Goal: Navigation & Orientation: Find specific page/section

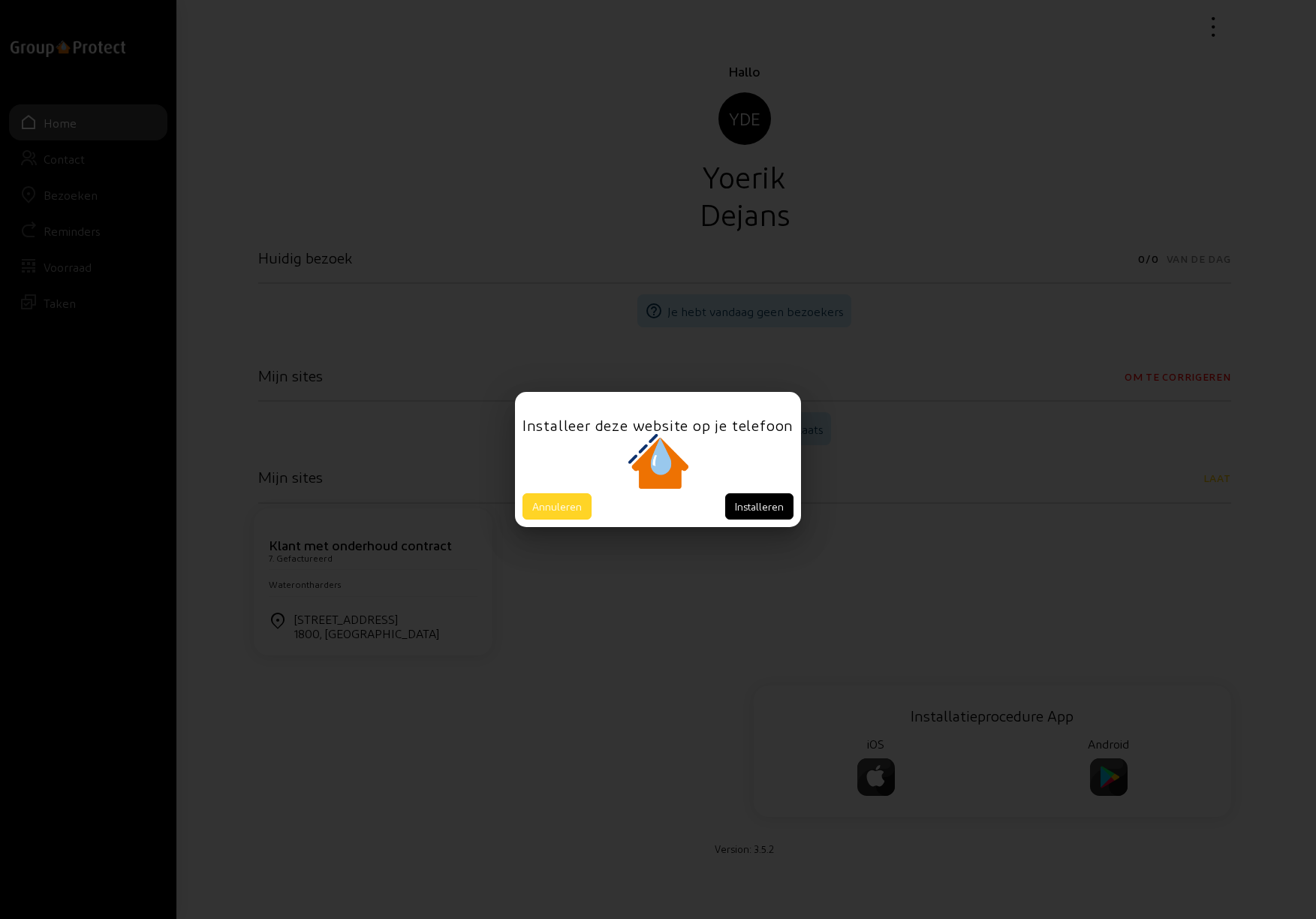
click at [559, 507] on button "Annuleren" at bounding box center [557, 507] width 69 height 27
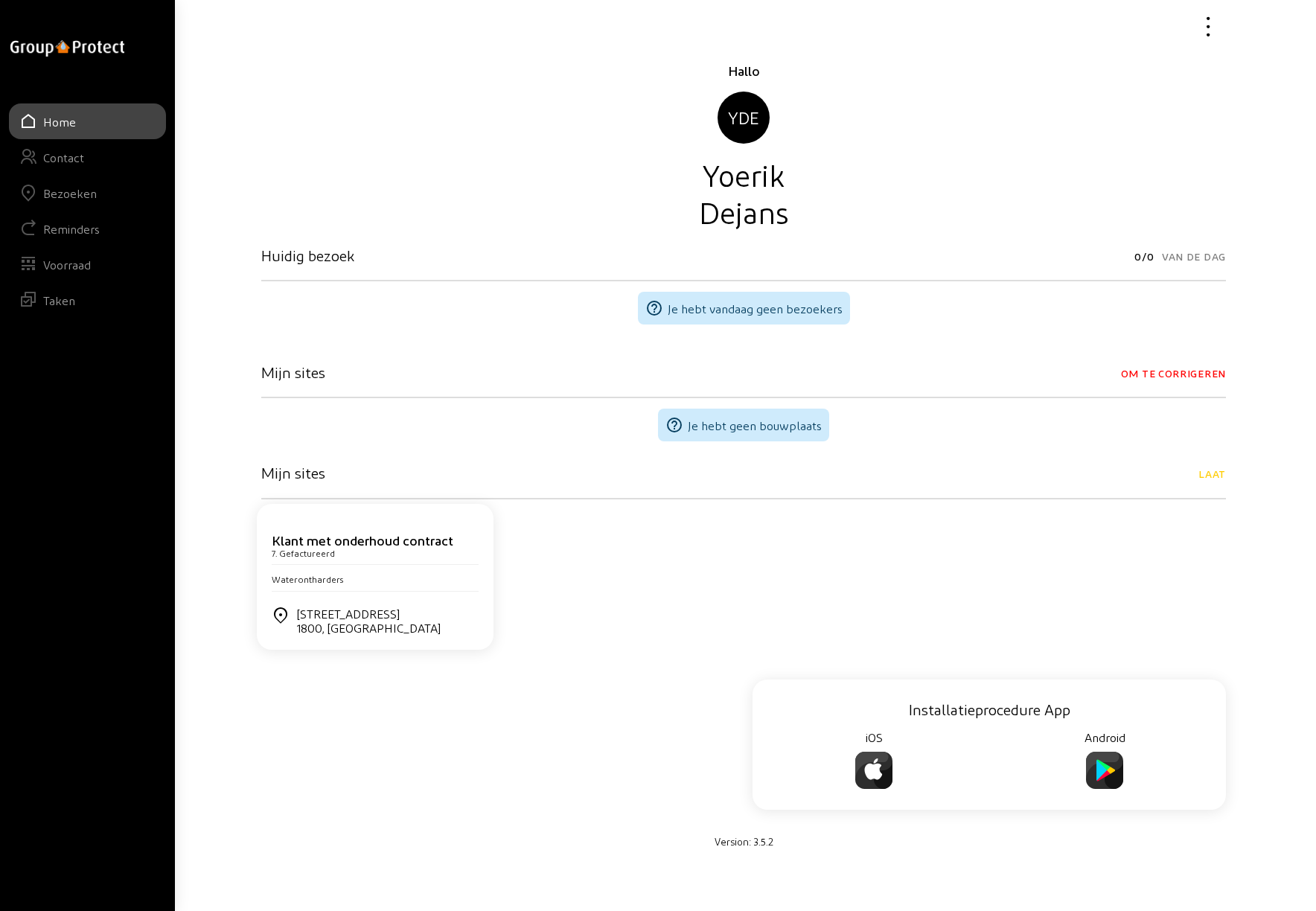
click at [79, 195] on div "Bezoeken" at bounding box center [70, 193] width 54 height 14
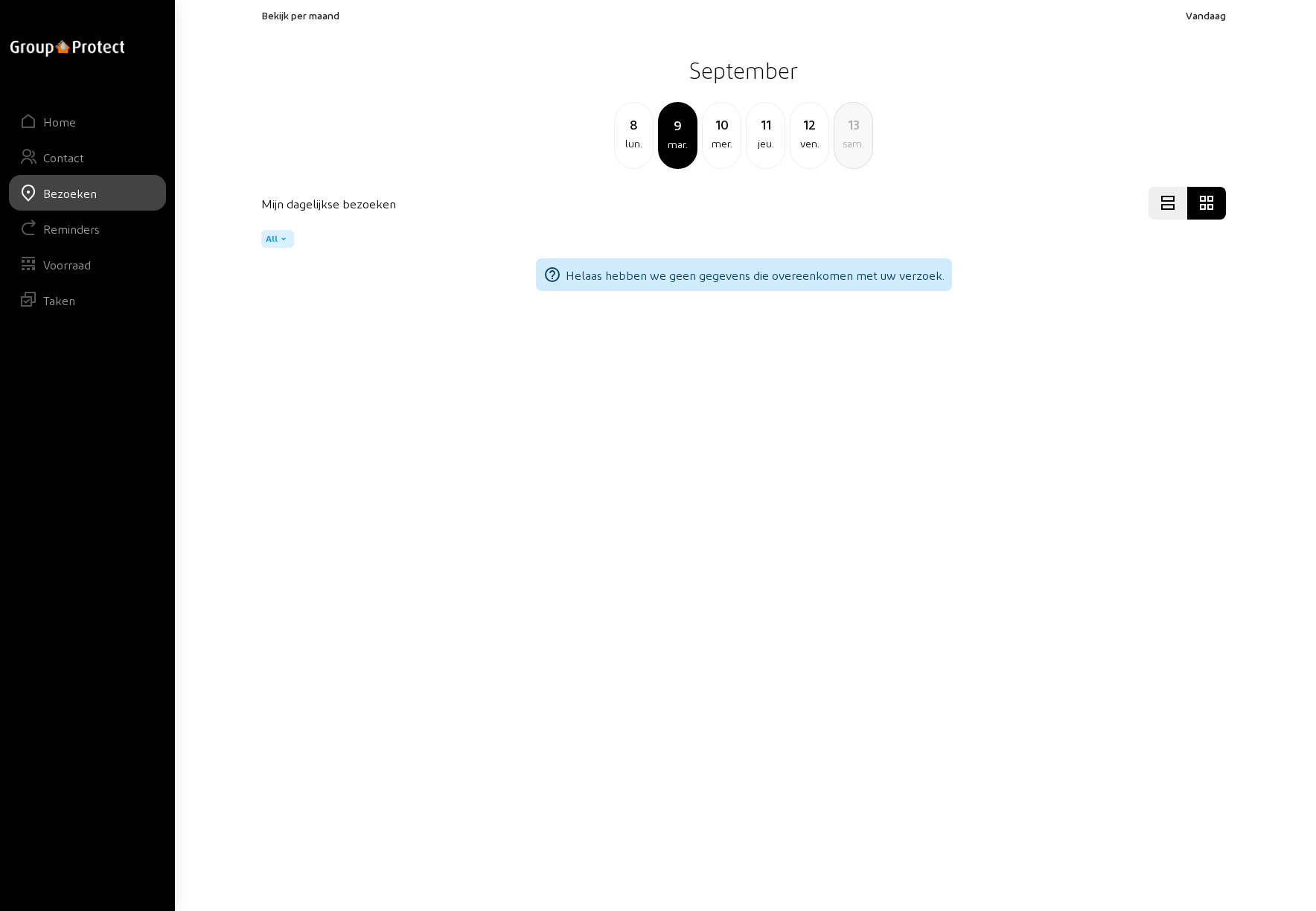
click at [767, 136] on div "jeu." at bounding box center [765, 143] width 38 height 18
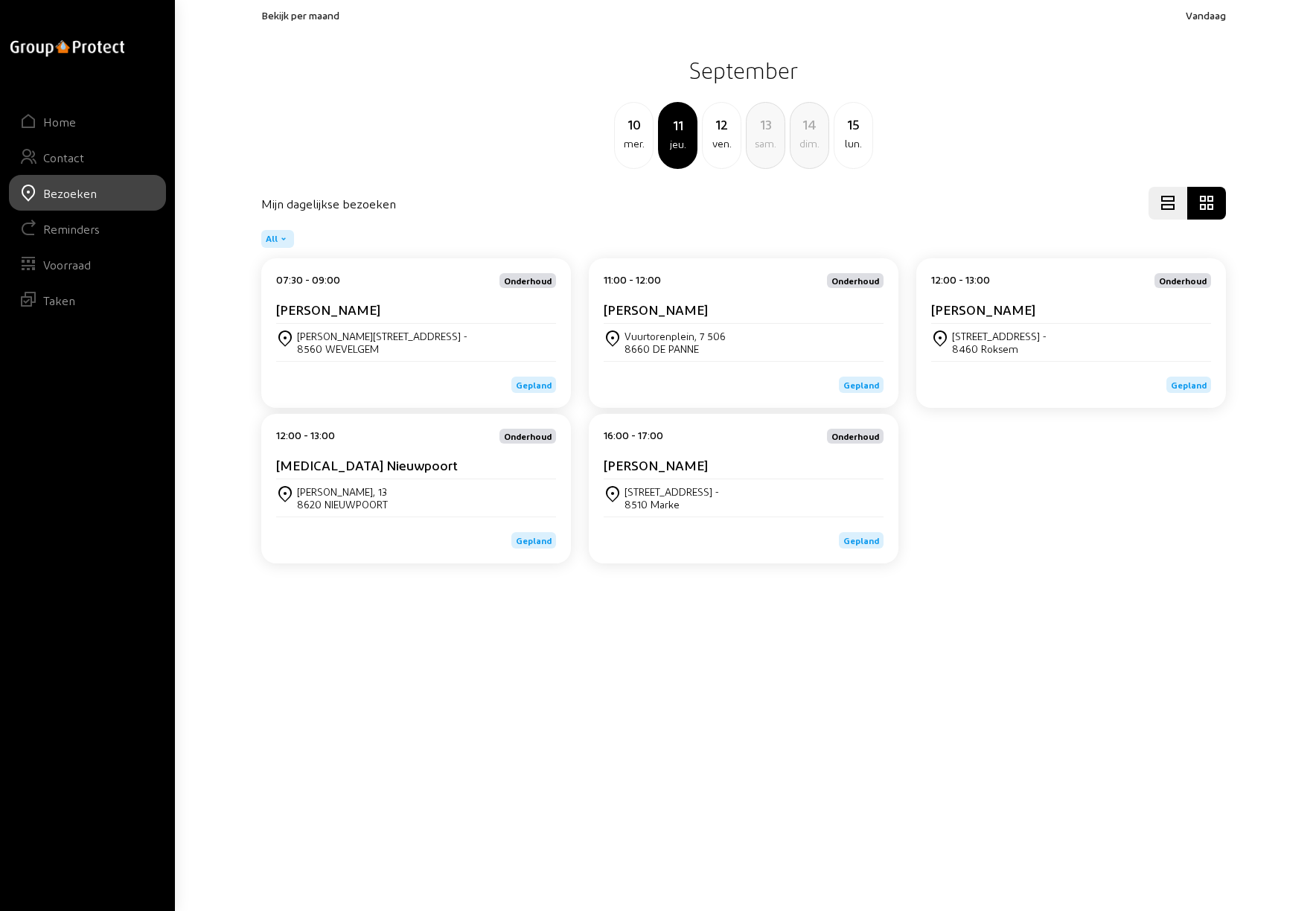
click at [342, 328] on div "[STREET_ADDRESS]" at bounding box center [415, 343] width 280 height 38
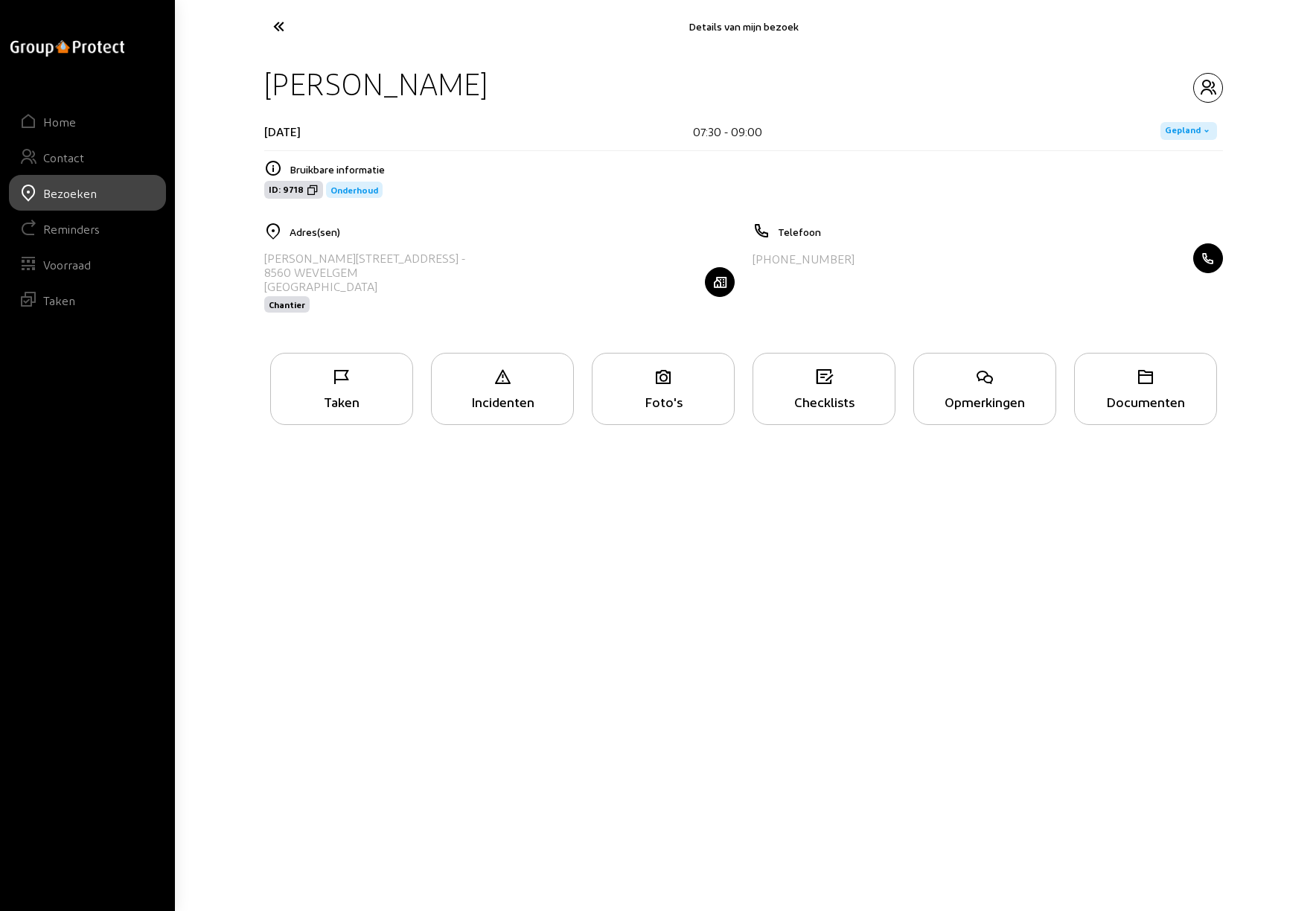
click at [349, 399] on div "Taken" at bounding box center [342, 401] width 141 height 16
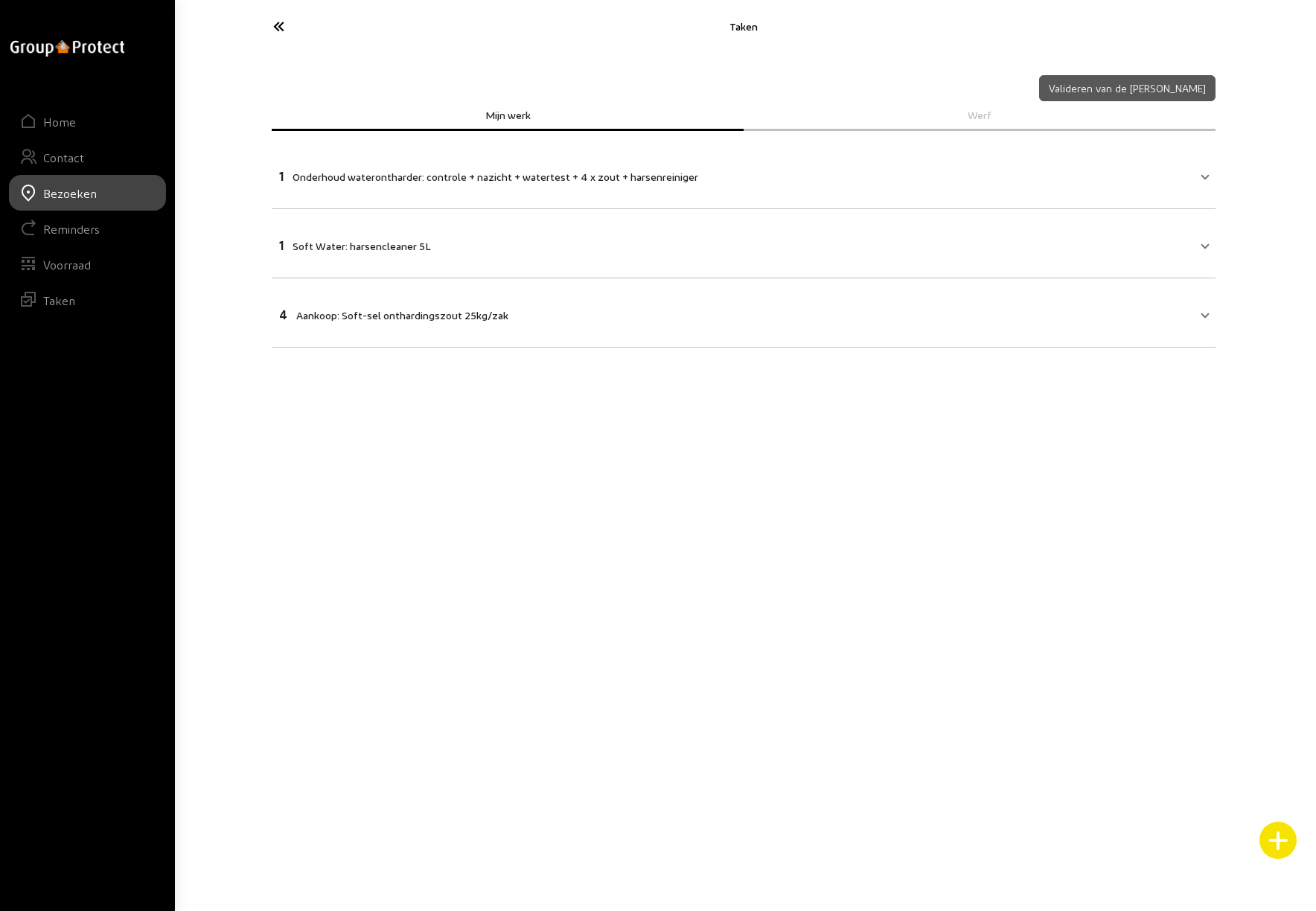
click at [274, 22] on icon at bounding box center [333, 26] width 137 height 26
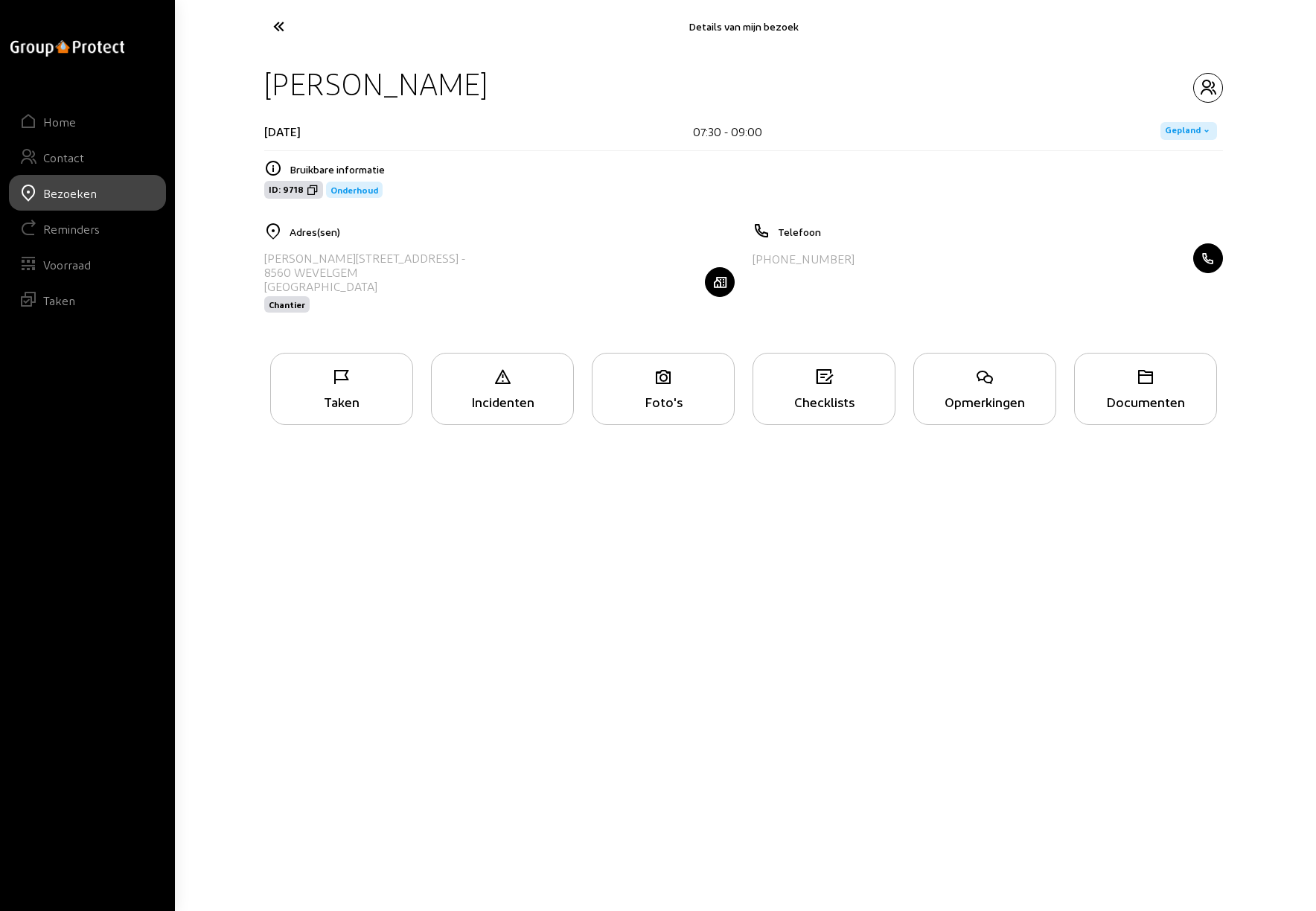
click at [281, 25] on icon at bounding box center [333, 26] width 137 height 26
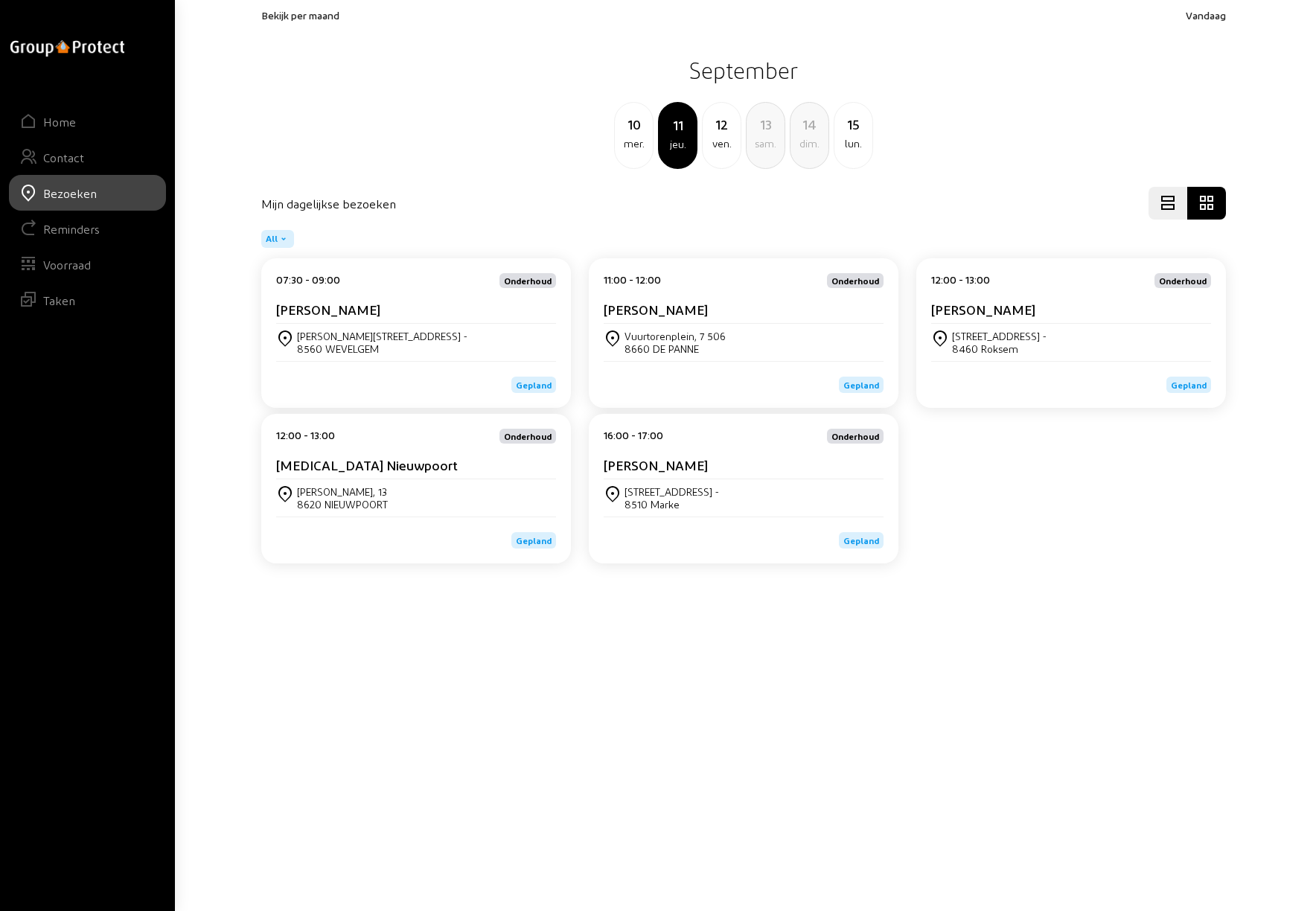
click at [654, 308] on cam-card-title "[PERSON_NAME]" at bounding box center [656, 309] width 105 height 16
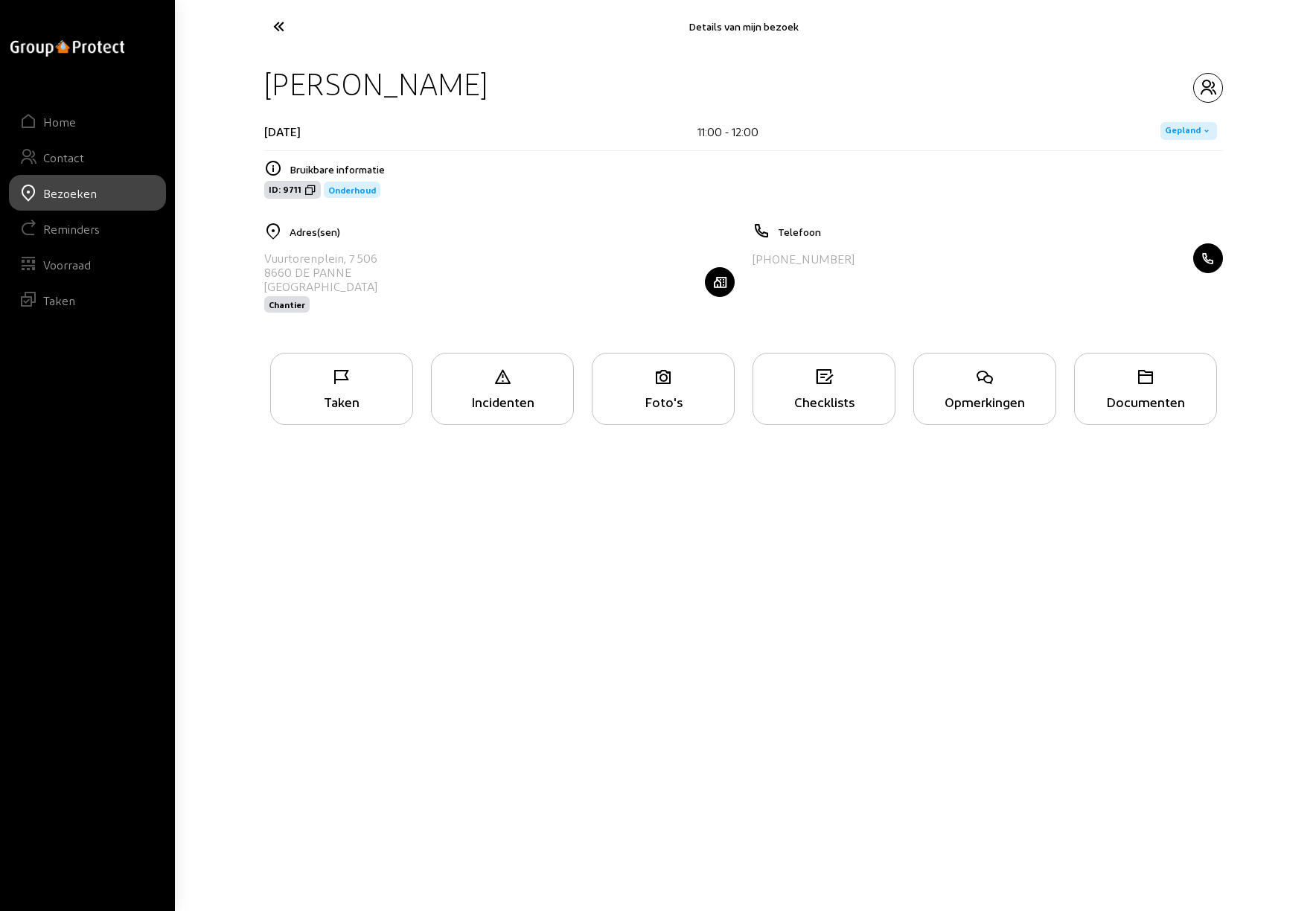
click at [357, 375] on icon at bounding box center [342, 377] width 141 height 18
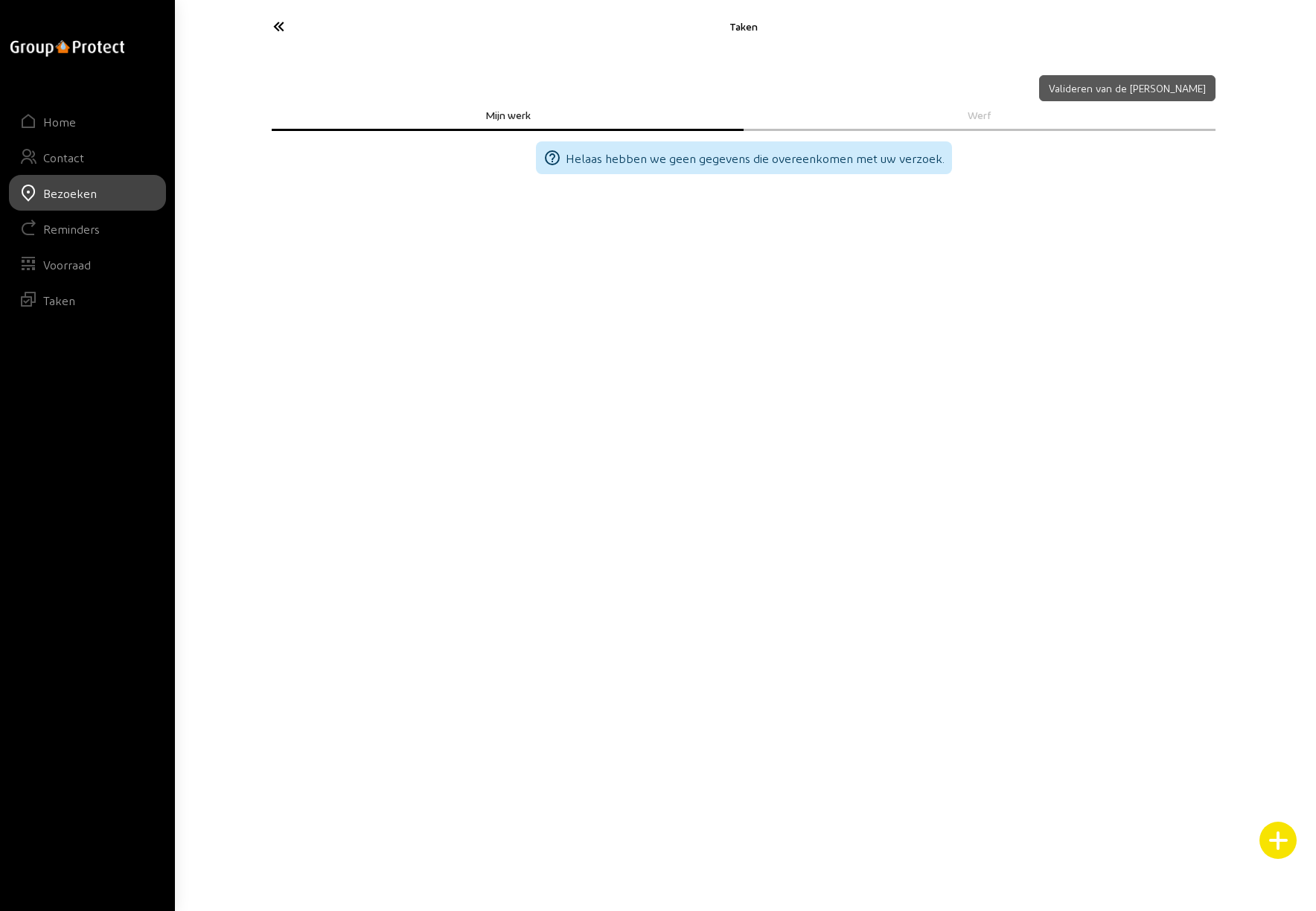
click at [281, 30] on icon at bounding box center [333, 26] width 137 height 26
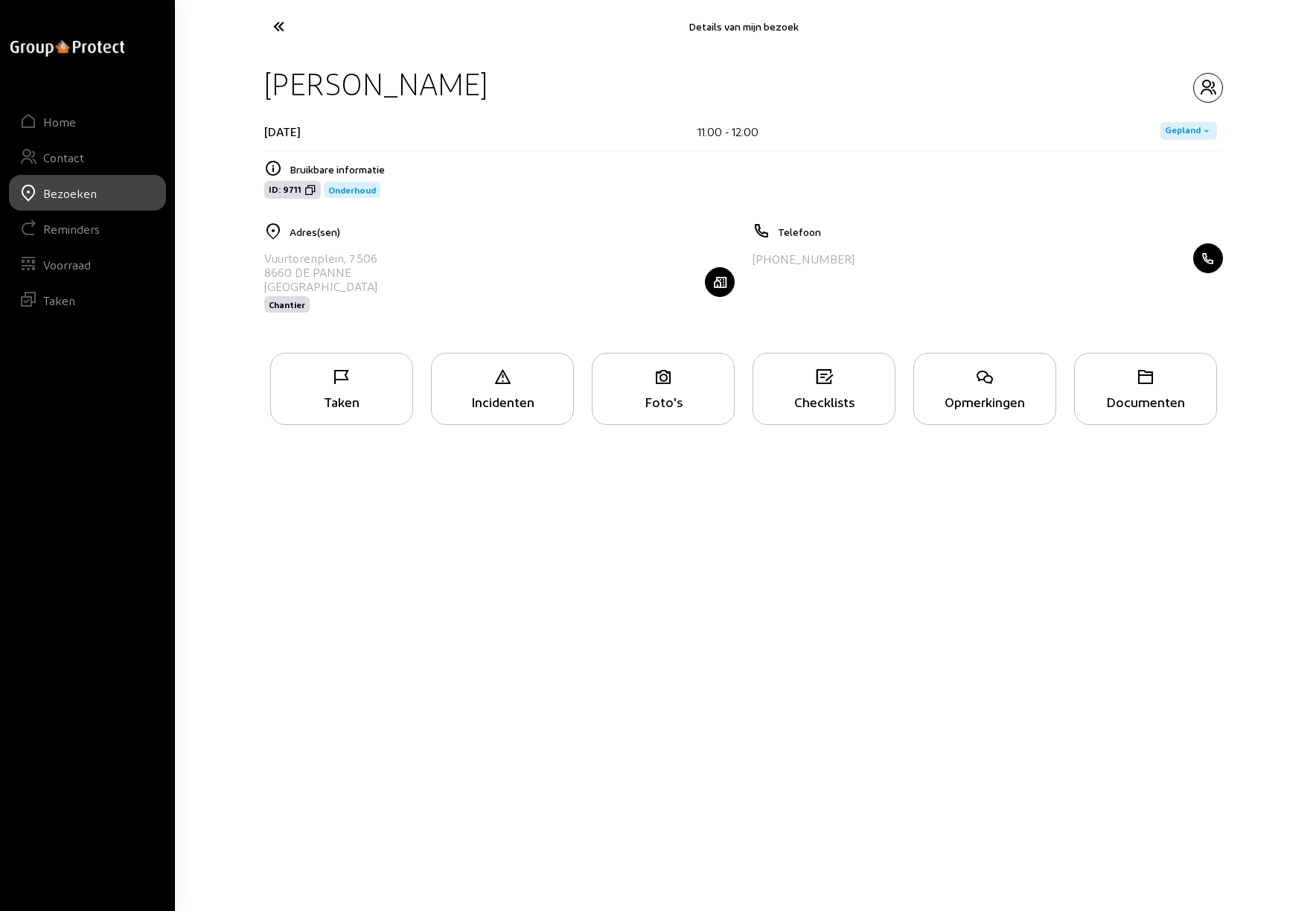
click at [281, 30] on icon at bounding box center [333, 26] width 137 height 26
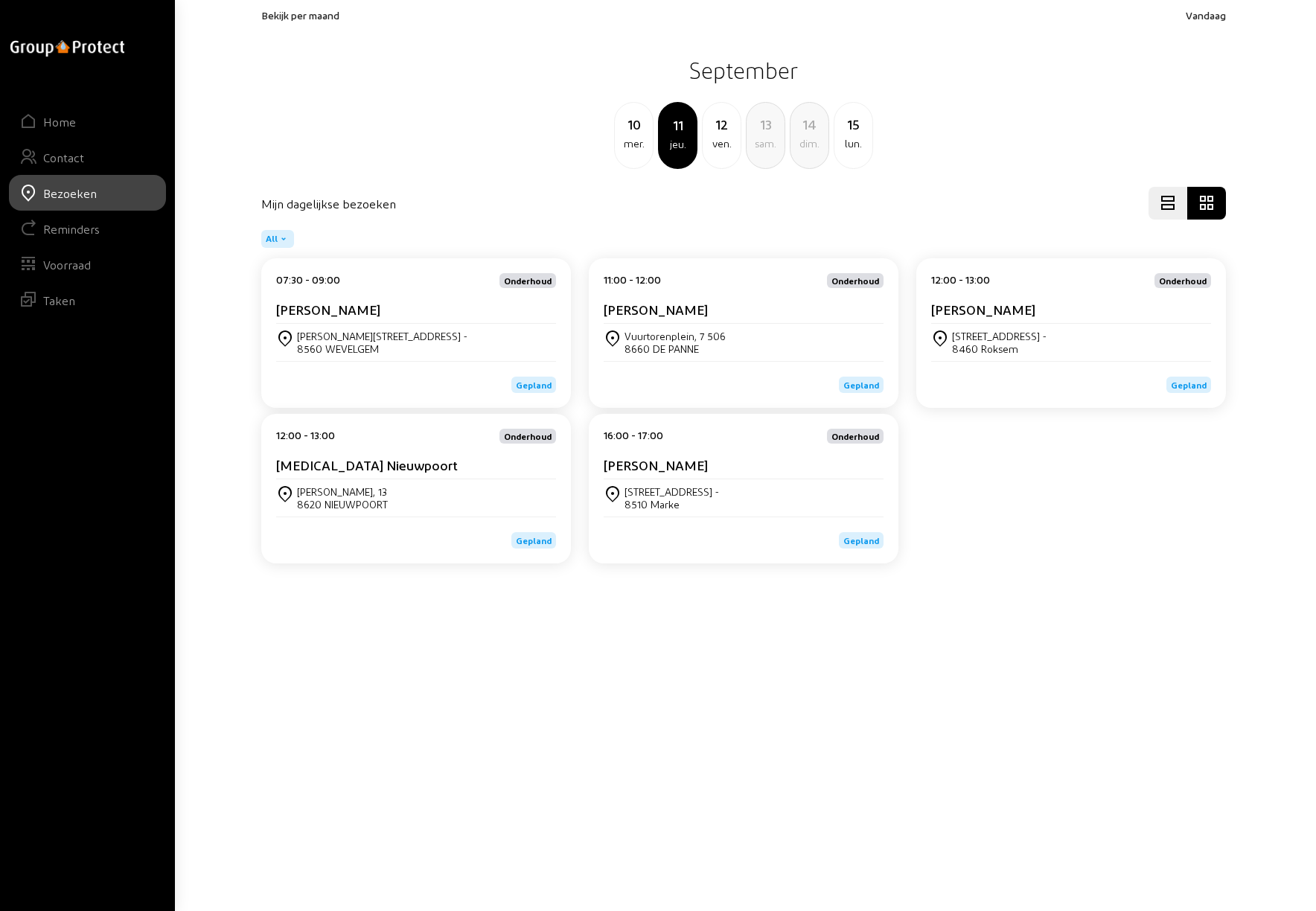
click at [1005, 312] on cam-card-title "[PERSON_NAME]" at bounding box center [983, 309] width 105 height 16
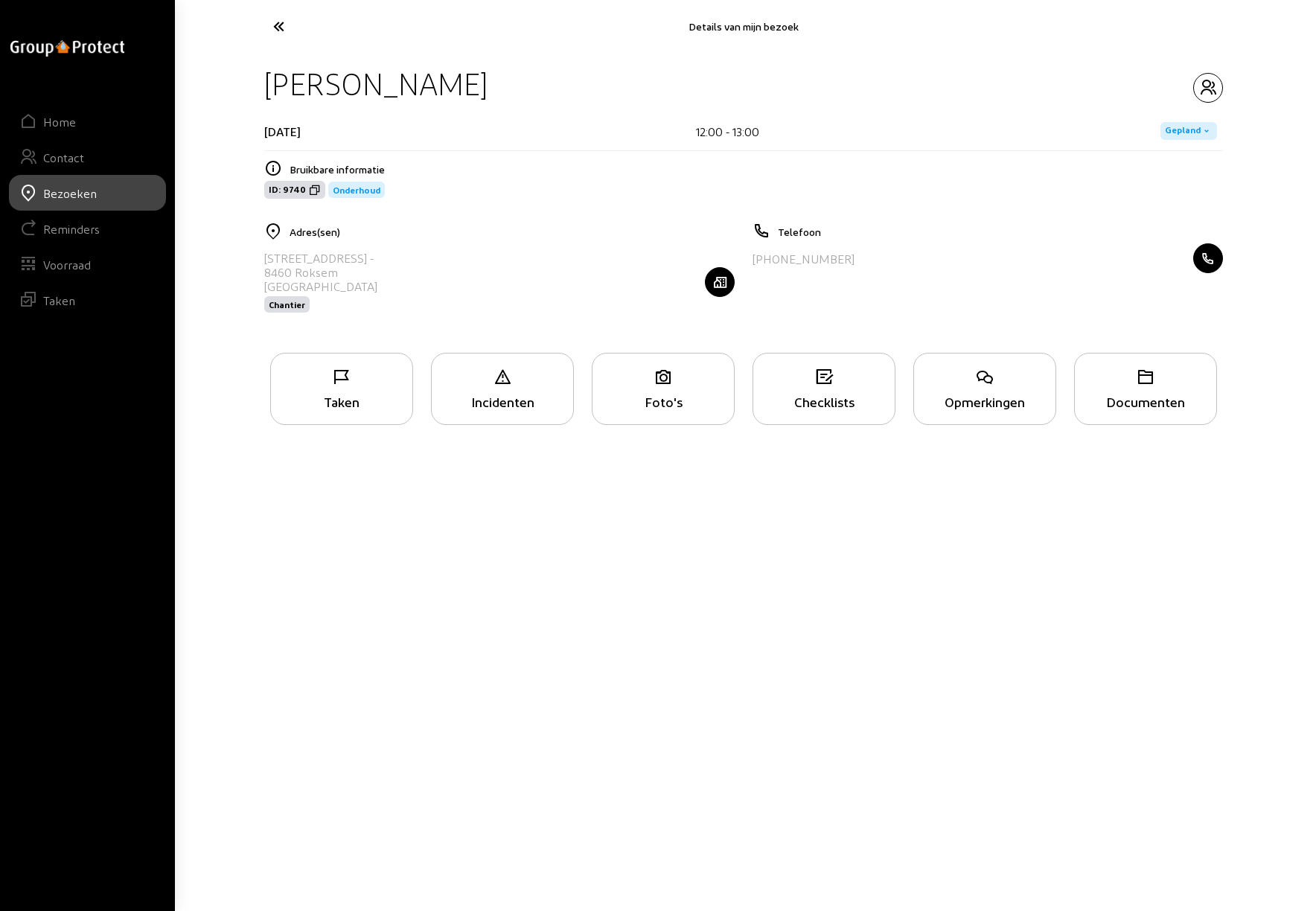
click at [353, 380] on icon at bounding box center [342, 377] width 141 height 18
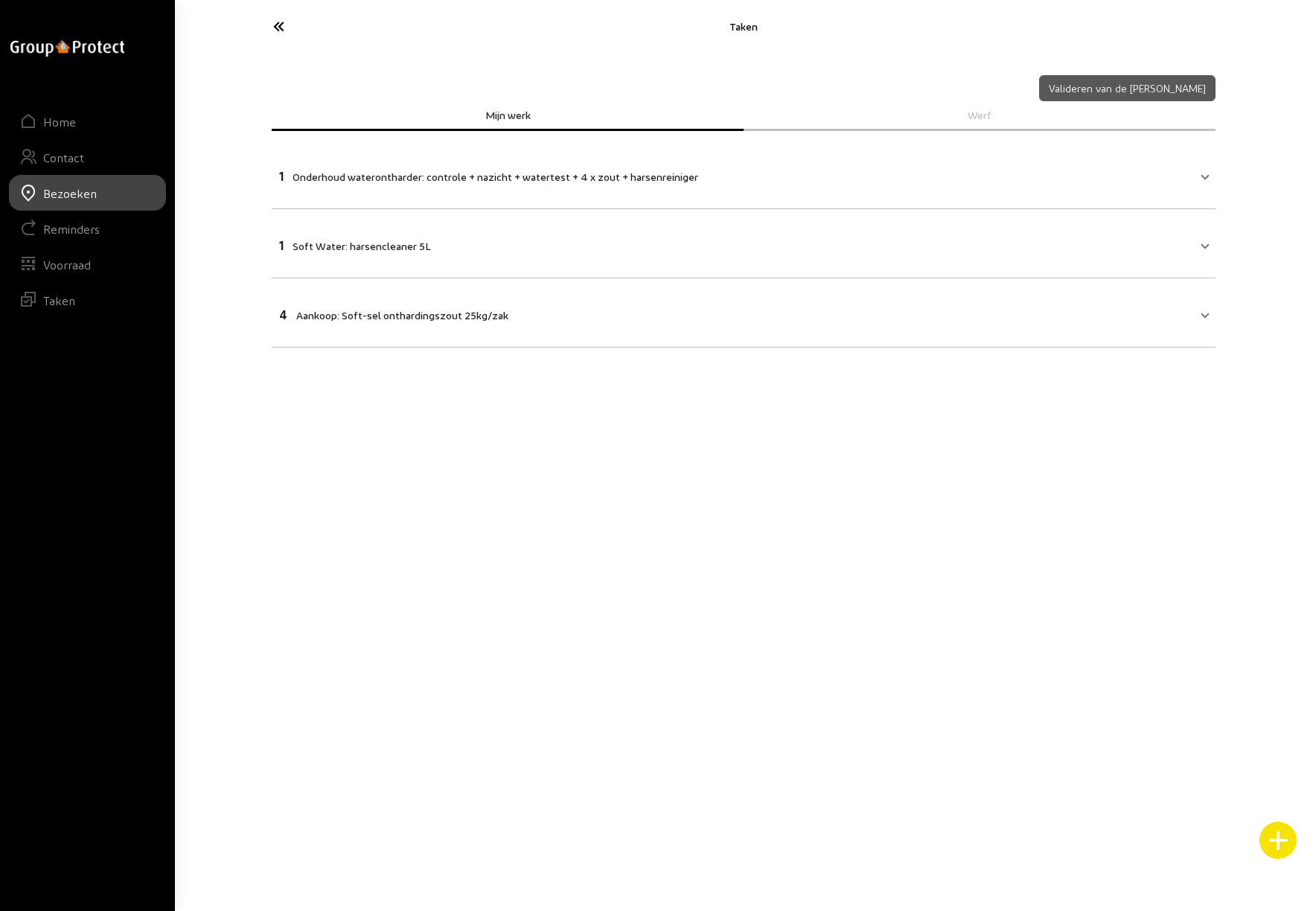
click at [284, 27] on icon at bounding box center [333, 26] width 137 height 26
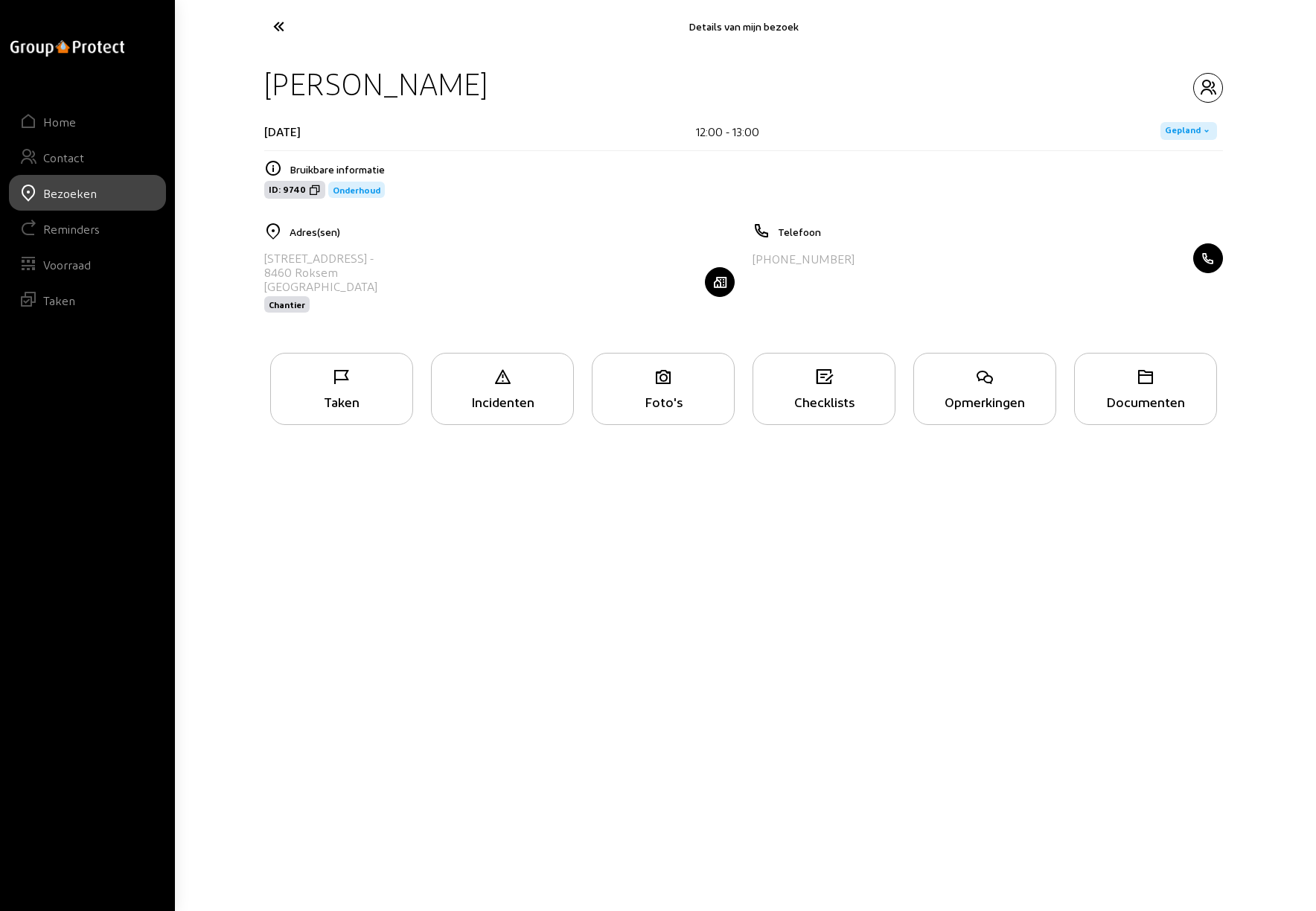
click at [282, 27] on icon at bounding box center [333, 26] width 137 height 26
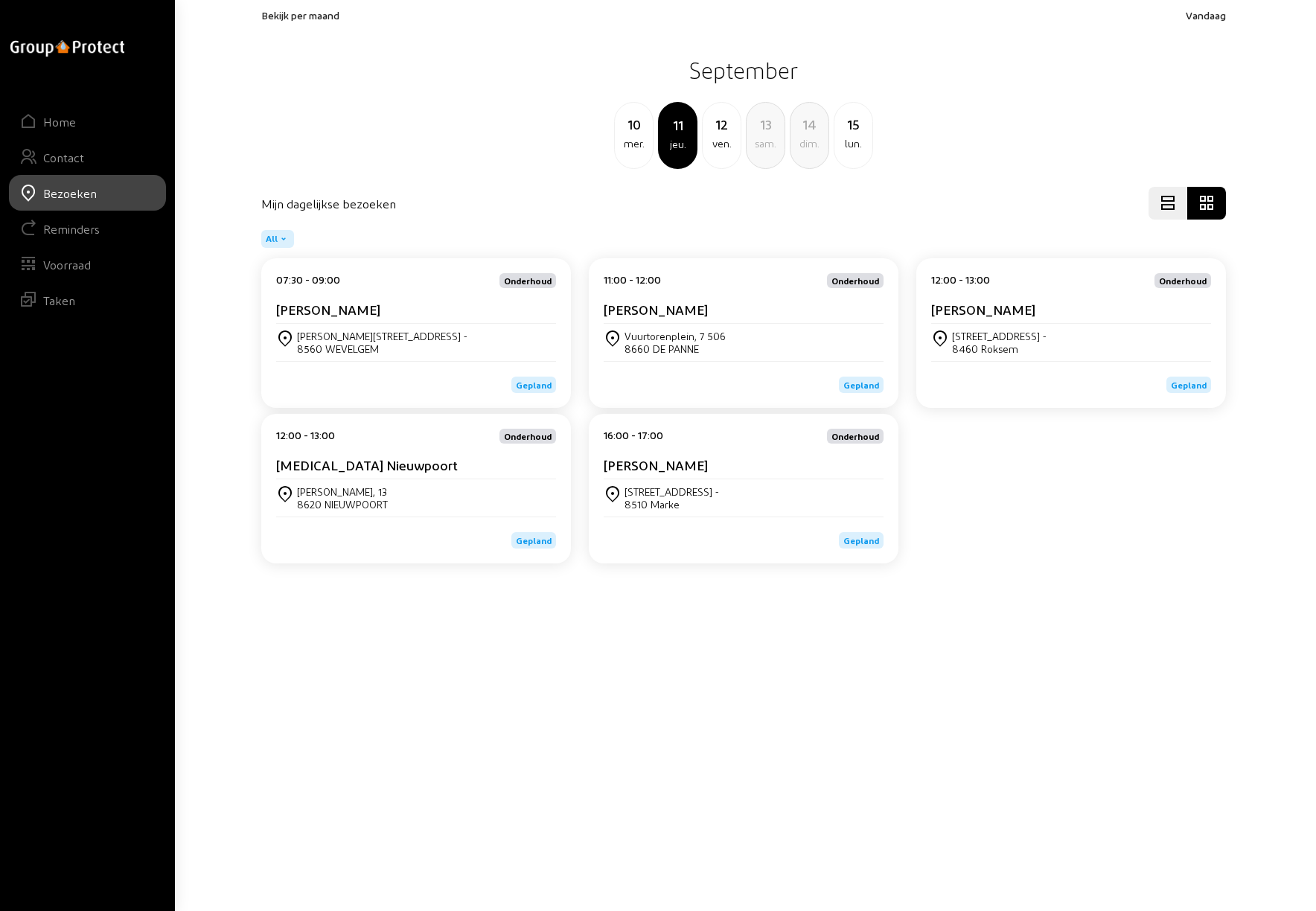
click at [337, 468] on cam-card-title "[MEDICAL_DATA] Nieuwpoort" at bounding box center [366, 464] width 182 height 16
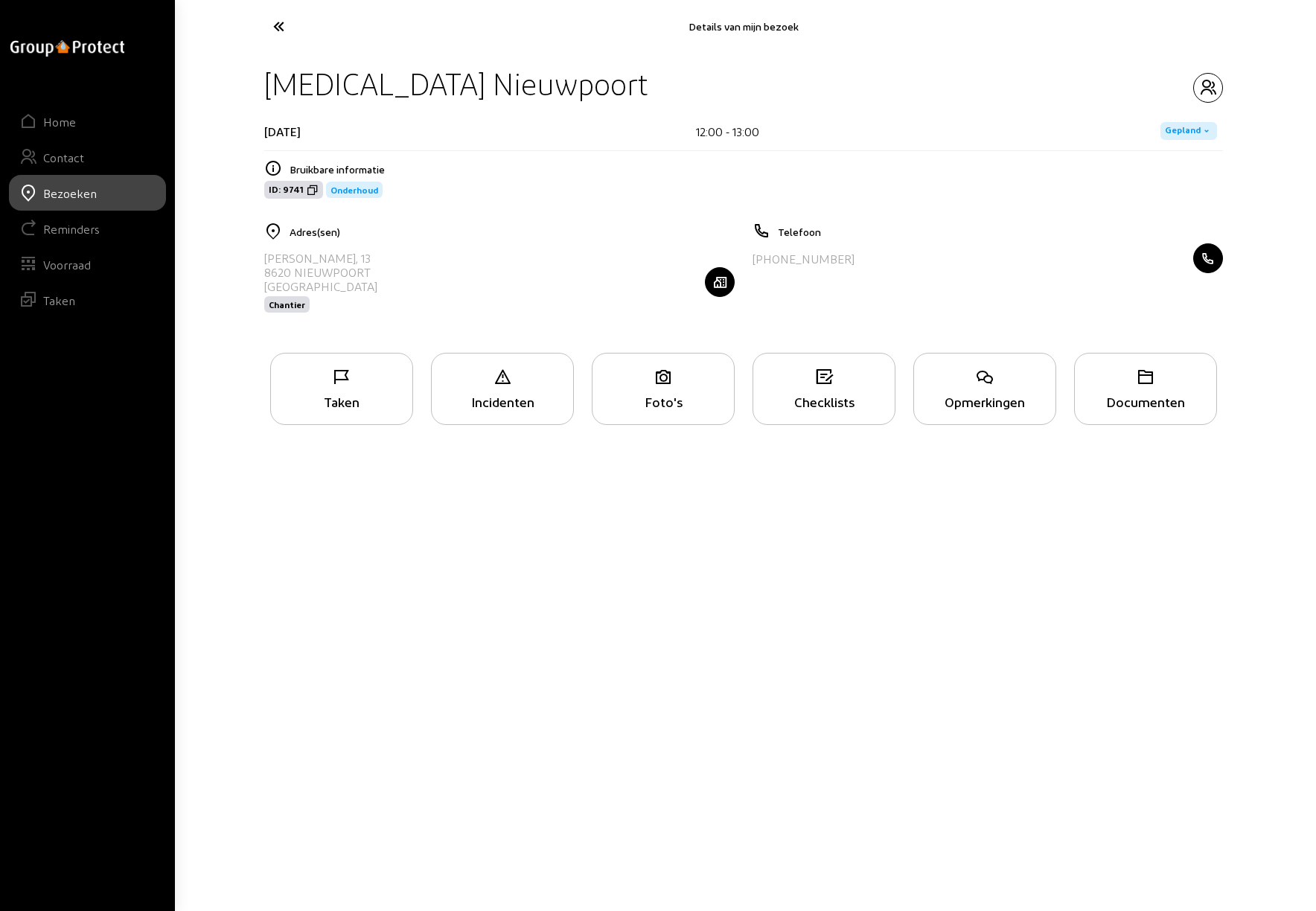
click at [353, 402] on div "Taken" at bounding box center [342, 401] width 141 height 16
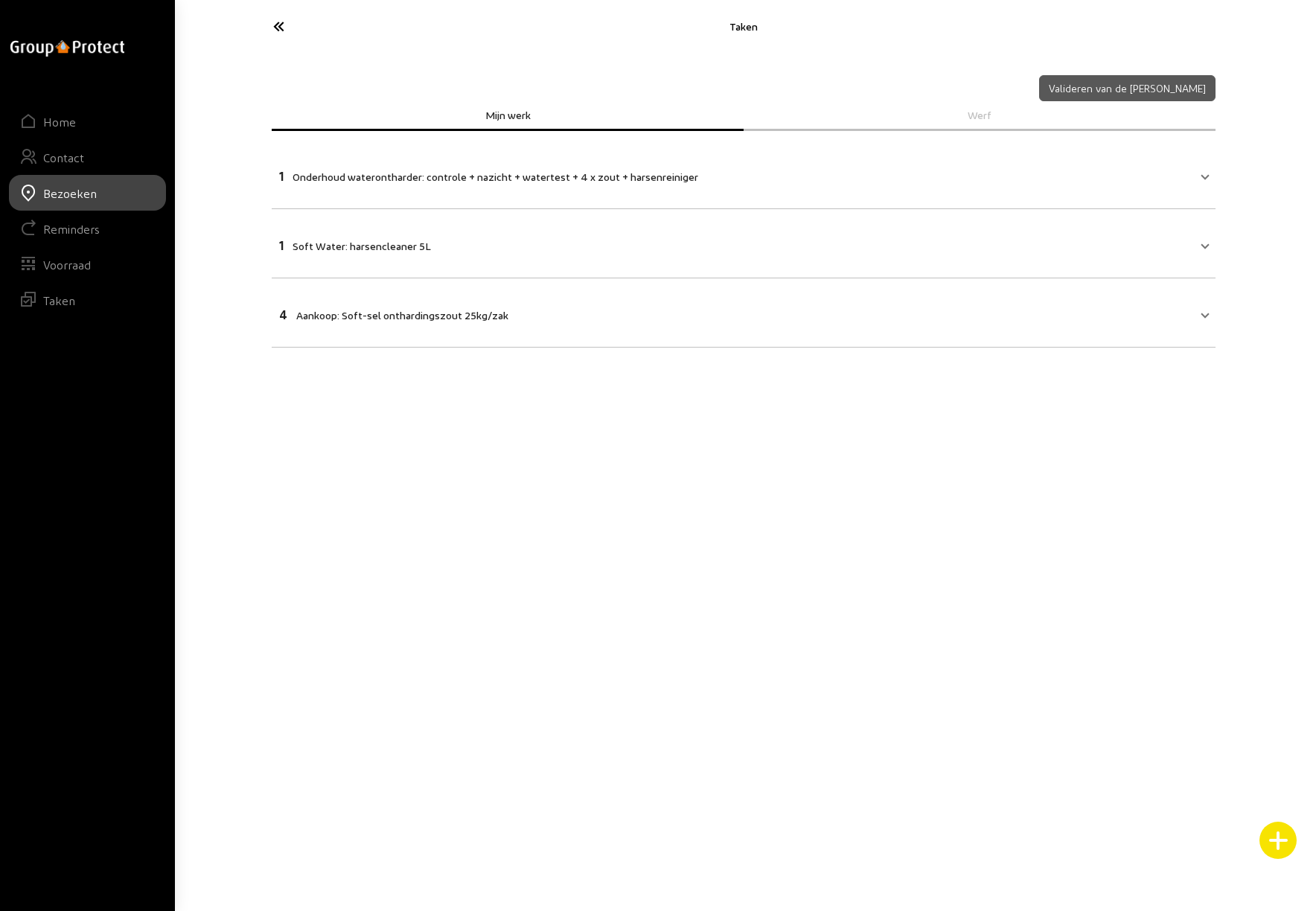
click at [281, 26] on icon at bounding box center [333, 26] width 137 height 26
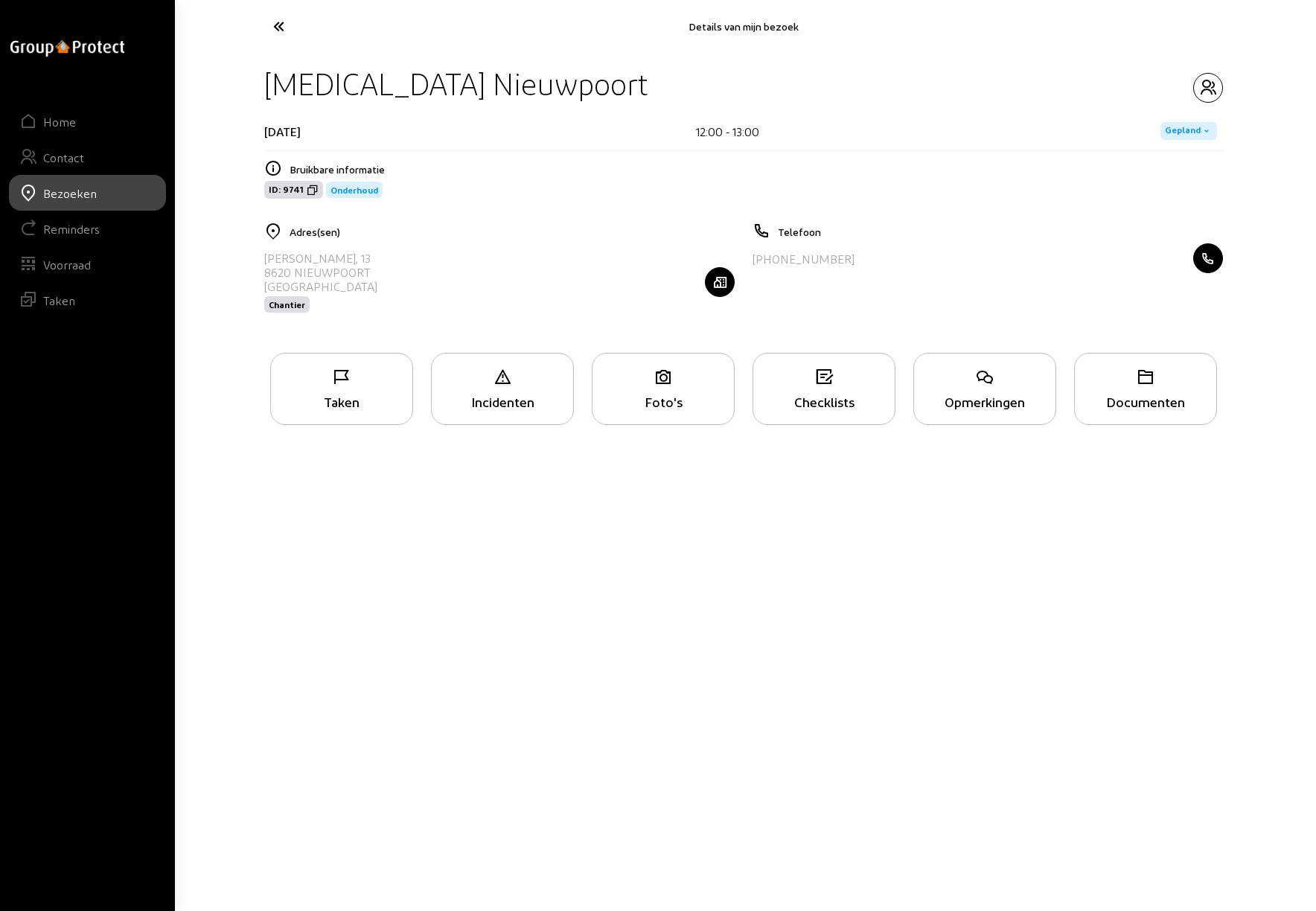
click at [281, 26] on icon at bounding box center [333, 26] width 137 height 26
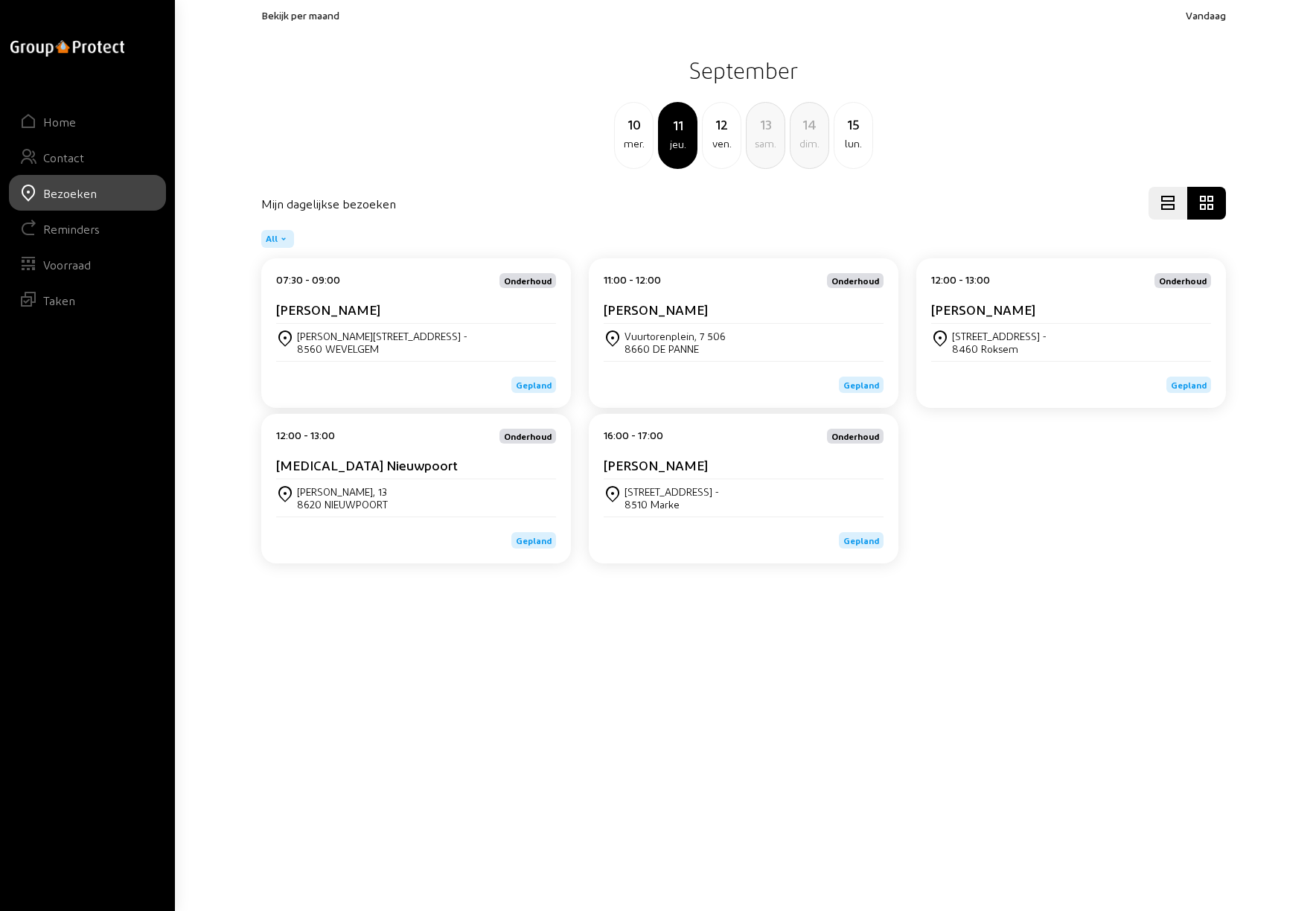
click at [664, 461] on cam-card-title "[PERSON_NAME]" at bounding box center [656, 464] width 105 height 16
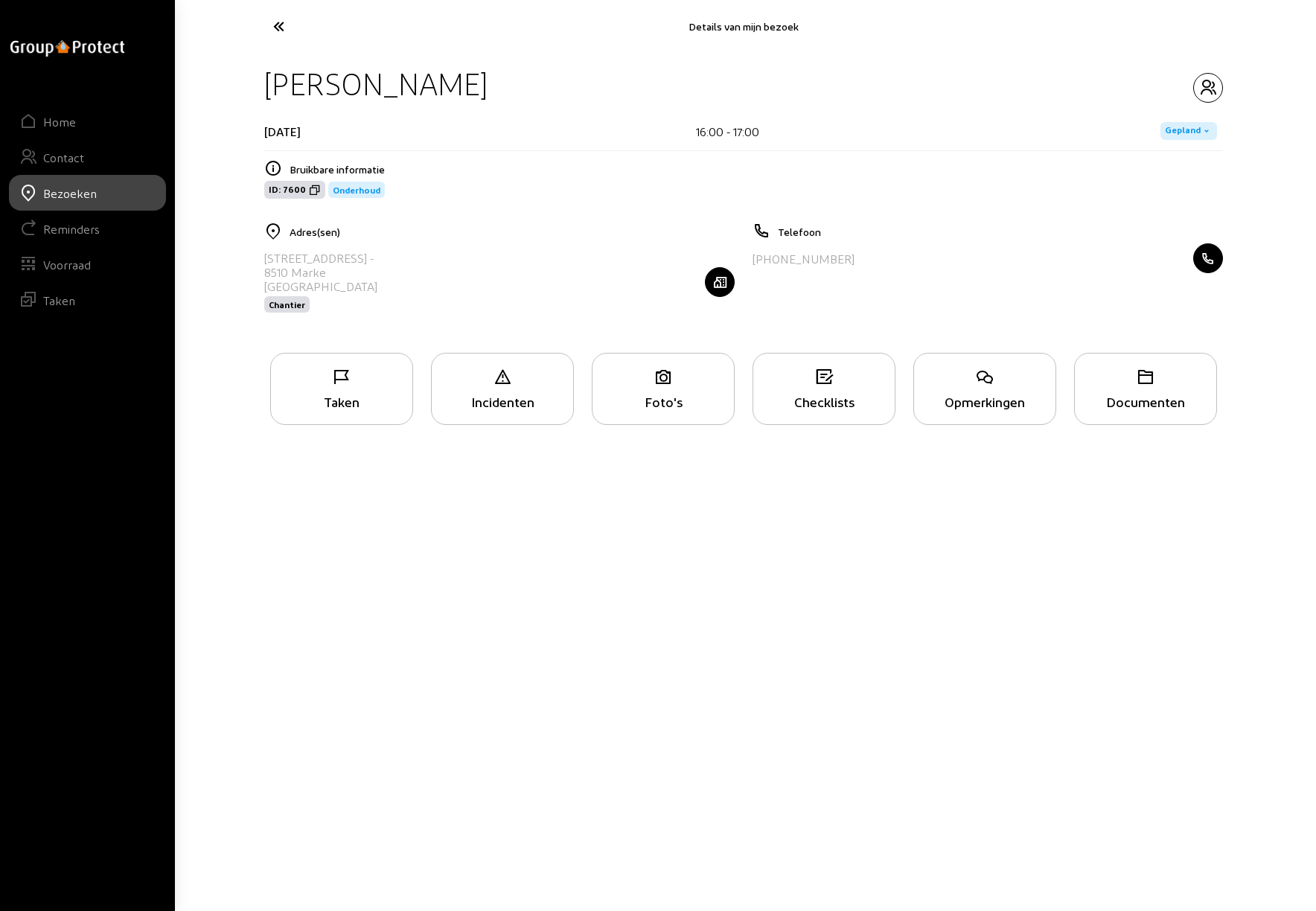
click at [338, 384] on icon at bounding box center [342, 377] width 141 height 18
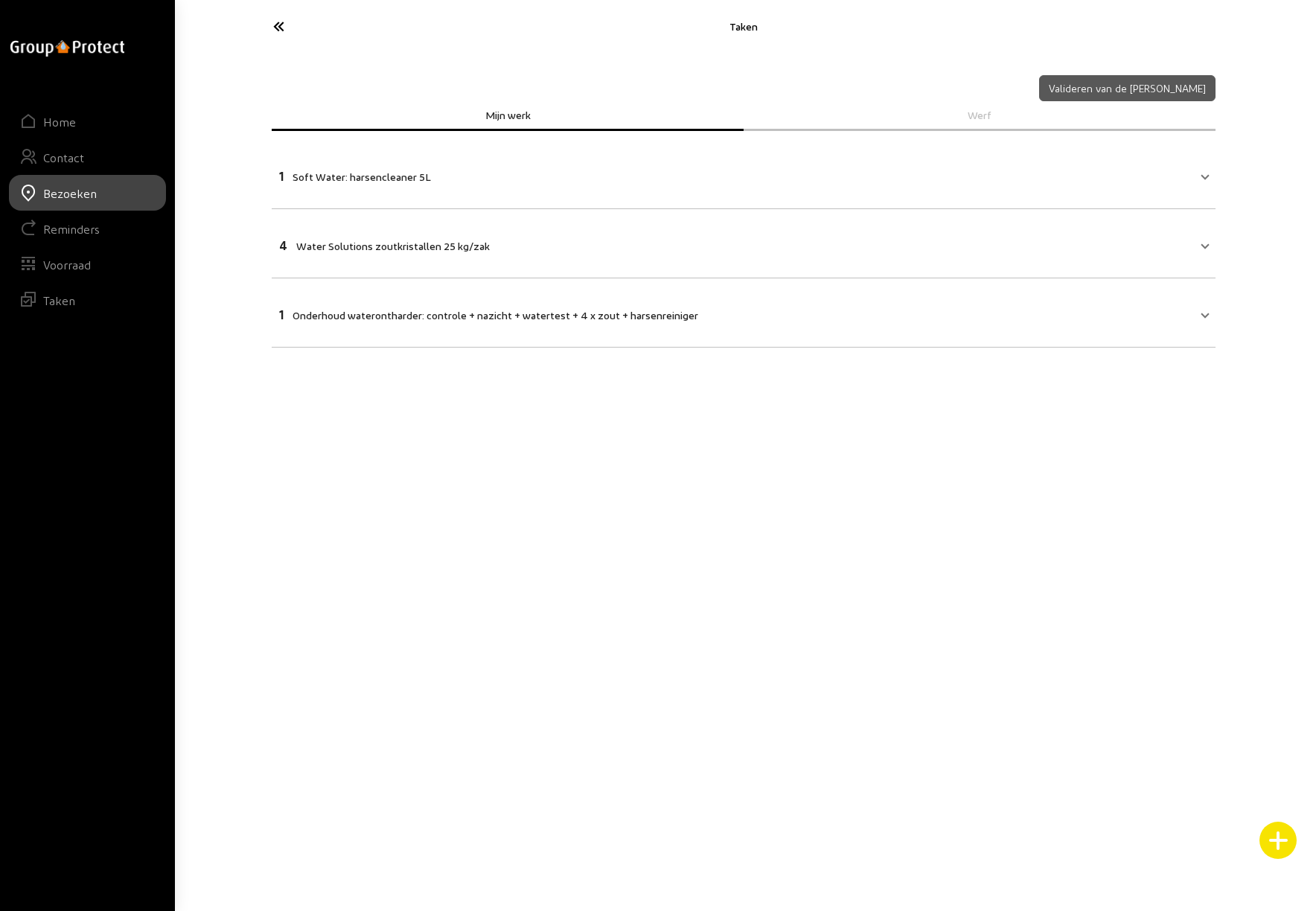
click at [275, 32] on icon at bounding box center [333, 26] width 137 height 26
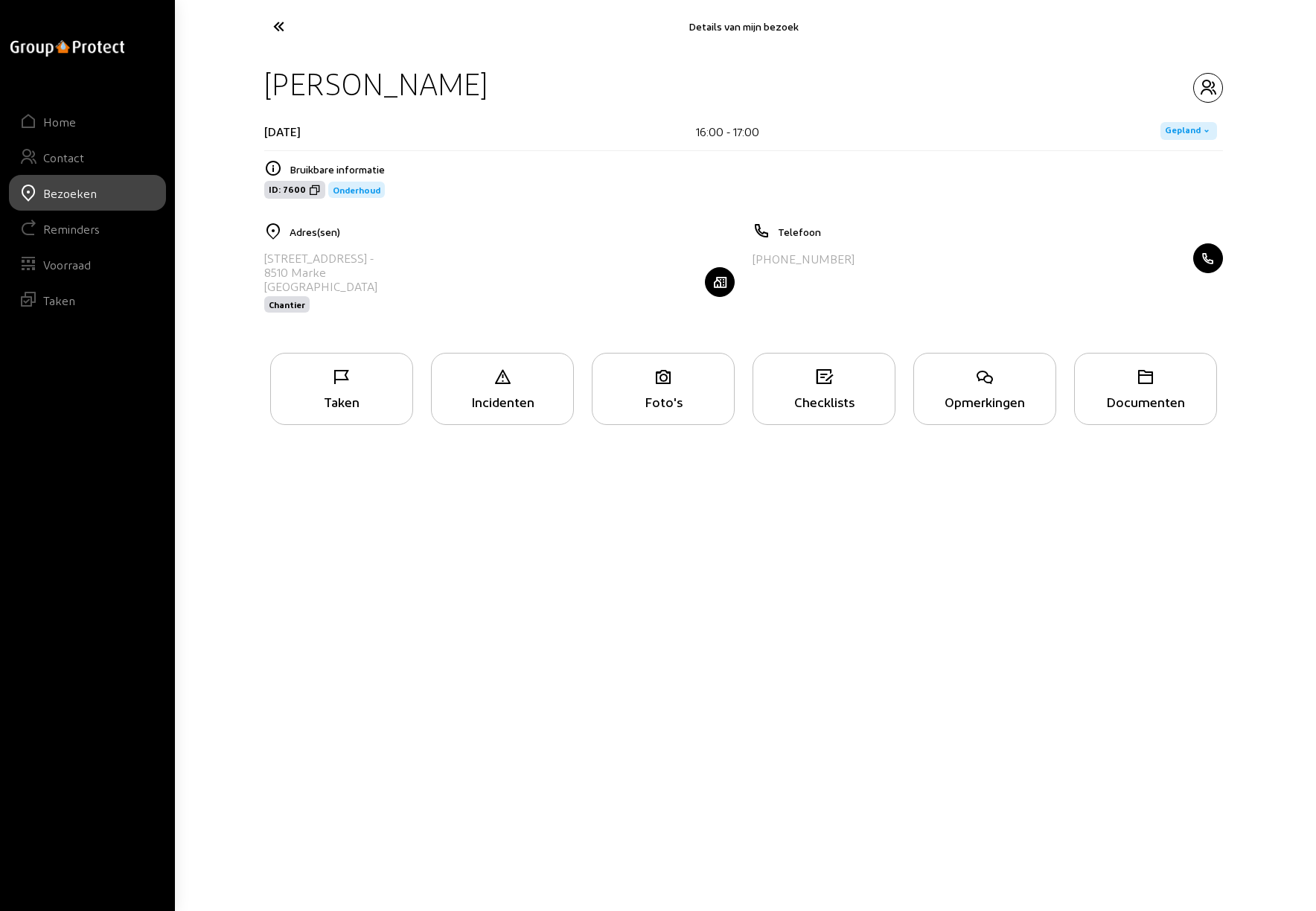
click at [275, 31] on icon at bounding box center [333, 26] width 137 height 26
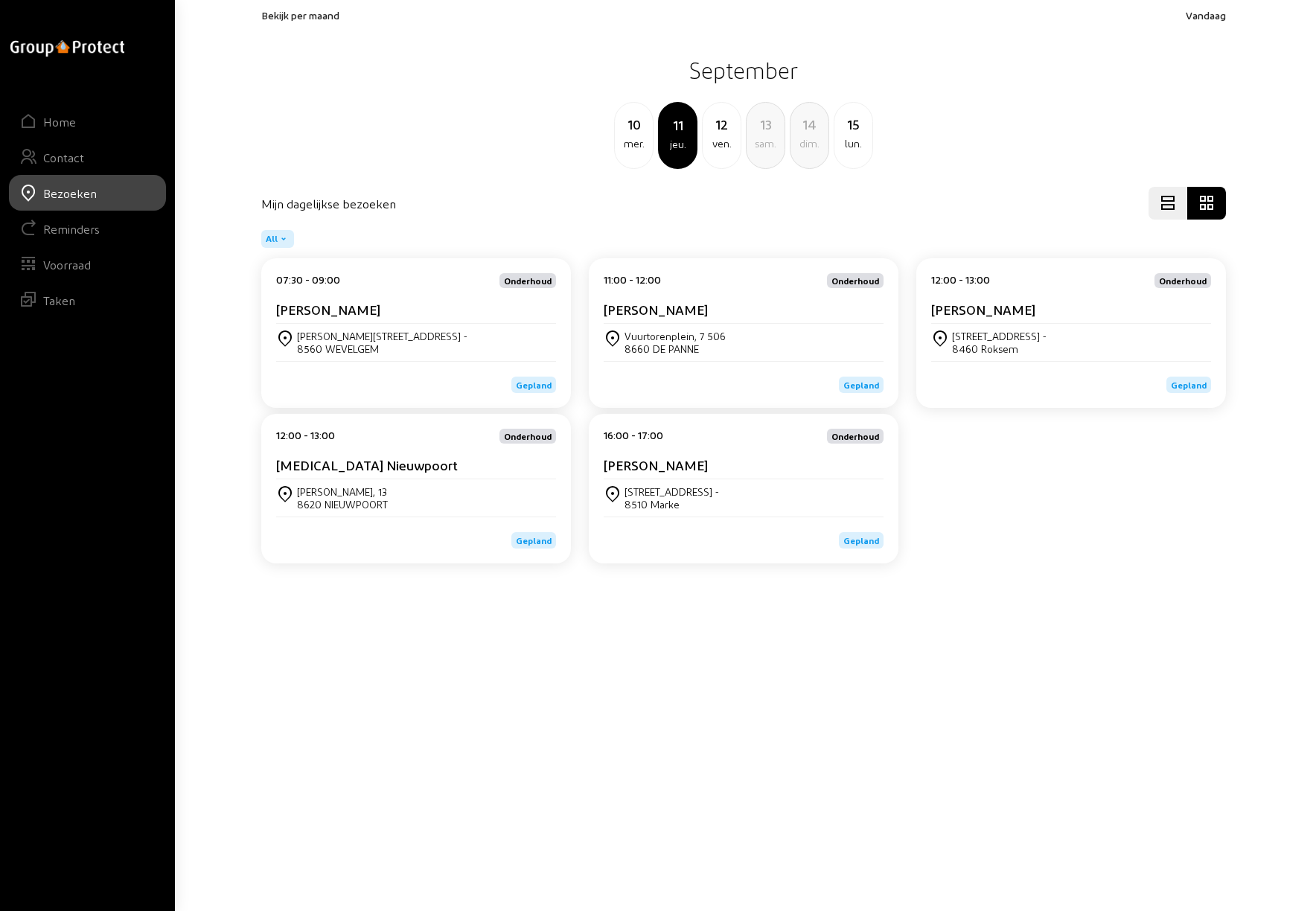
click at [720, 123] on div "12" at bounding box center [722, 124] width 38 height 21
click at [349, 306] on cam-card-title "[PERSON_NAME]" at bounding box center [328, 309] width 105 height 16
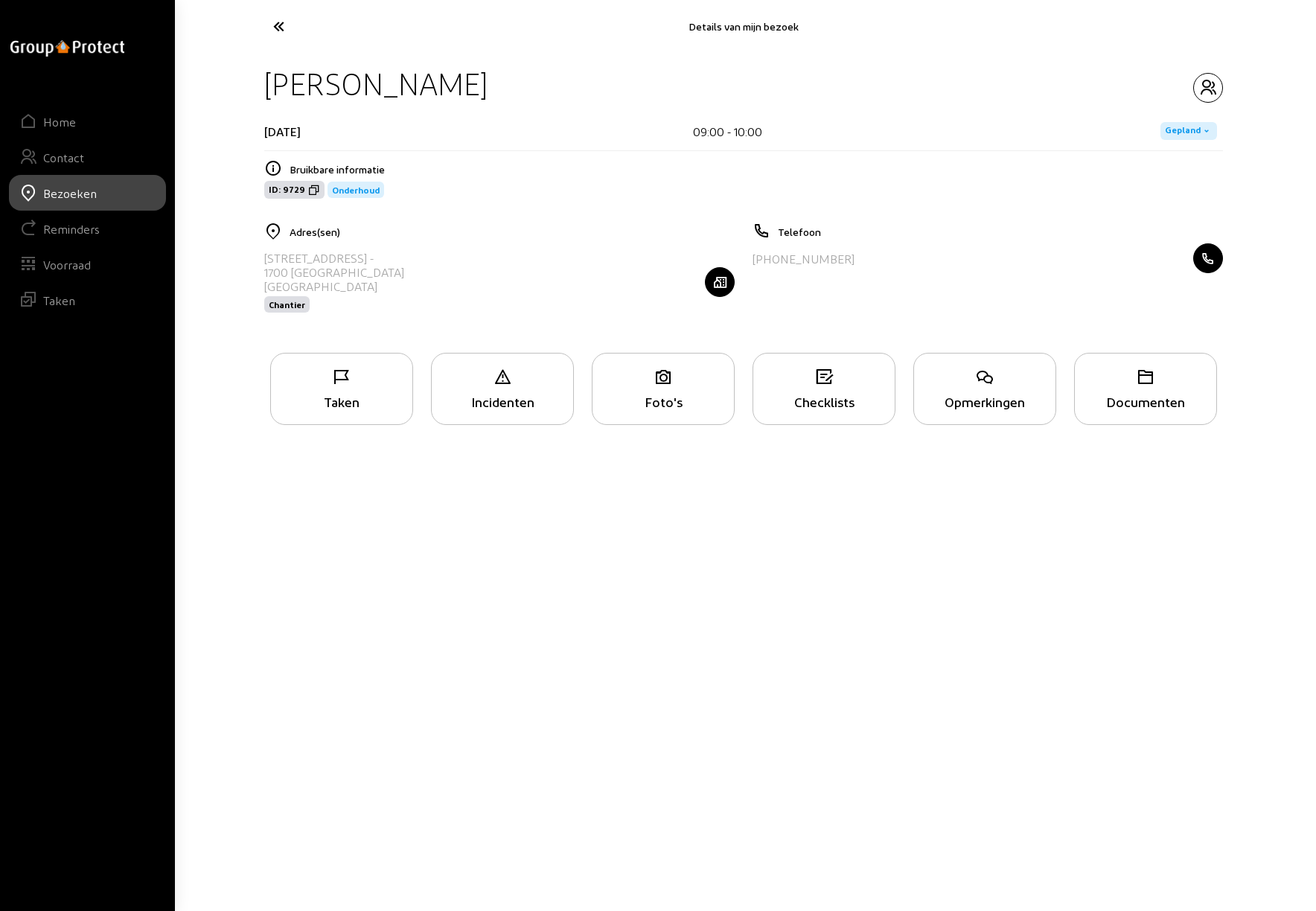
click at [342, 381] on icon at bounding box center [342, 377] width 141 height 18
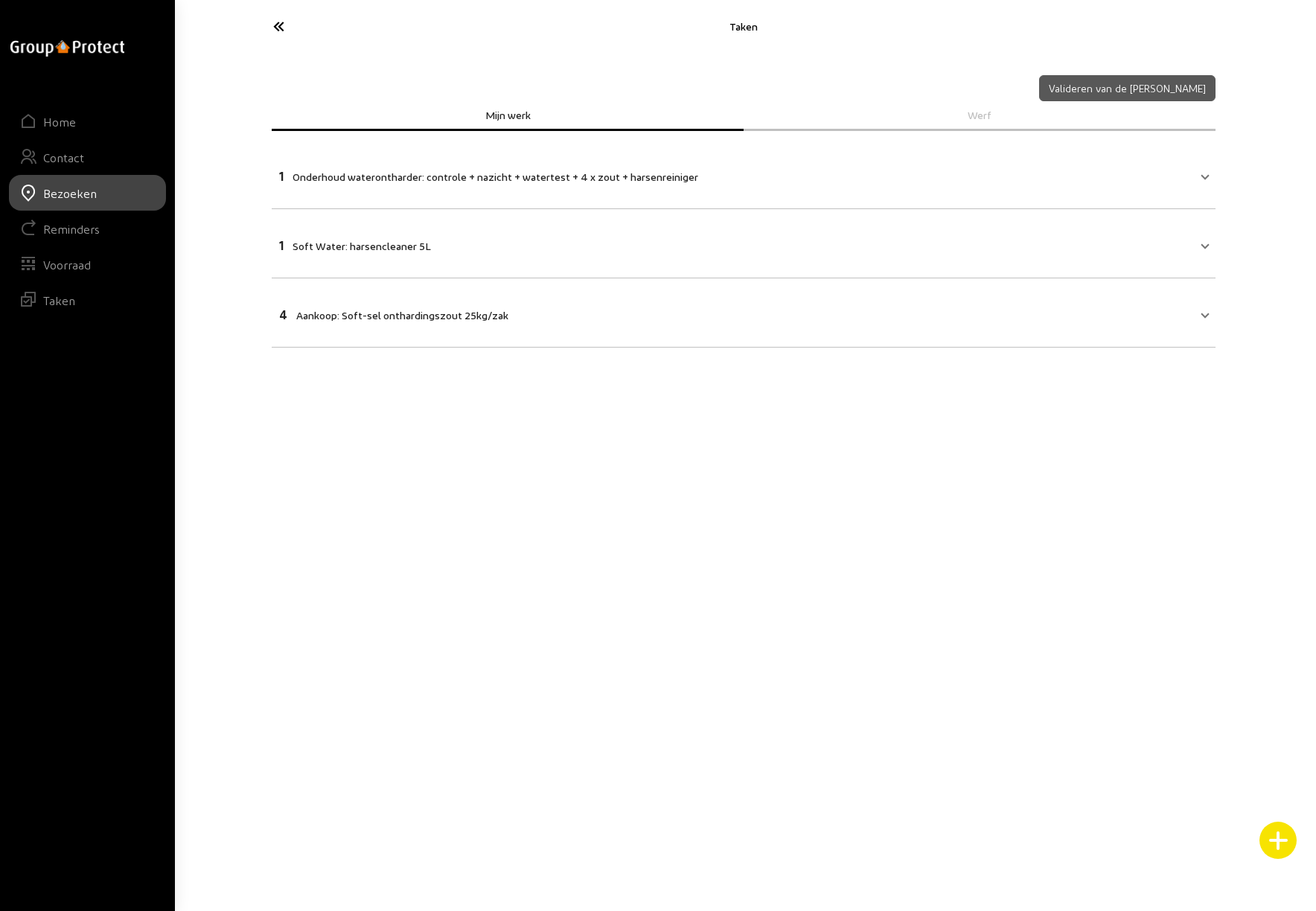
click at [280, 30] on icon at bounding box center [333, 26] width 137 height 26
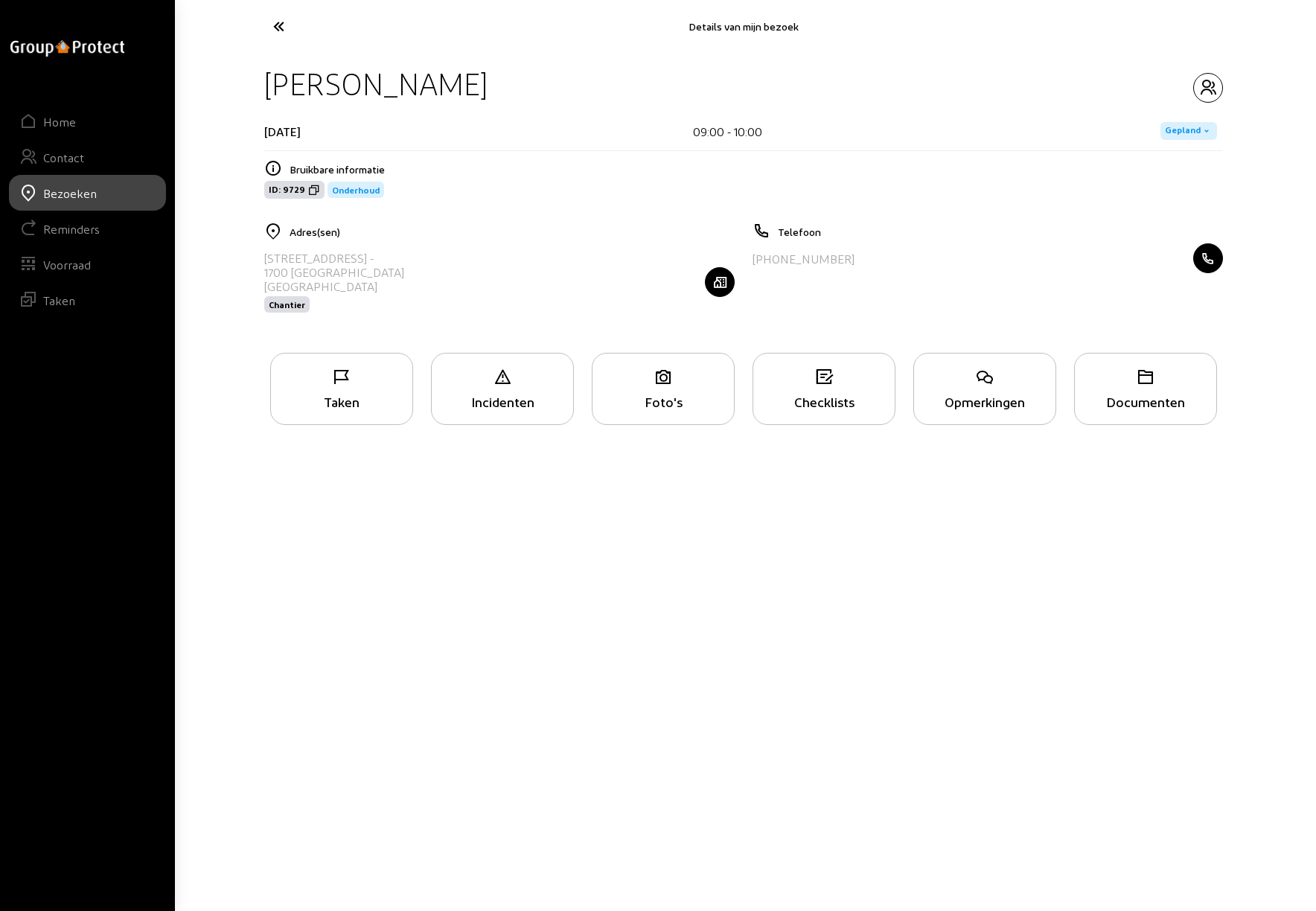
click at [280, 30] on icon at bounding box center [333, 26] width 137 height 26
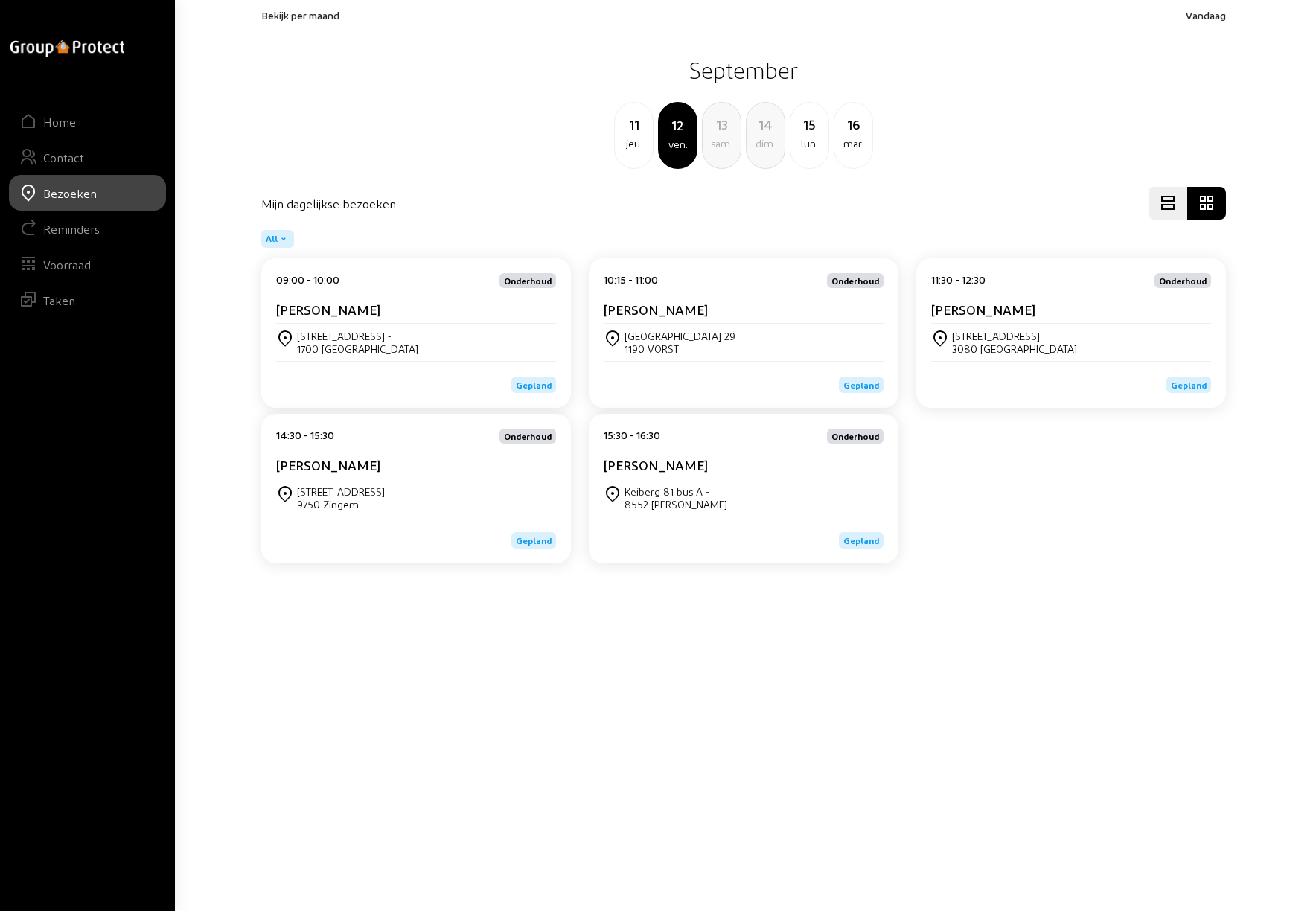
click at [679, 305] on cam-card-title "[PERSON_NAME]" at bounding box center [656, 309] width 105 height 16
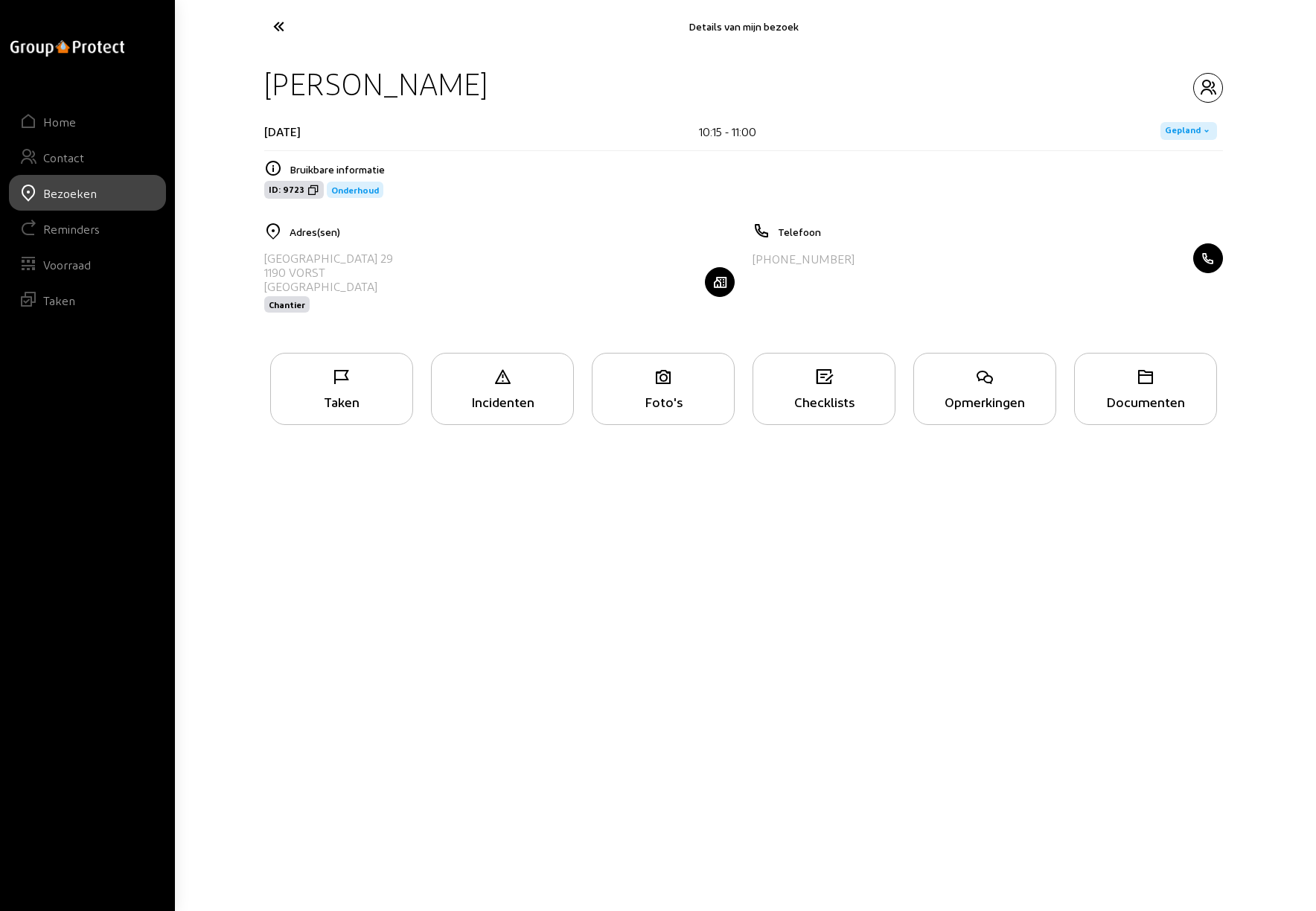
click at [322, 399] on div "Taken" at bounding box center [342, 401] width 141 height 16
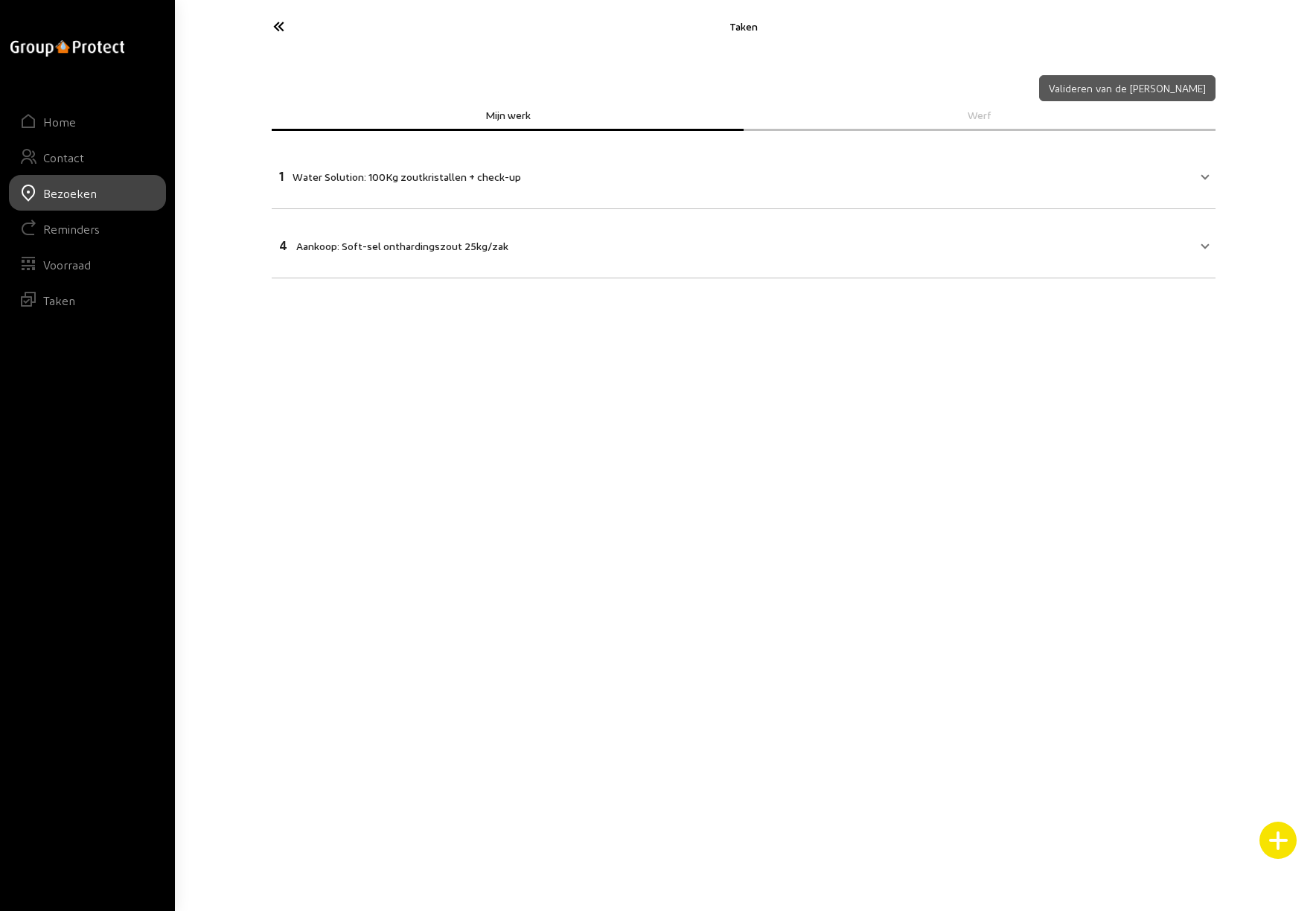
click at [279, 24] on icon at bounding box center [333, 26] width 137 height 26
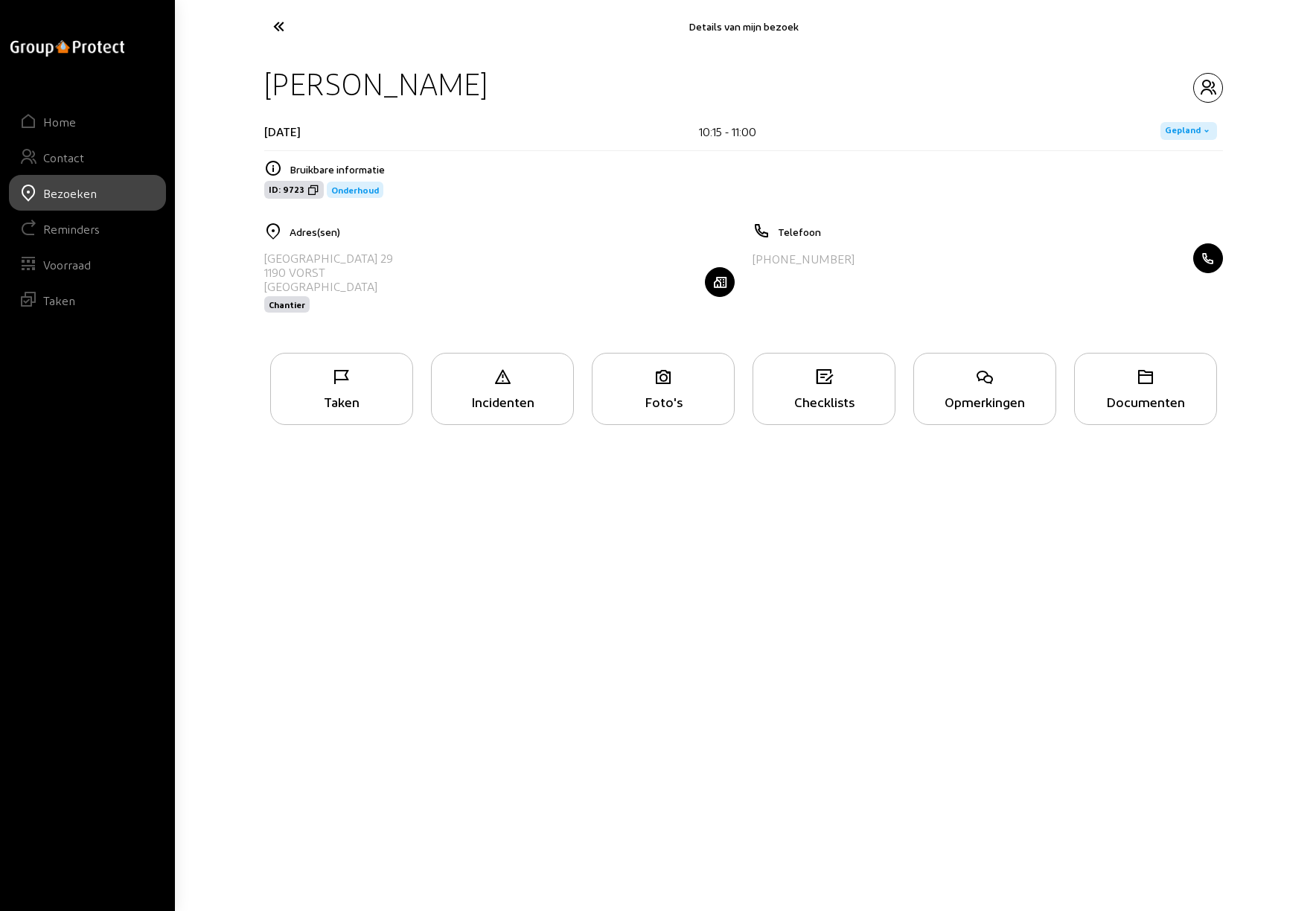
click at [281, 26] on icon at bounding box center [333, 26] width 137 height 26
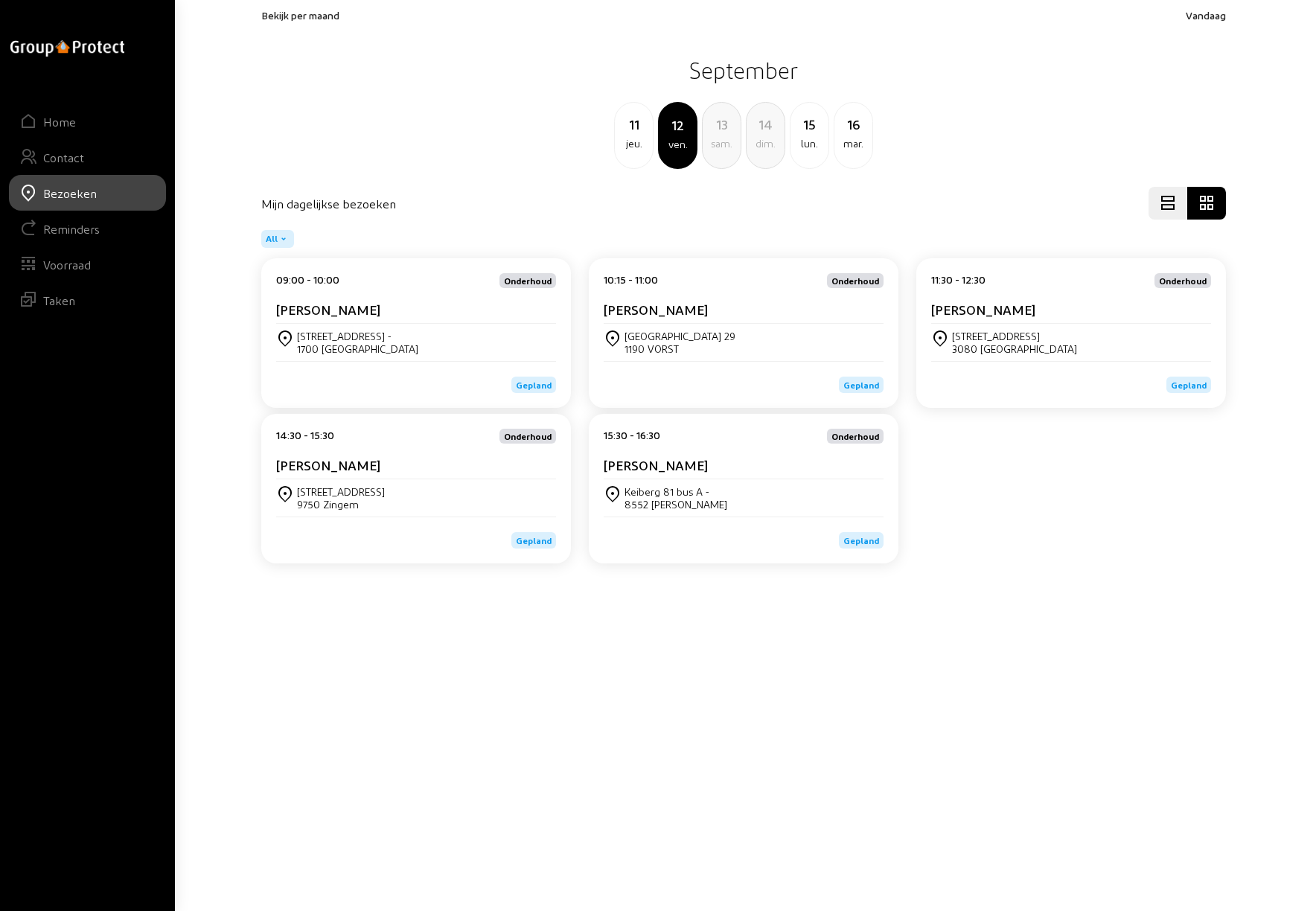
click at [768, 317] on div "[PERSON_NAME]" at bounding box center [743, 313] width 280 height 23
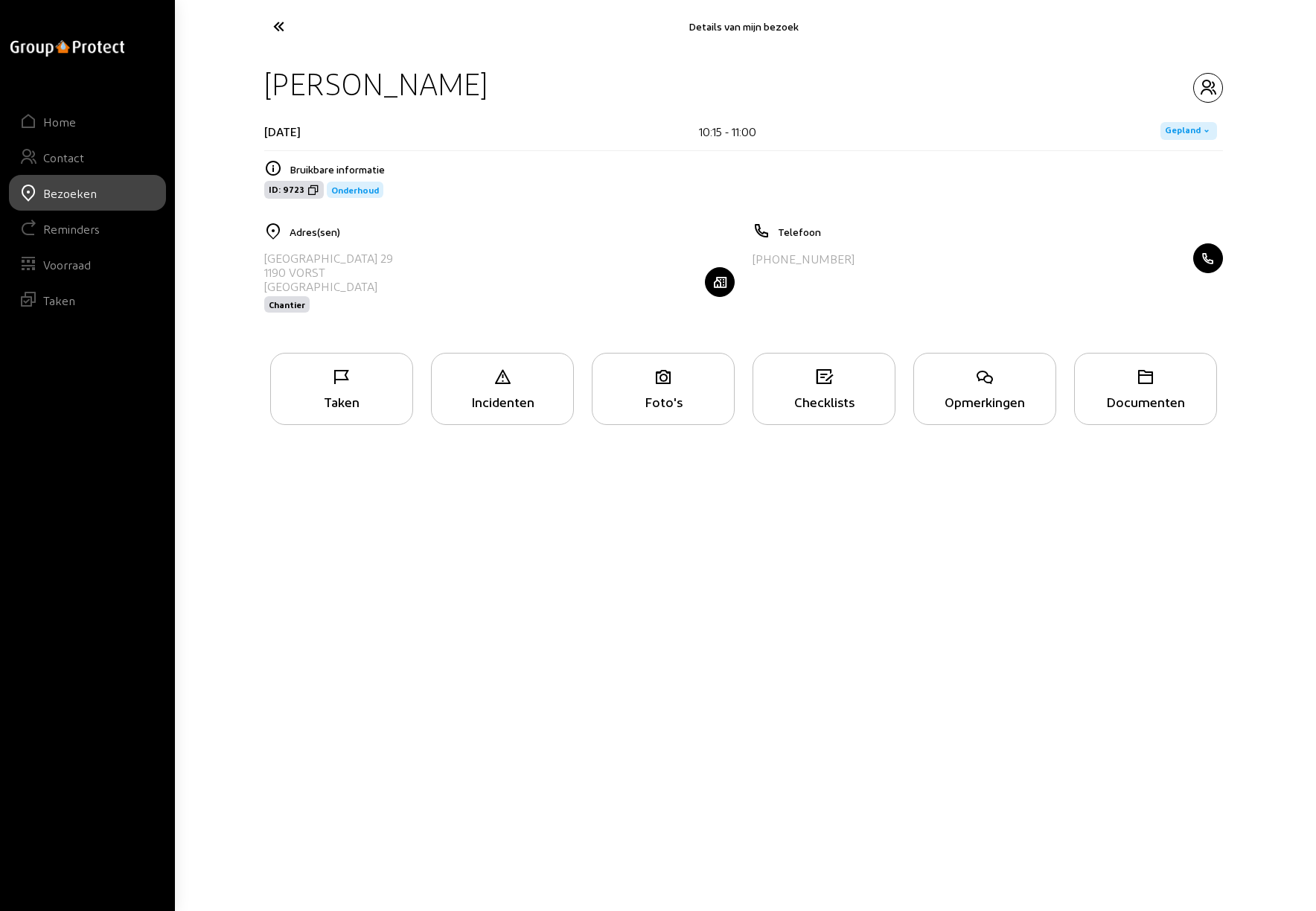
click at [981, 396] on div "Opmerkingen" at bounding box center [984, 401] width 141 height 16
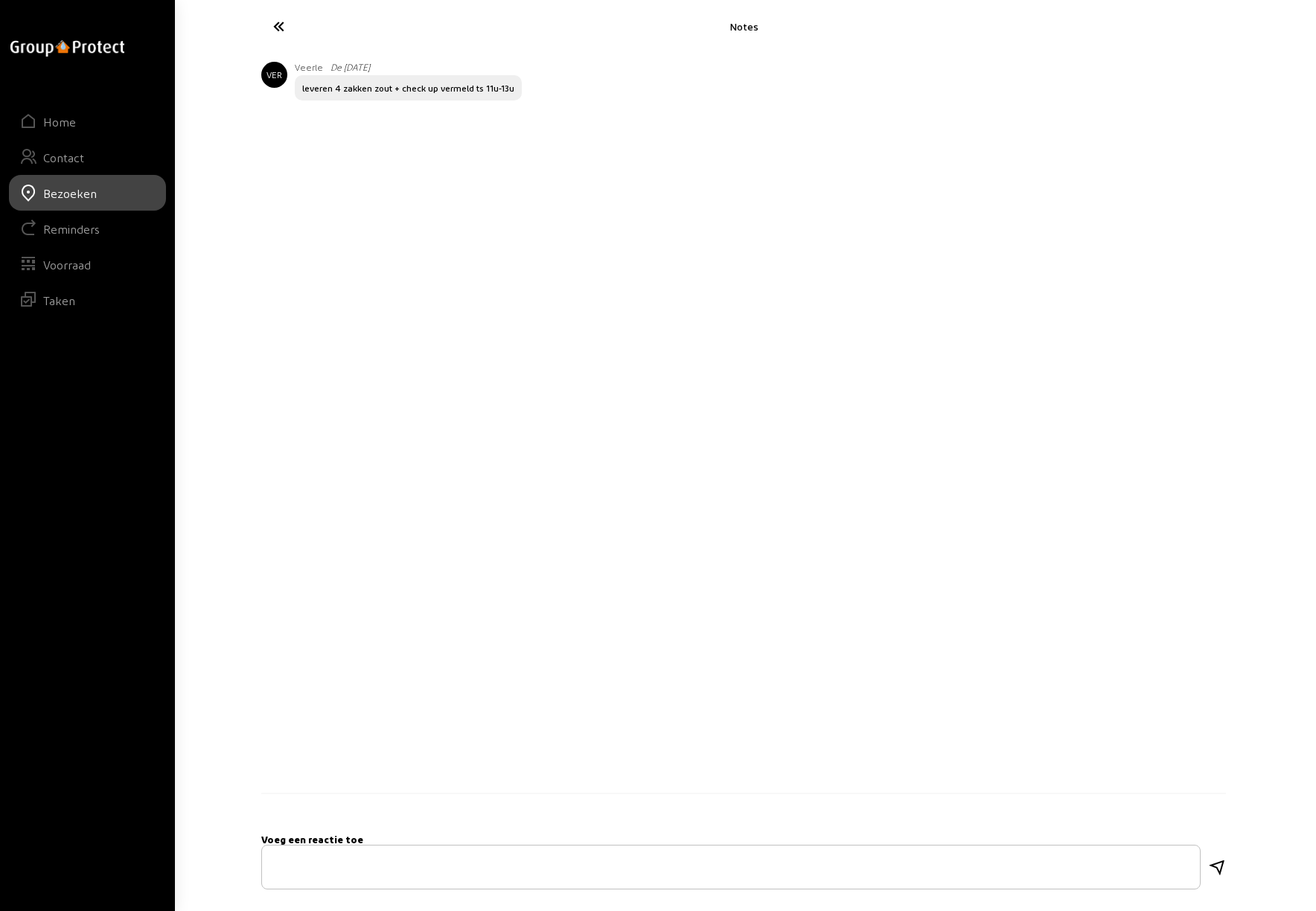
click at [274, 26] on icon at bounding box center [333, 26] width 137 height 26
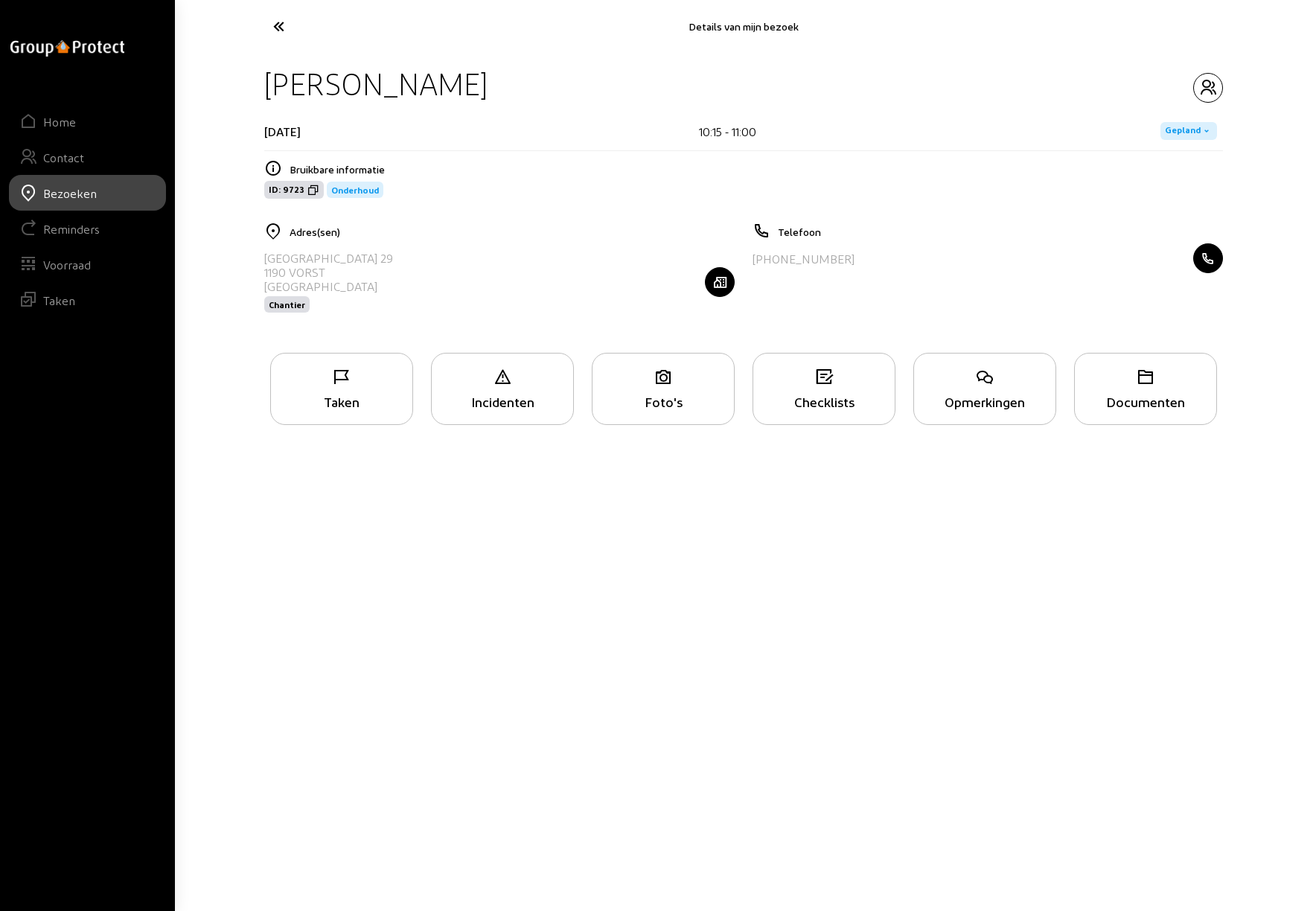
click at [279, 28] on icon at bounding box center [333, 26] width 137 height 26
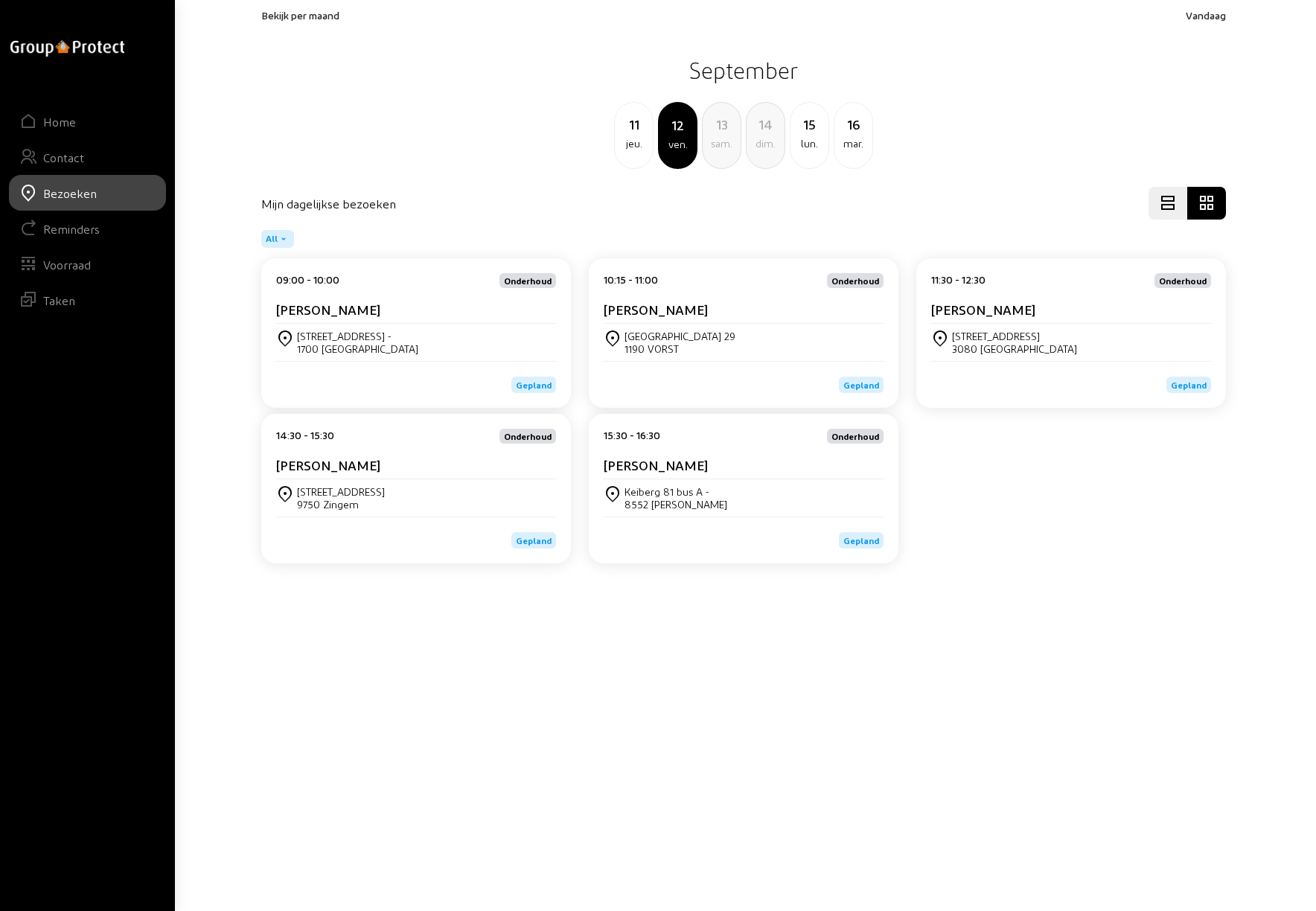
click at [999, 311] on cam-card-title "[PERSON_NAME]" at bounding box center [983, 309] width 105 height 16
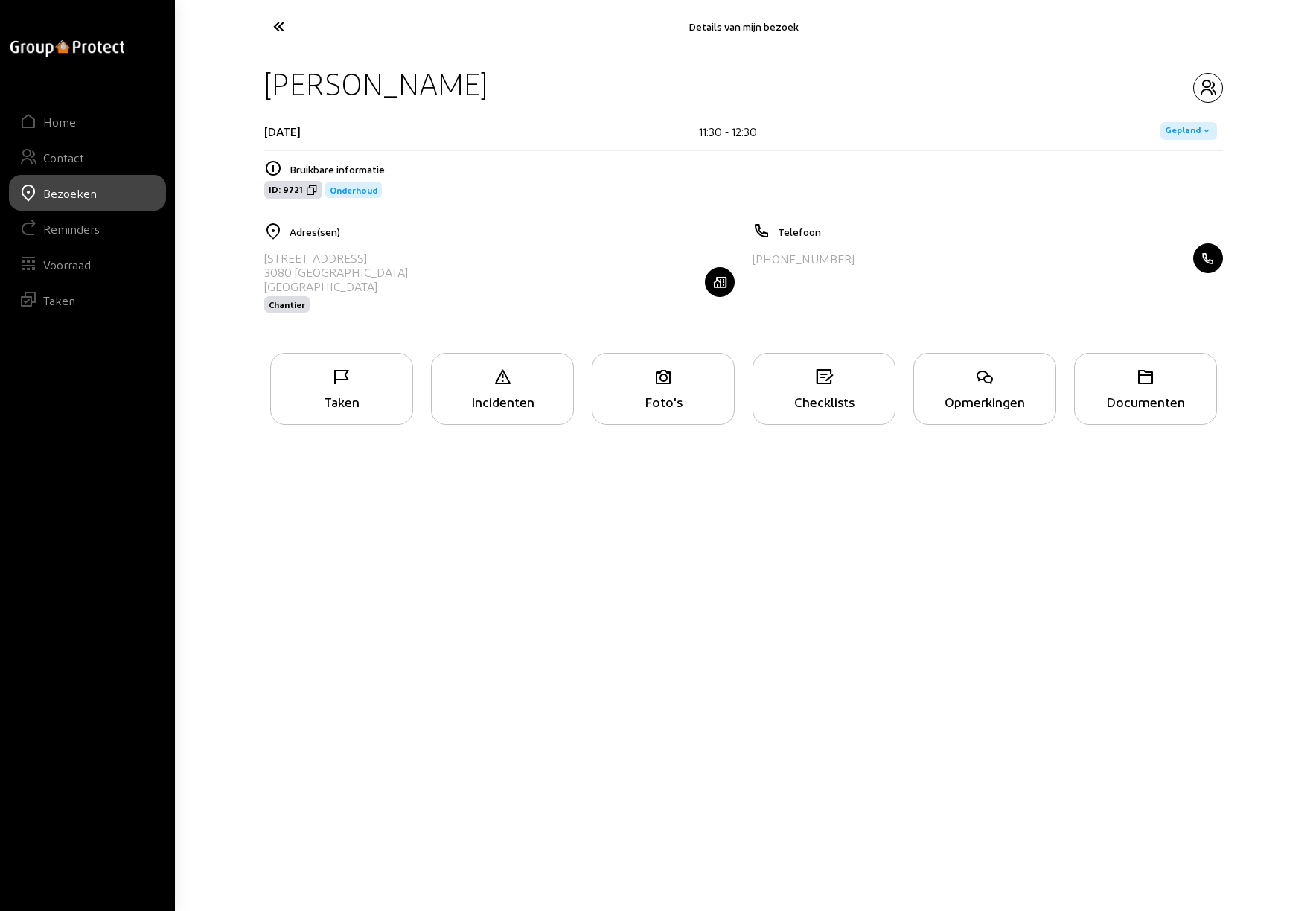
click at [983, 390] on div "Opmerkingen" at bounding box center [984, 389] width 143 height 73
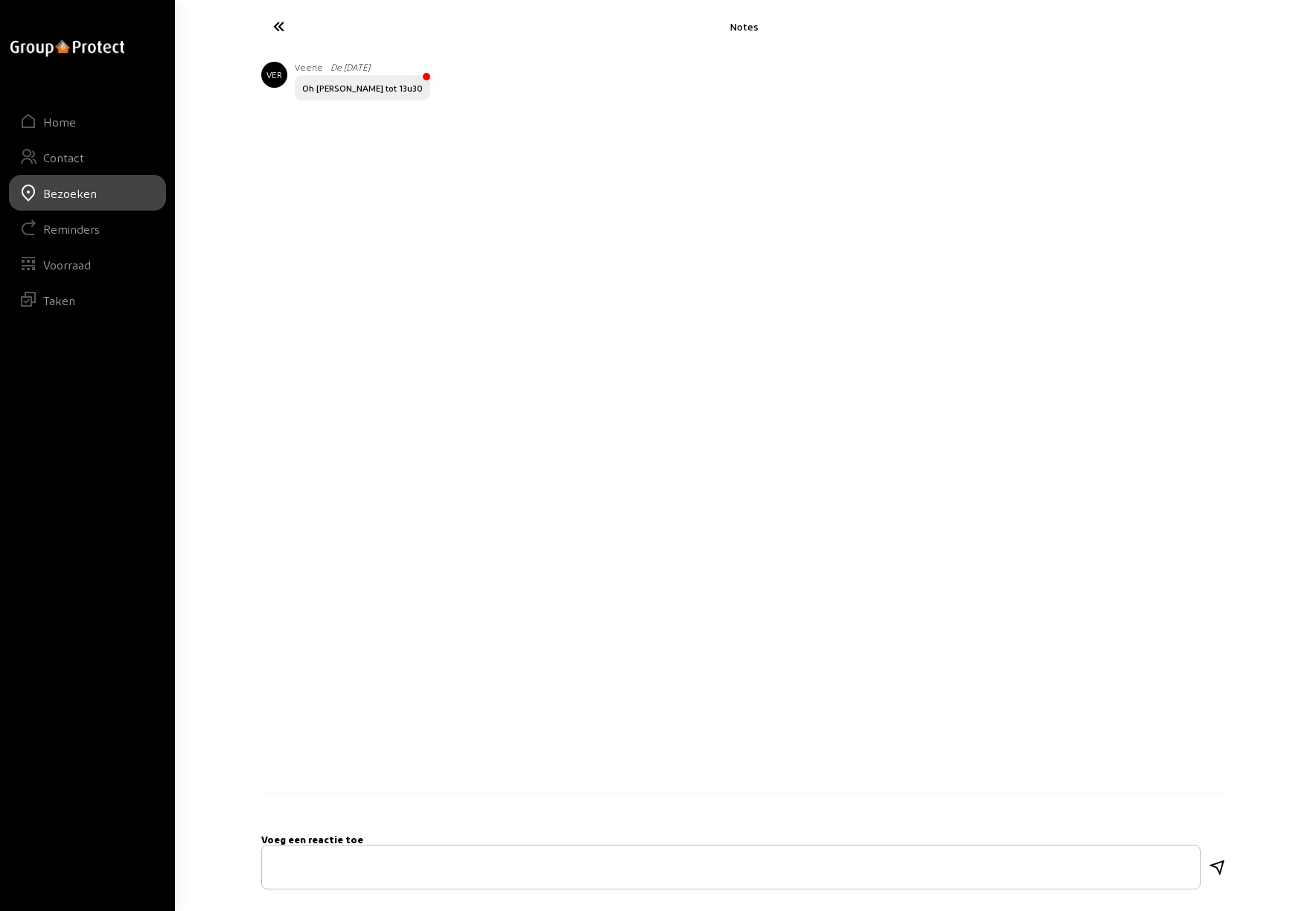
click at [276, 22] on icon at bounding box center [333, 26] width 137 height 26
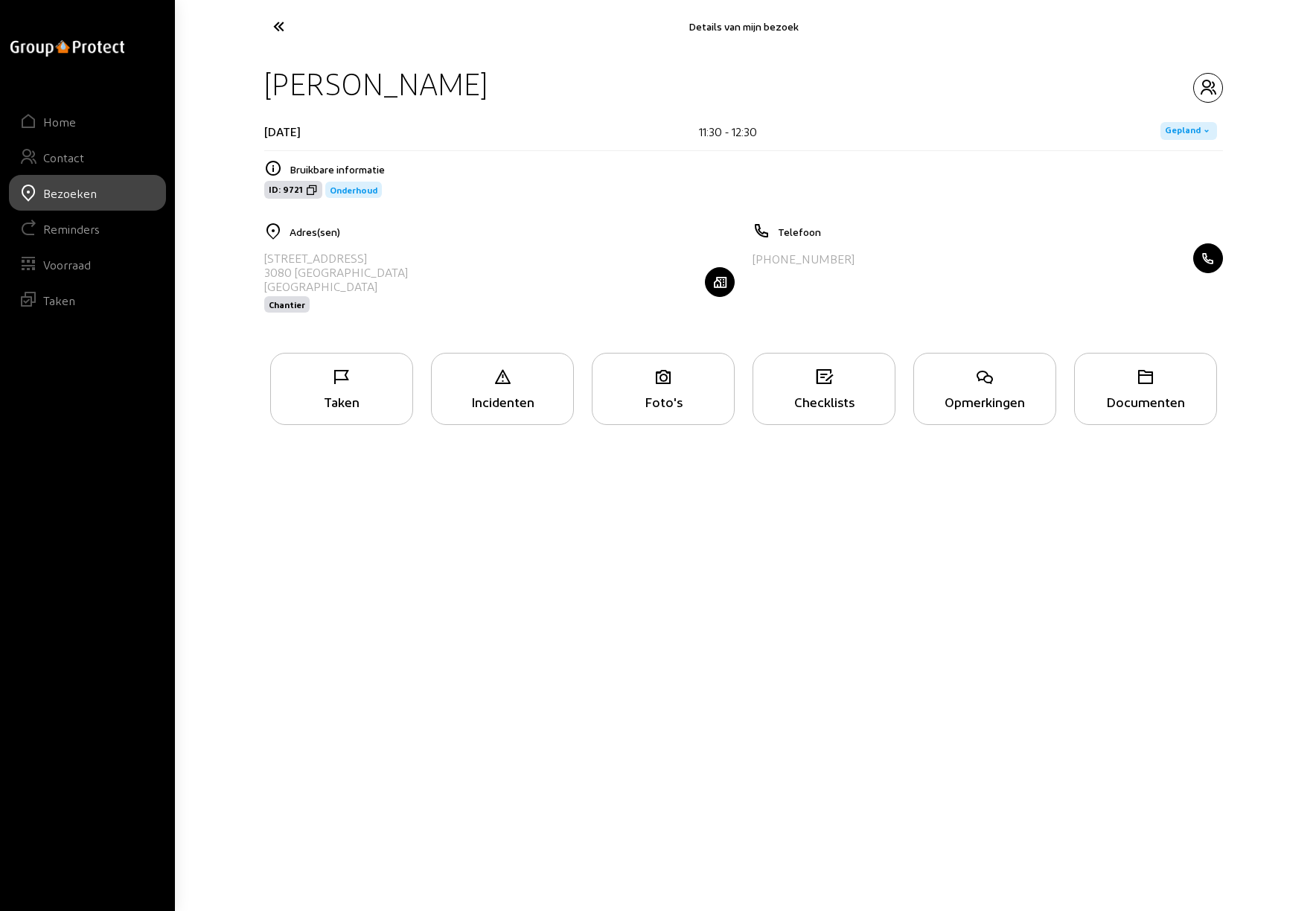
click at [276, 22] on icon at bounding box center [333, 26] width 137 height 26
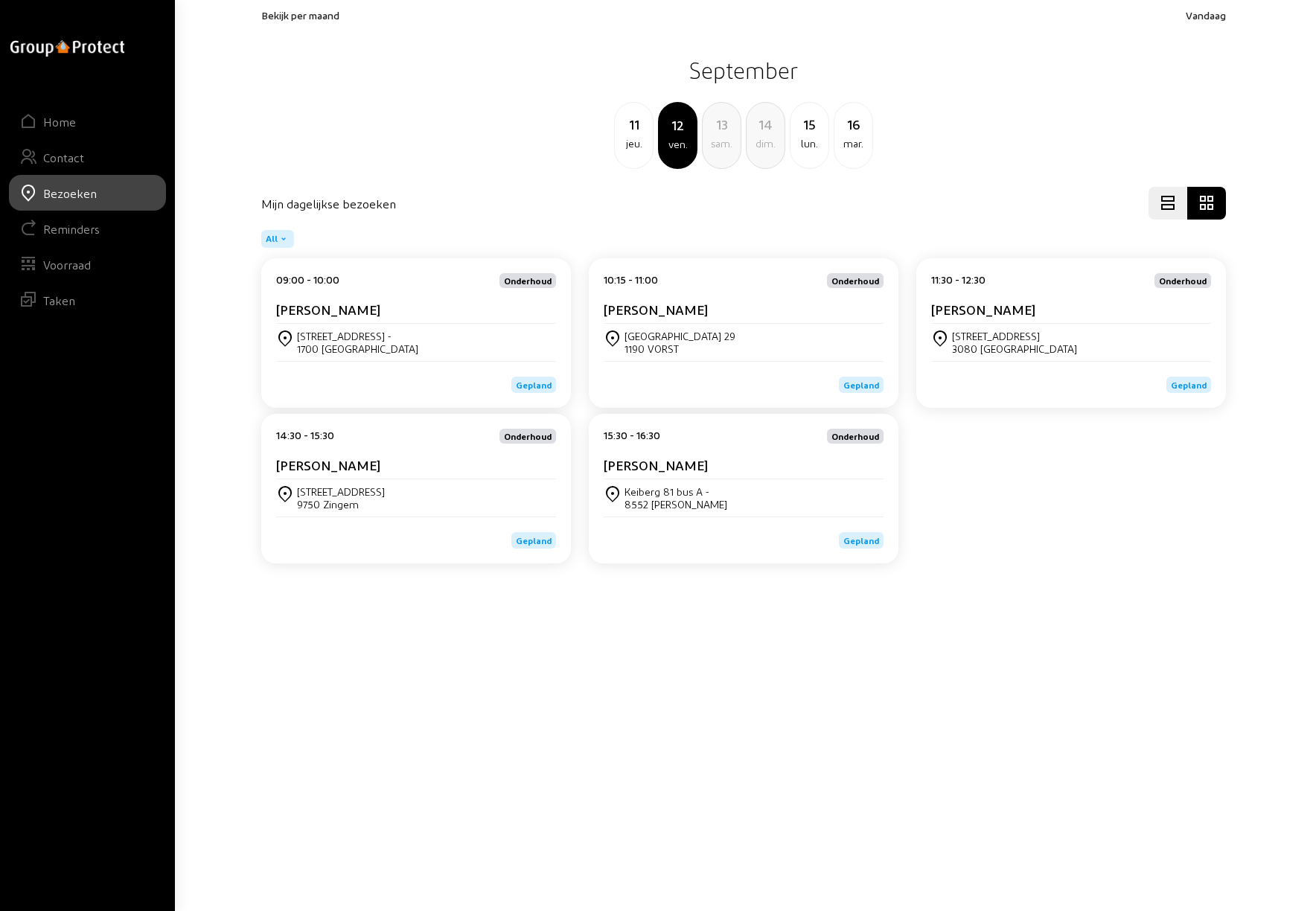
click at [1015, 329] on div "[STREET_ADDRESS]" at bounding box center [1070, 343] width 280 height 38
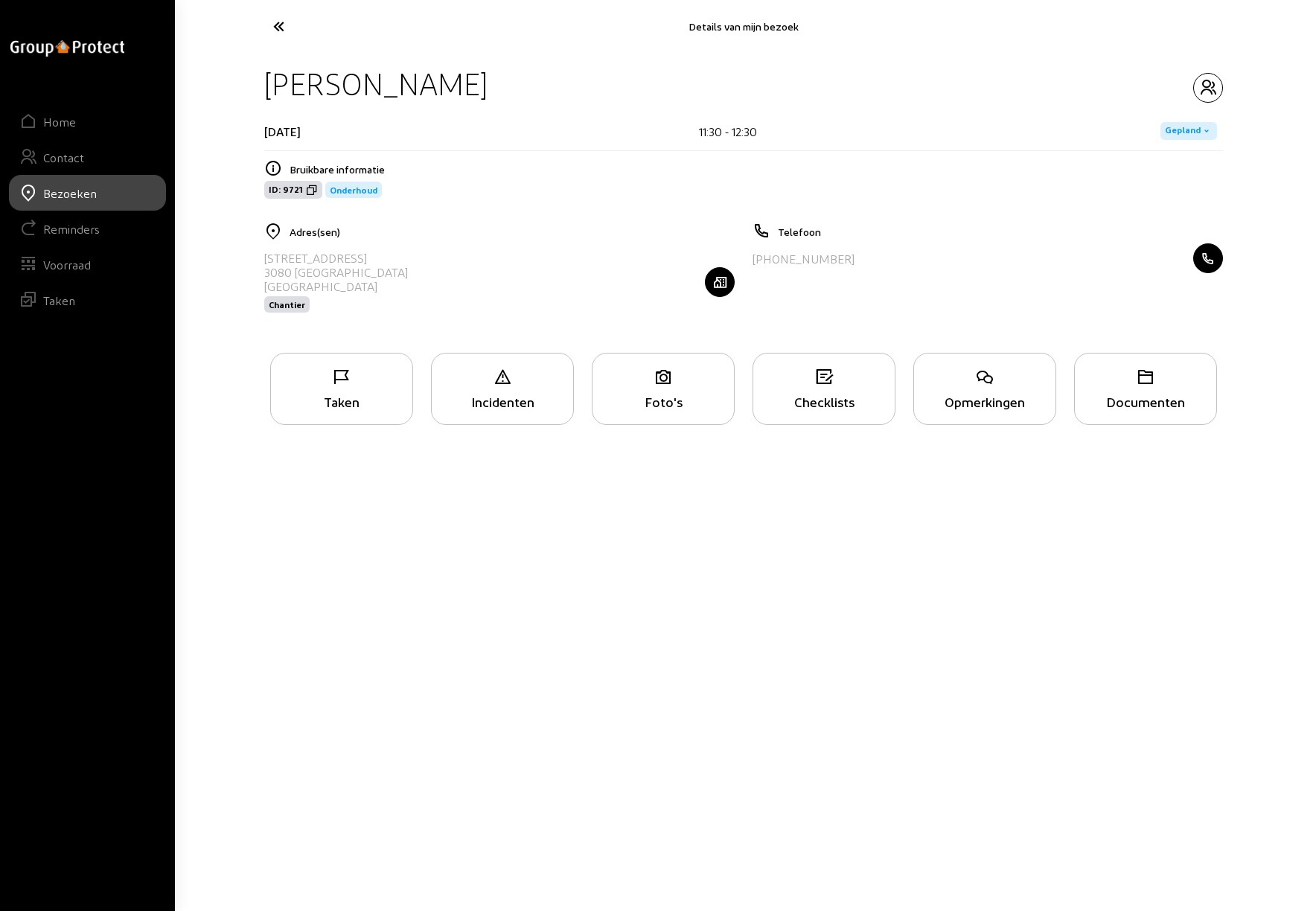
click at [364, 394] on div "Taken" at bounding box center [342, 401] width 141 height 16
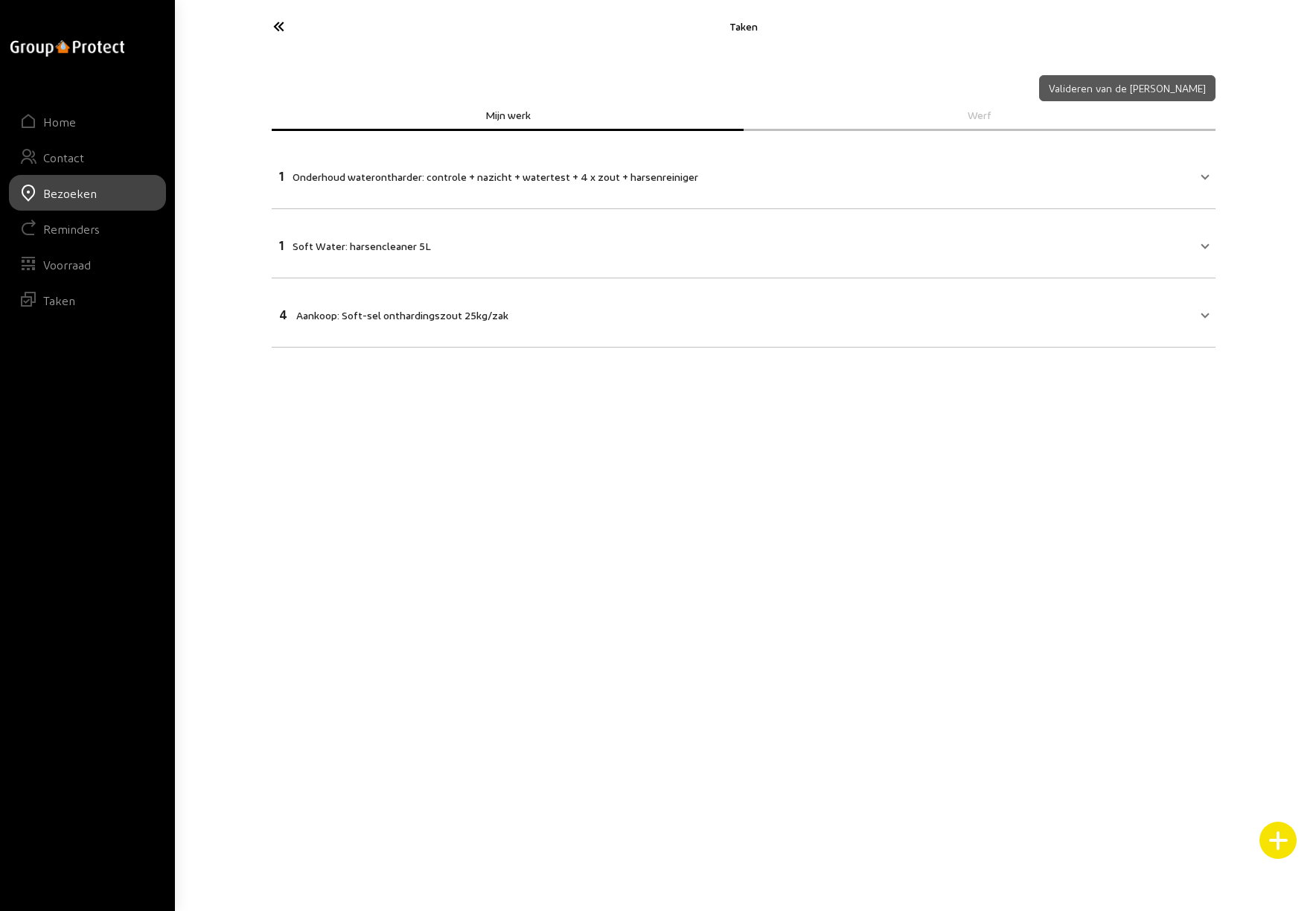
click at [282, 24] on icon at bounding box center [333, 26] width 137 height 26
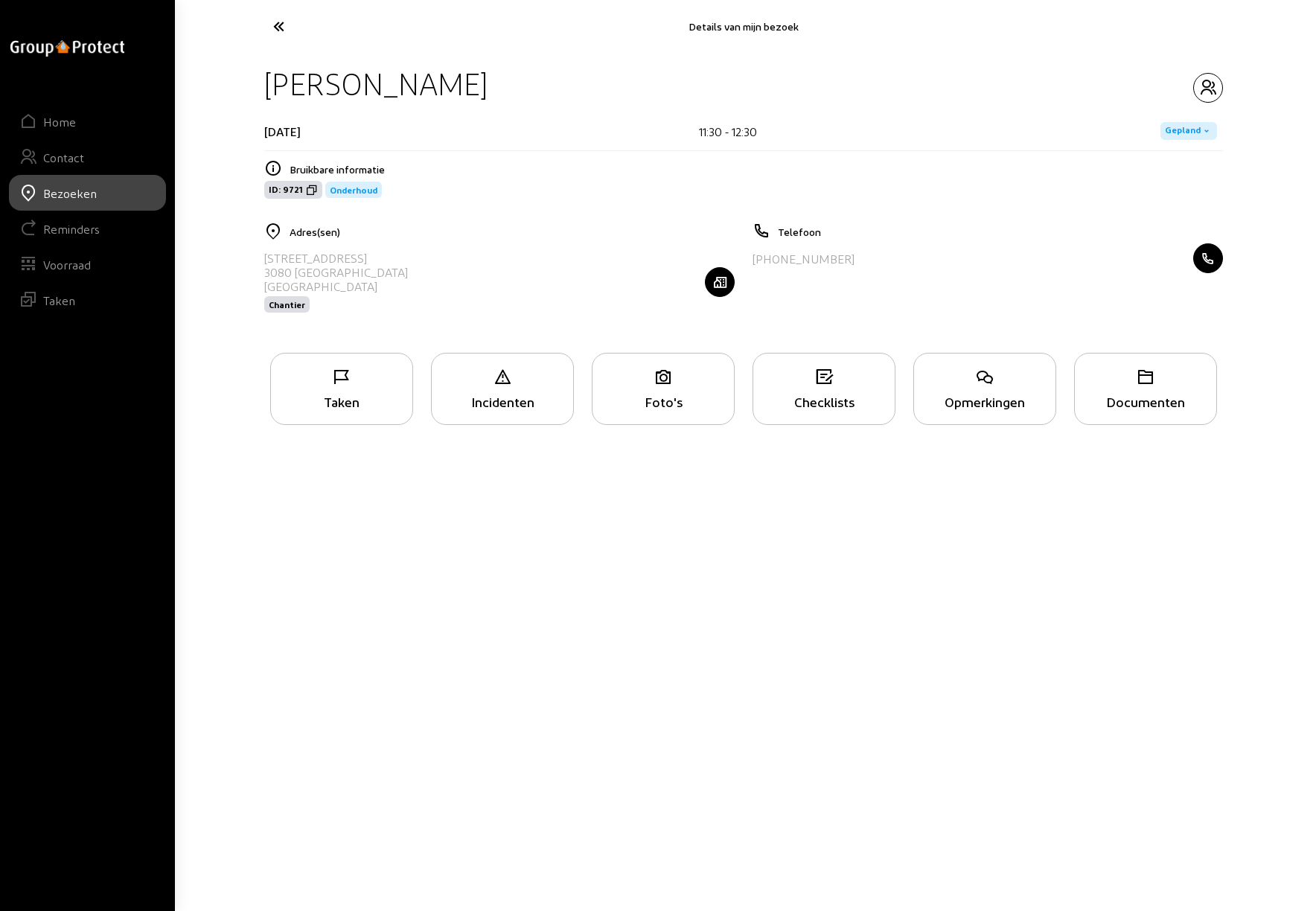
click at [282, 24] on icon at bounding box center [333, 26] width 137 height 26
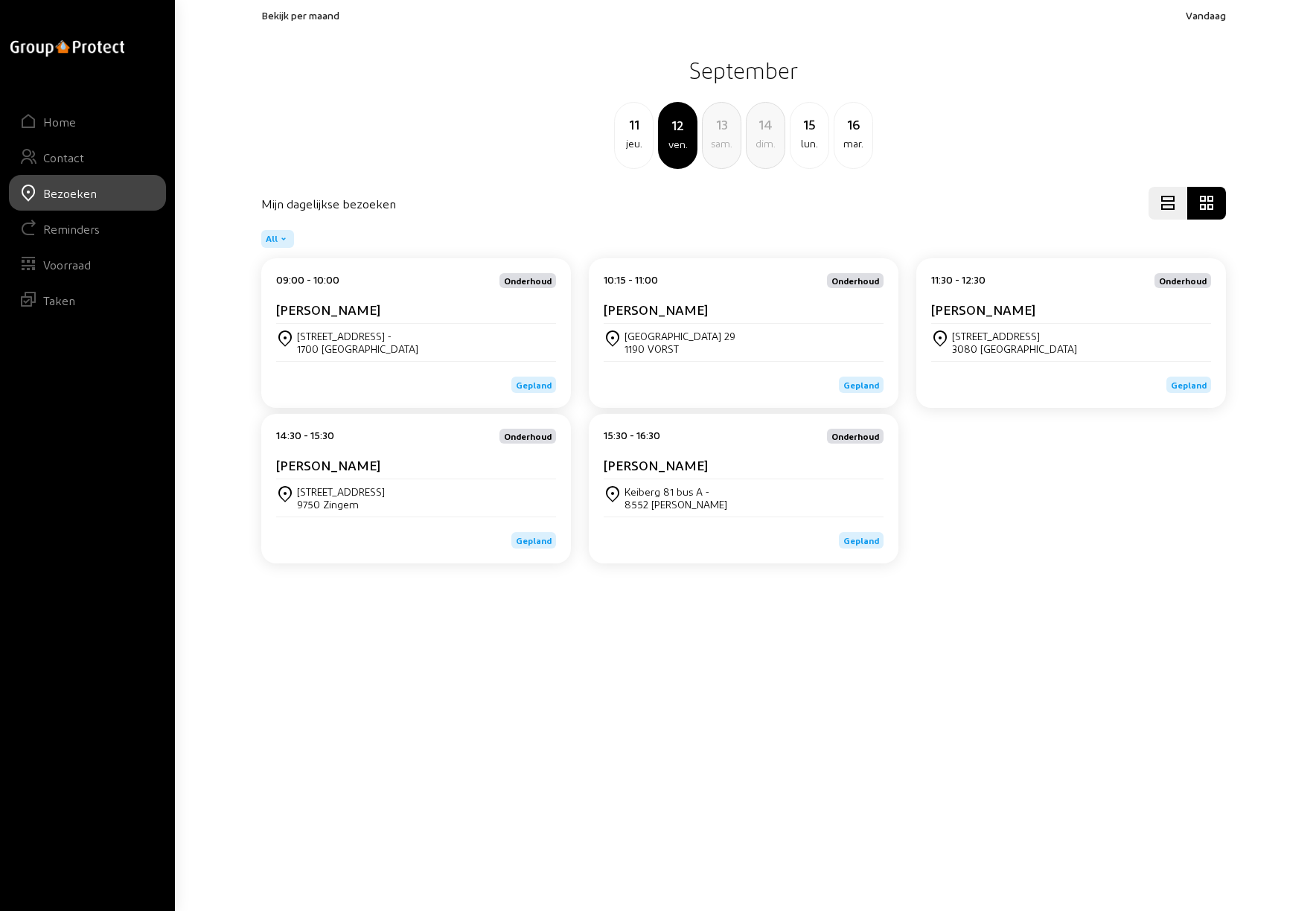
click at [346, 469] on cam-card-title "[PERSON_NAME]" at bounding box center [328, 464] width 105 height 16
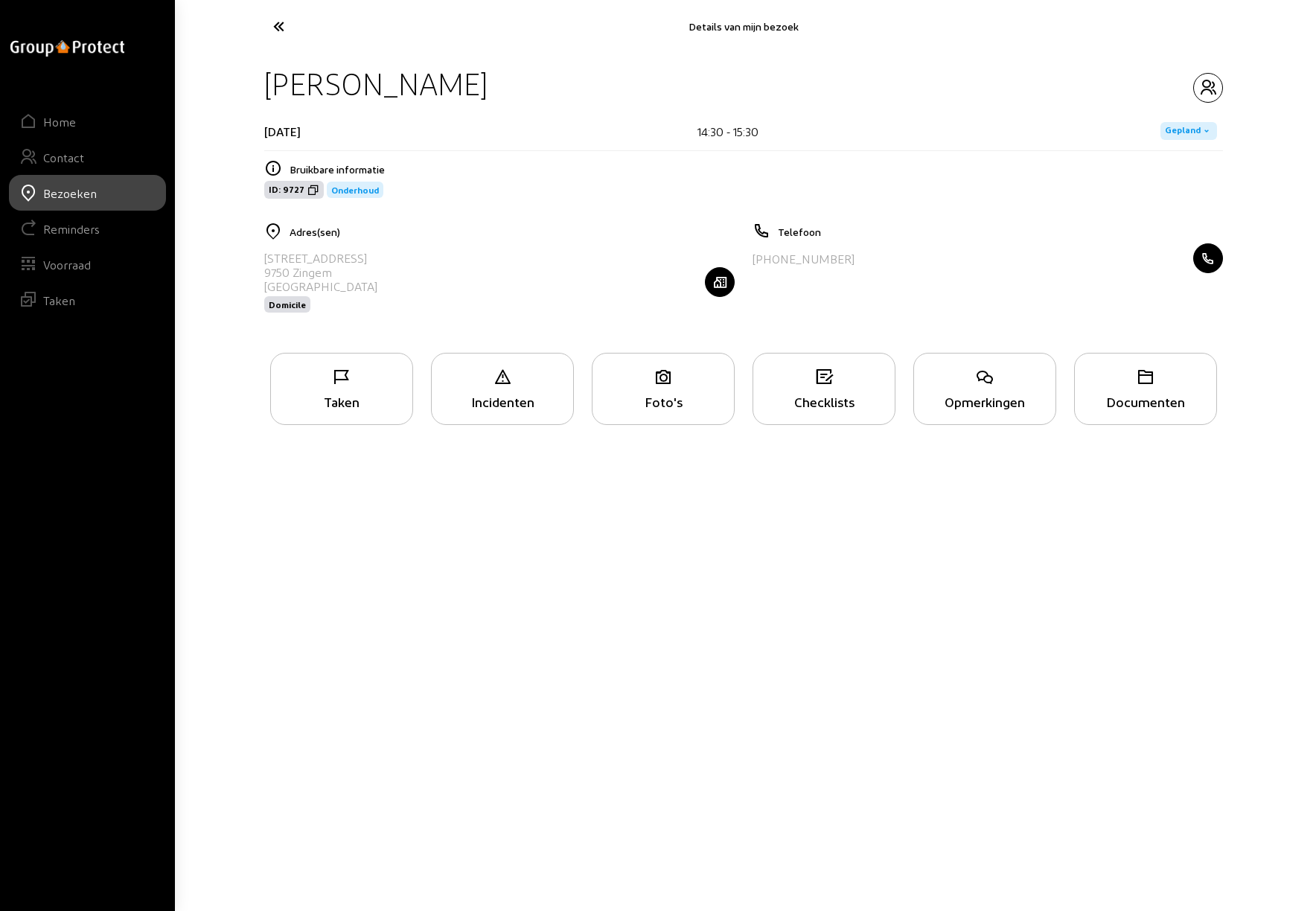
click at [998, 384] on icon at bounding box center [984, 377] width 141 height 18
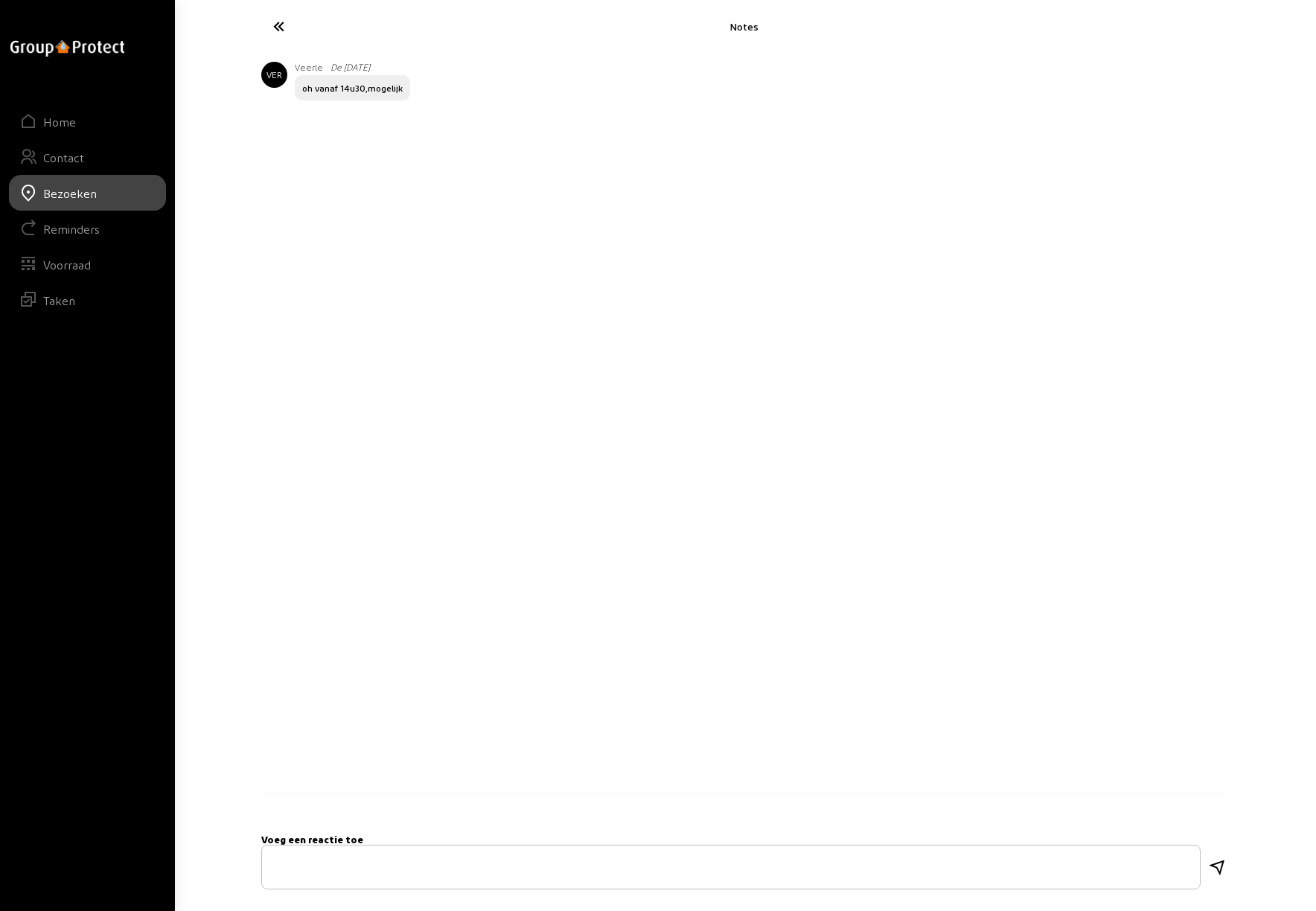
click at [278, 24] on icon at bounding box center [333, 26] width 137 height 26
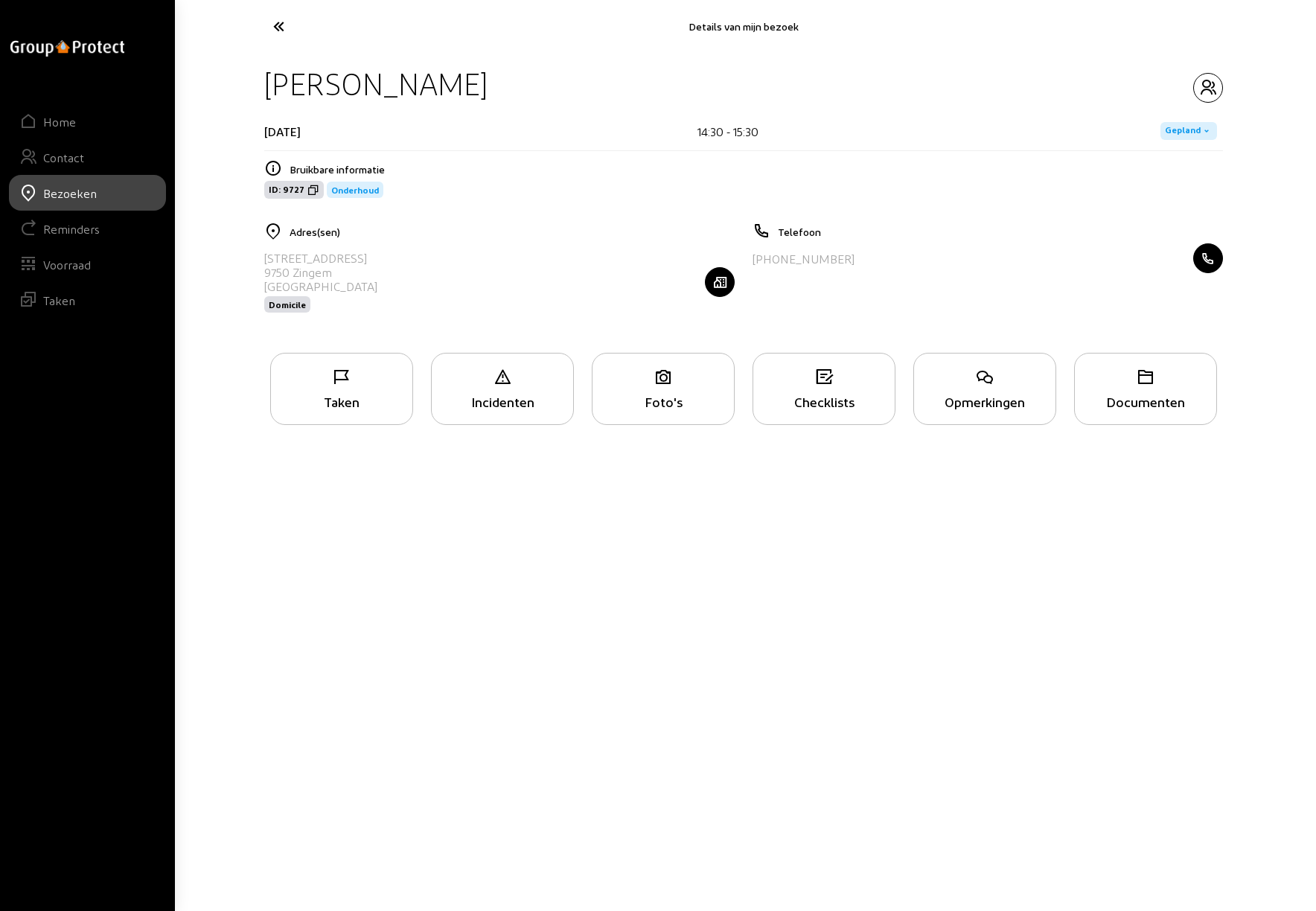
click at [349, 392] on div "Taken" at bounding box center [342, 389] width 143 height 73
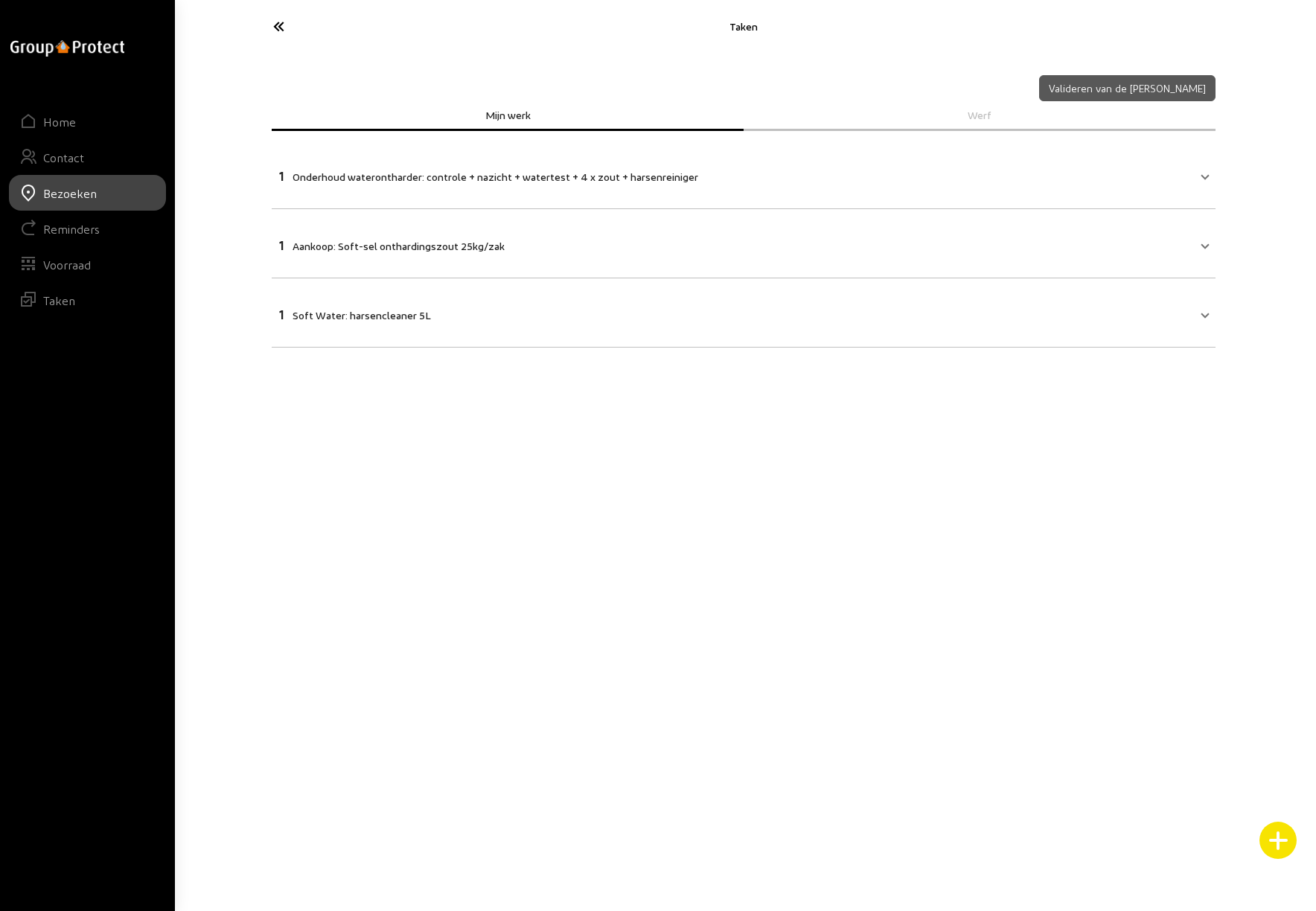
click at [279, 23] on icon at bounding box center [333, 26] width 137 height 26
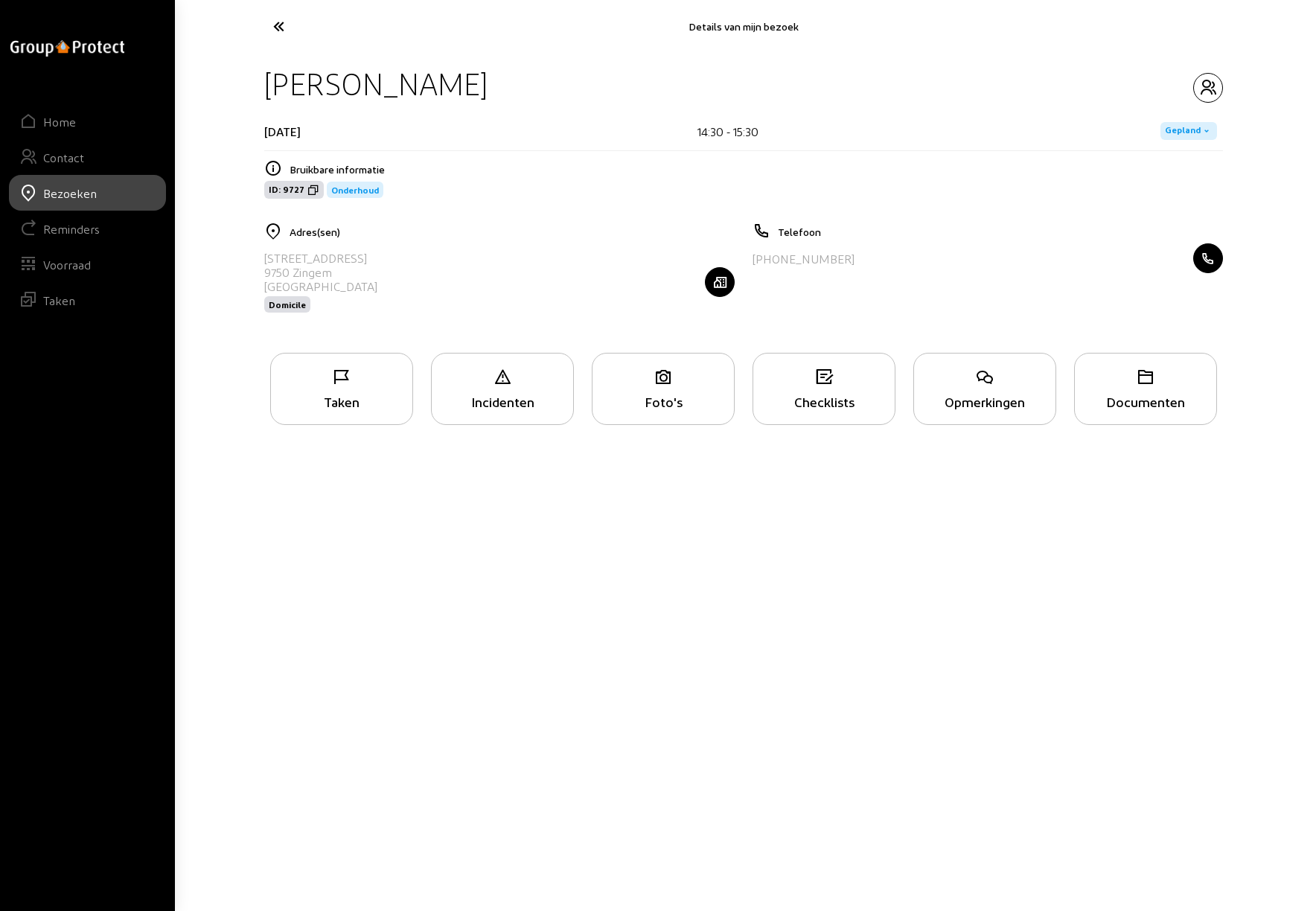
click at [279, 23] on icon at bounding box center [333, 26] width 137 height 26
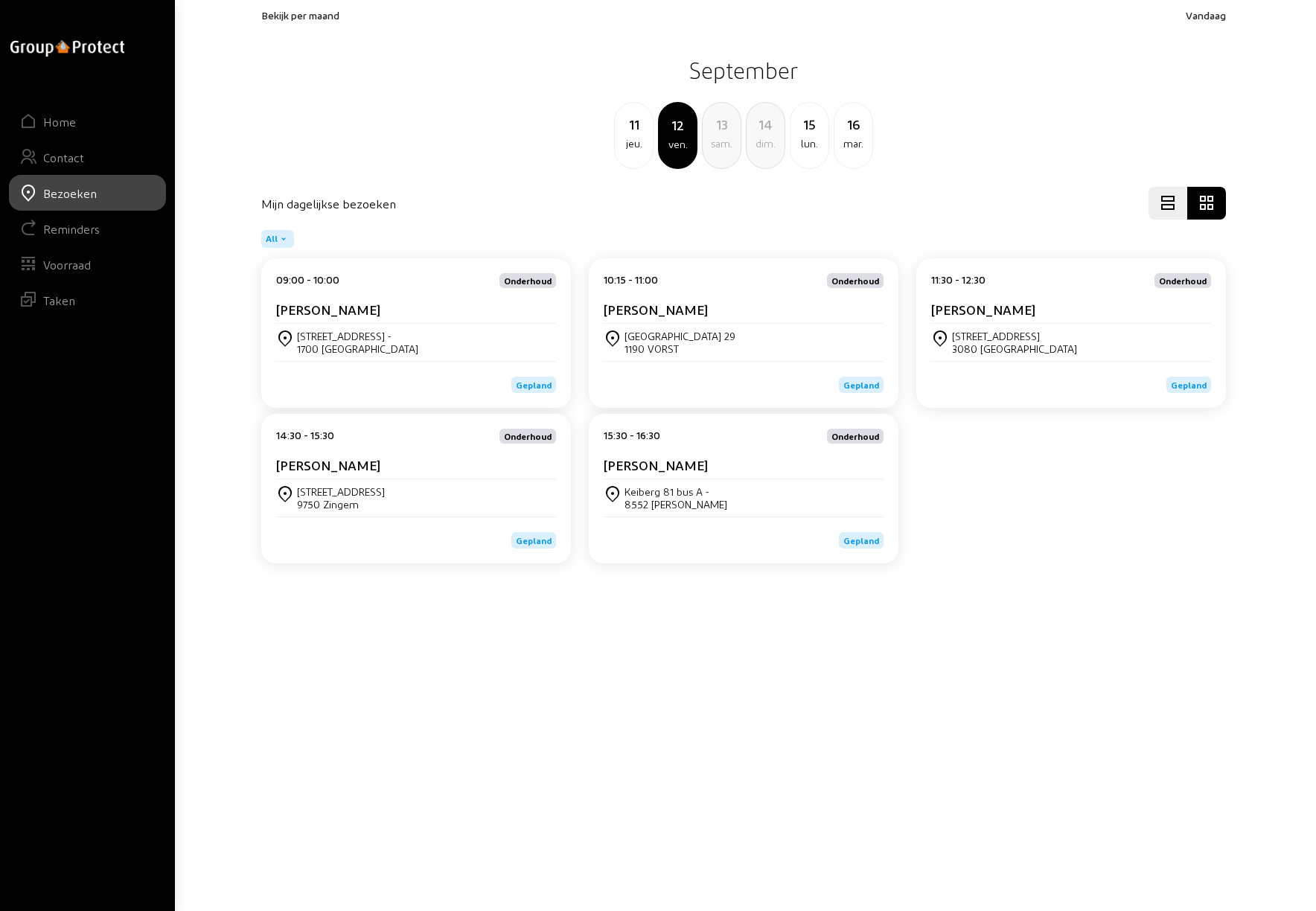
click at [662, 474] on div "[PERSON_NAME]" at bounding box center [743, 468] width 280 height 23
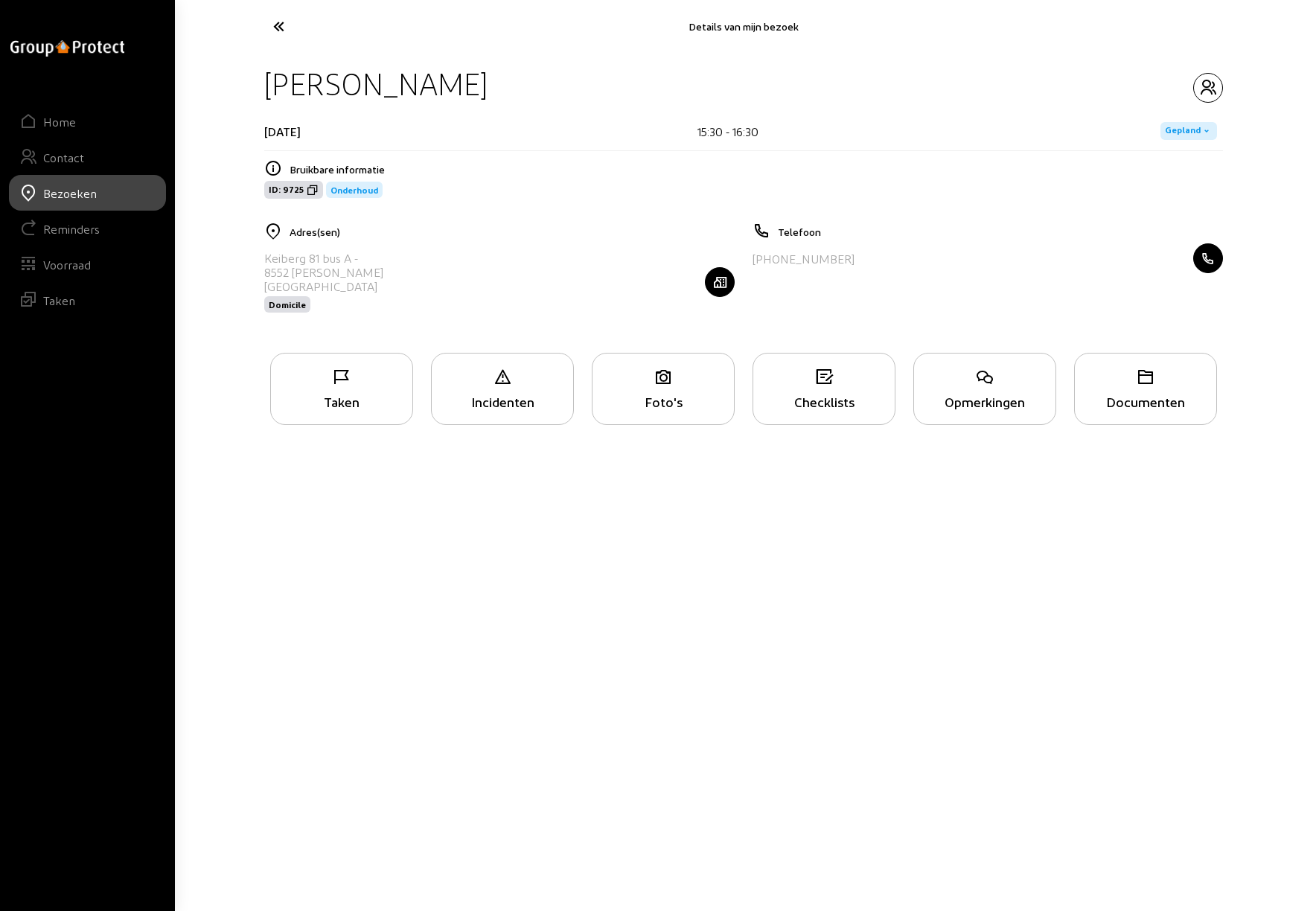
click at [346, 383] on icon at bounding box center [342, 377] width 141 height 18
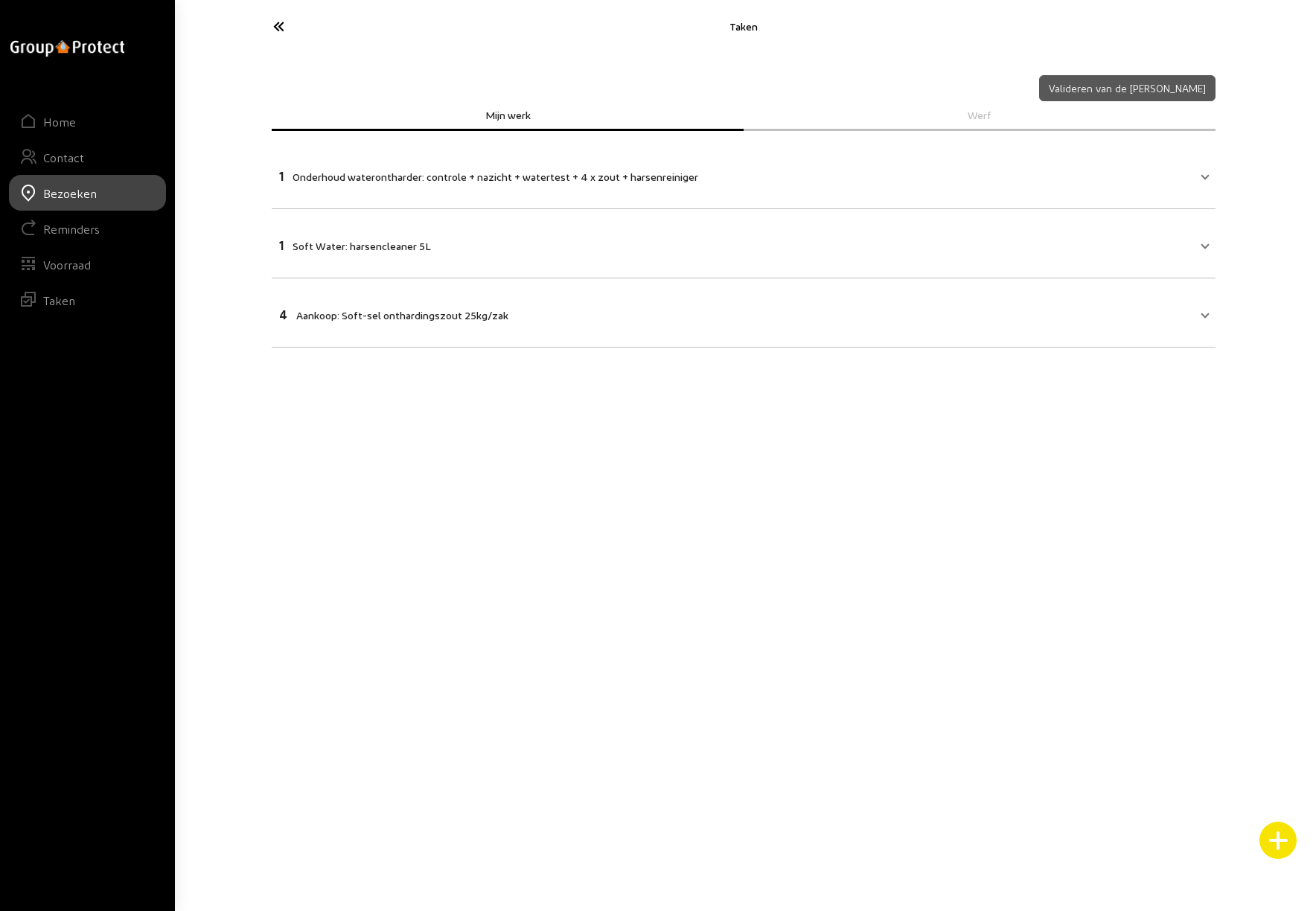
click at [281, 24] on icon at bounding box center [333, 26] width 137 height 26
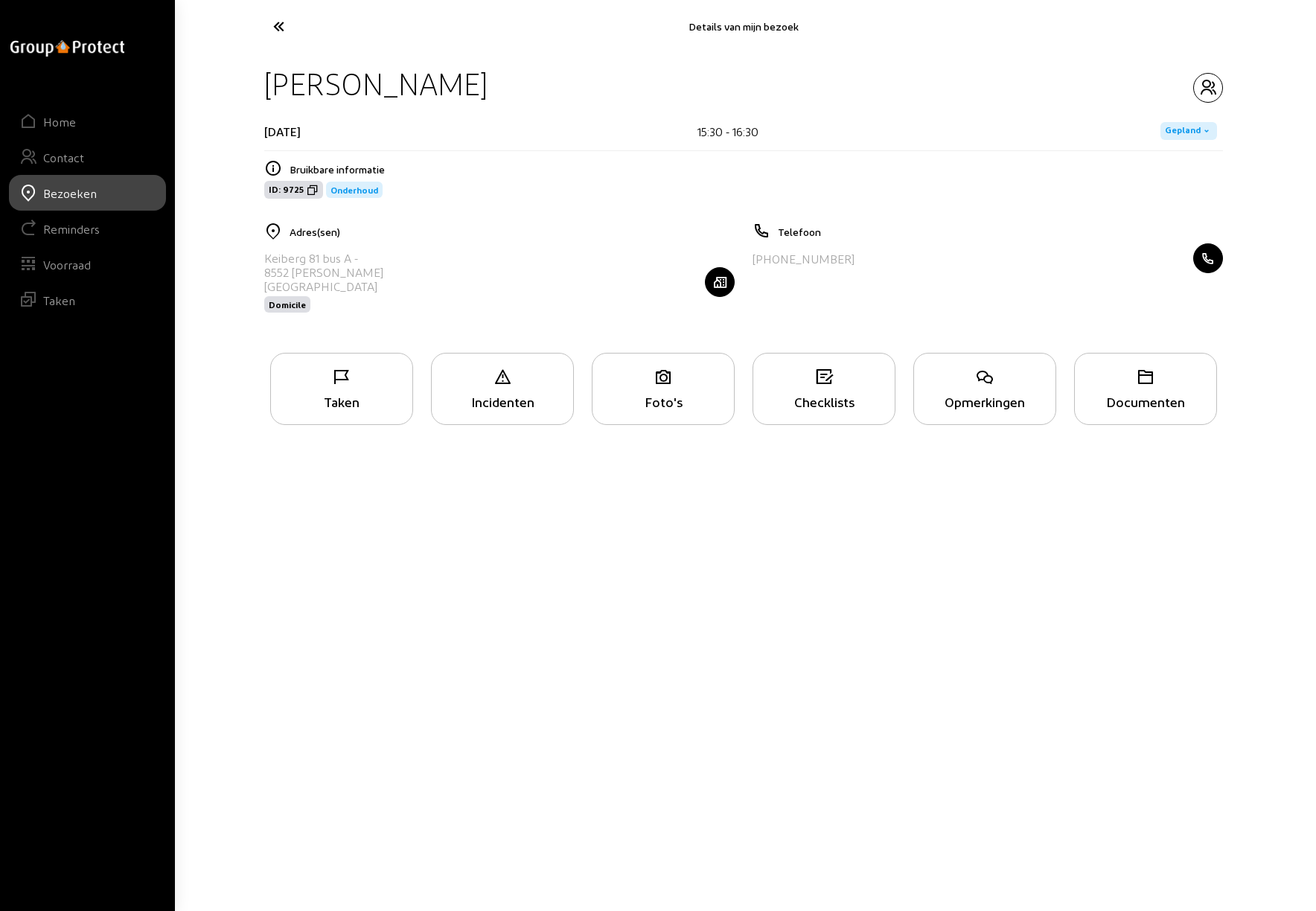
click at [281, 24] on icon at bounding box center [333, 26] width 137 height 26
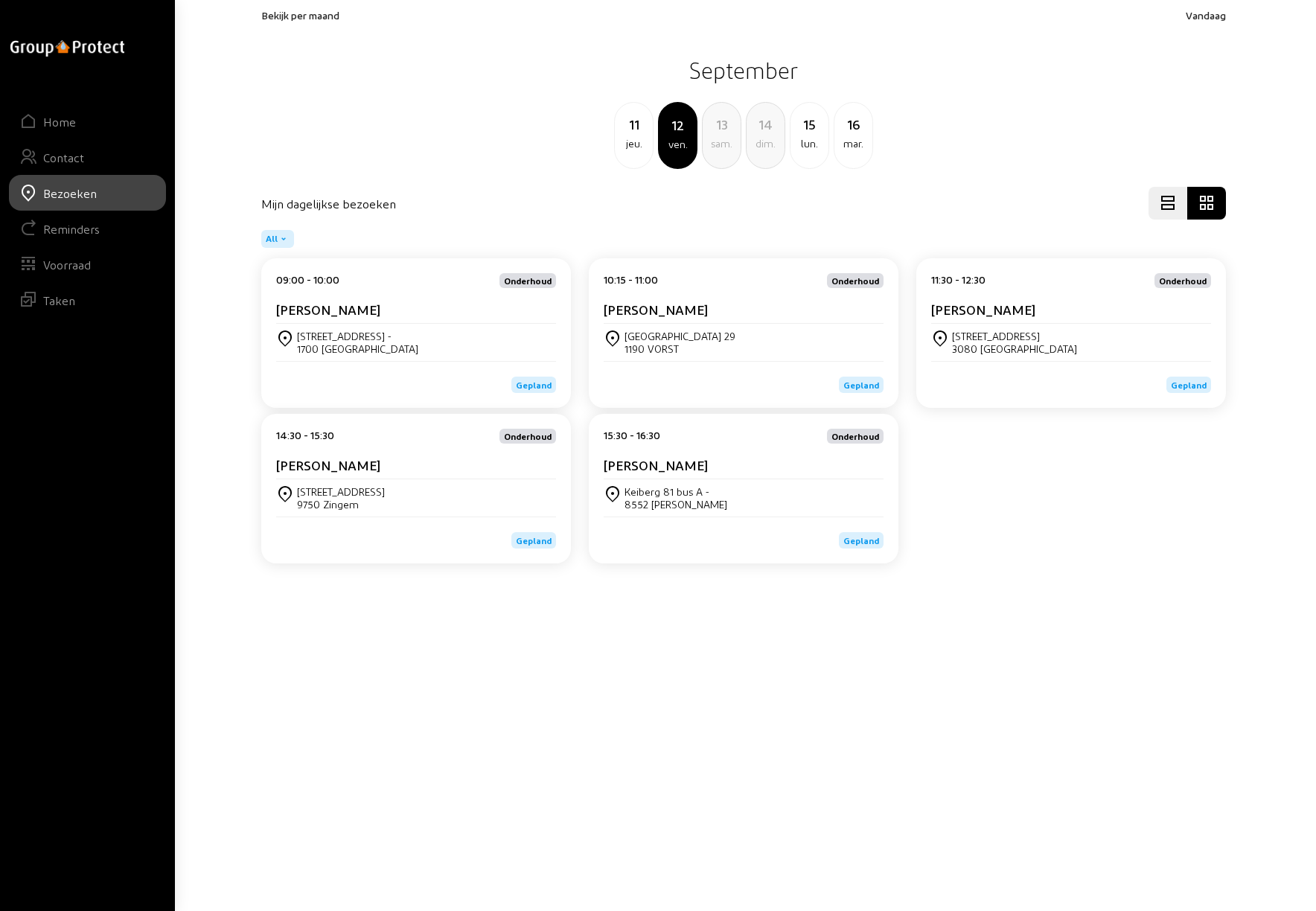
click at [345, 465] on cam-card-title "[PERSON_NAME]" at bounding box center [328, 464] width 105 height 16
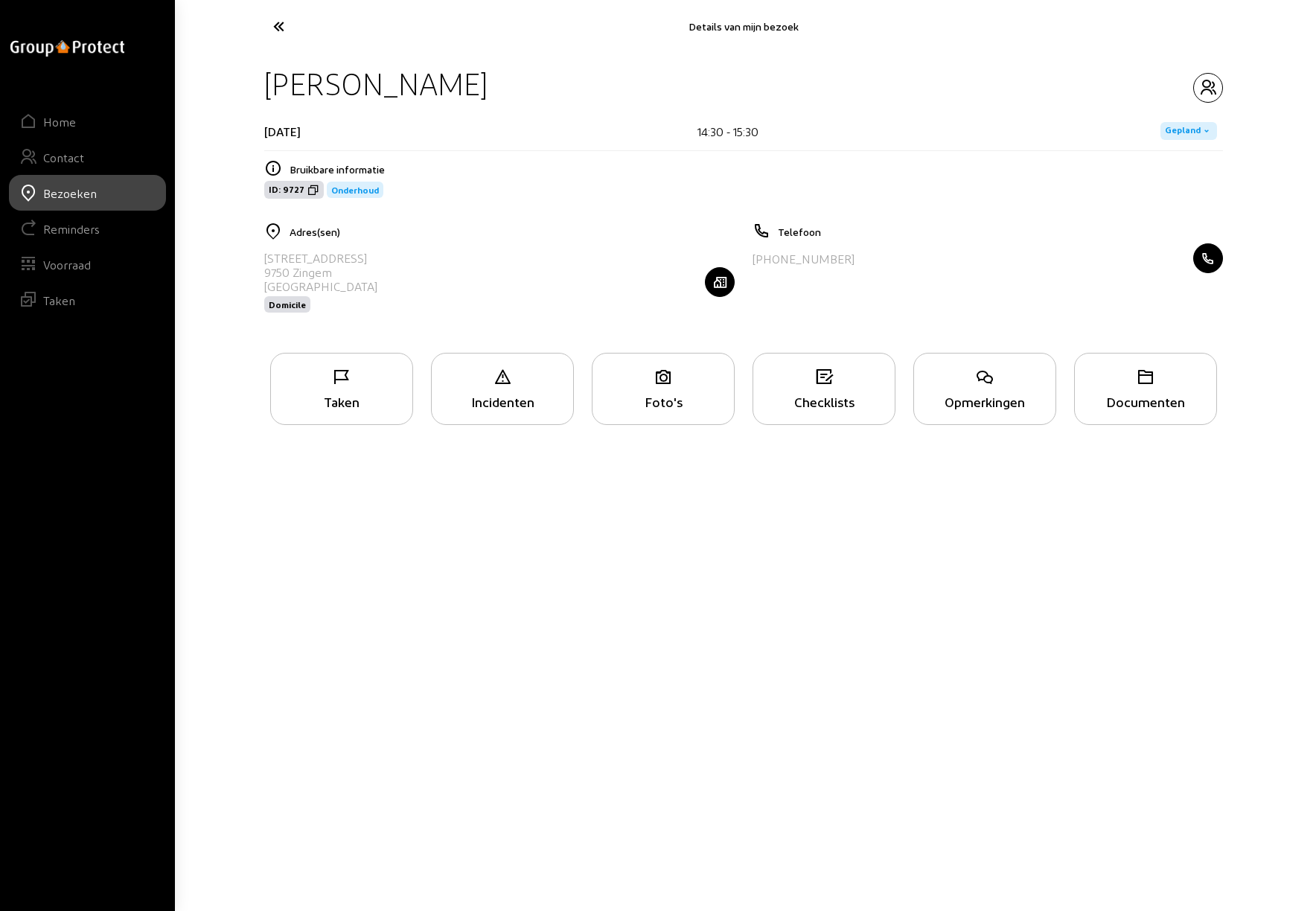
click at [343, 390] on div "Taken" at bounding box center [342, 389] width 143 height 73
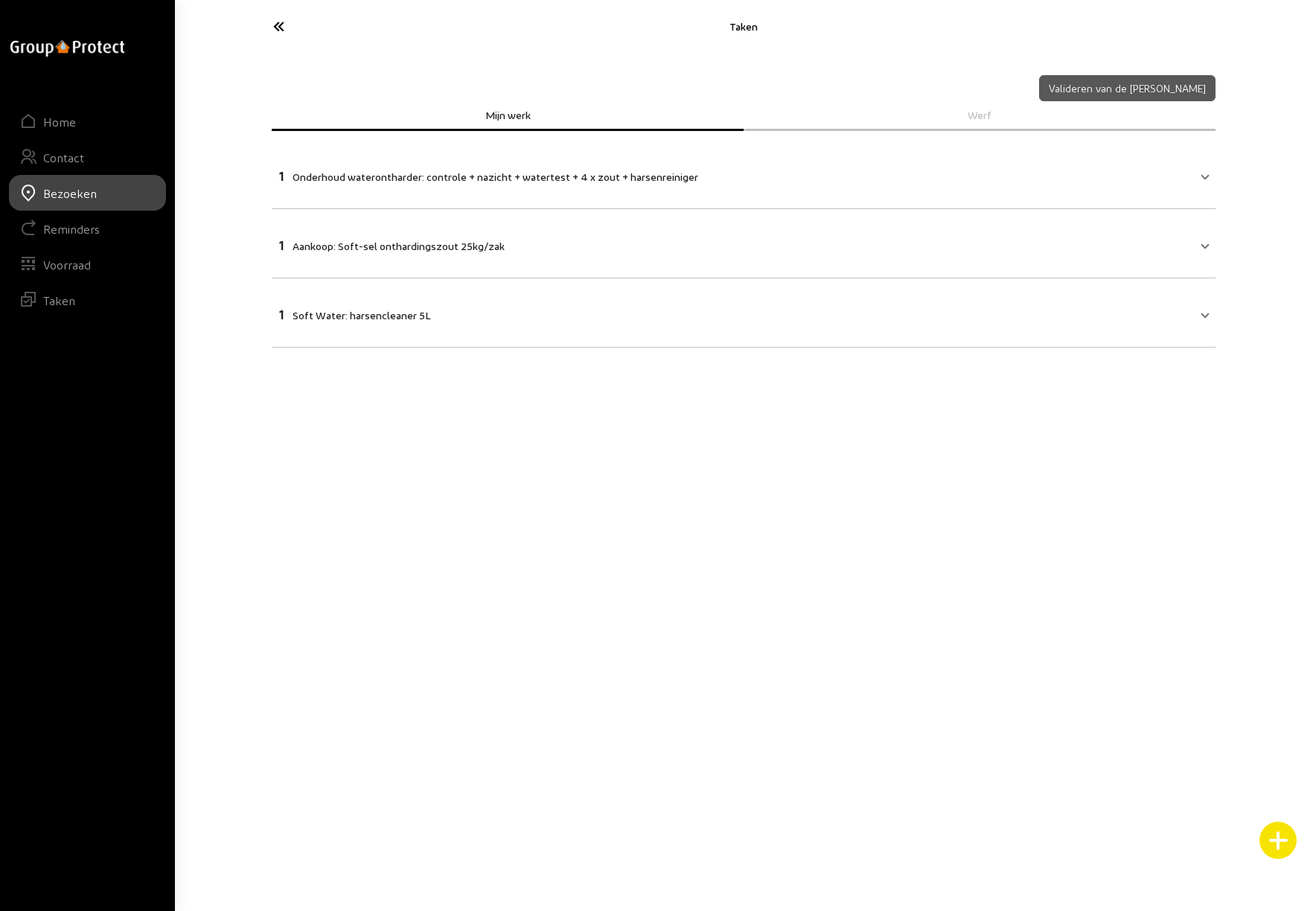
click at [278, 23] on icon at bounding box center [333, 26] width 137 height 26
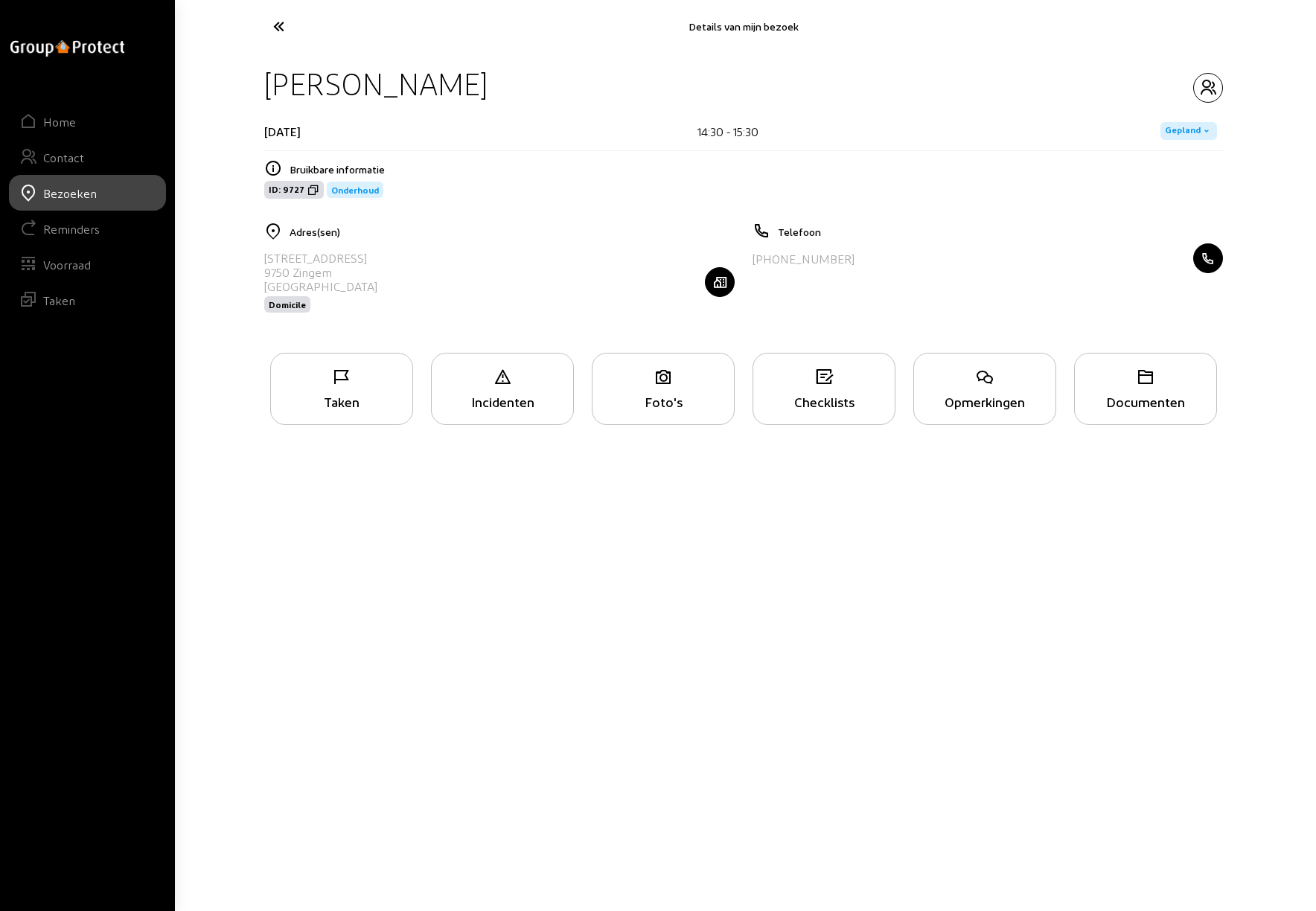
click at [278, 23] on icon at bounding box center [333, 26] width 137 height 26
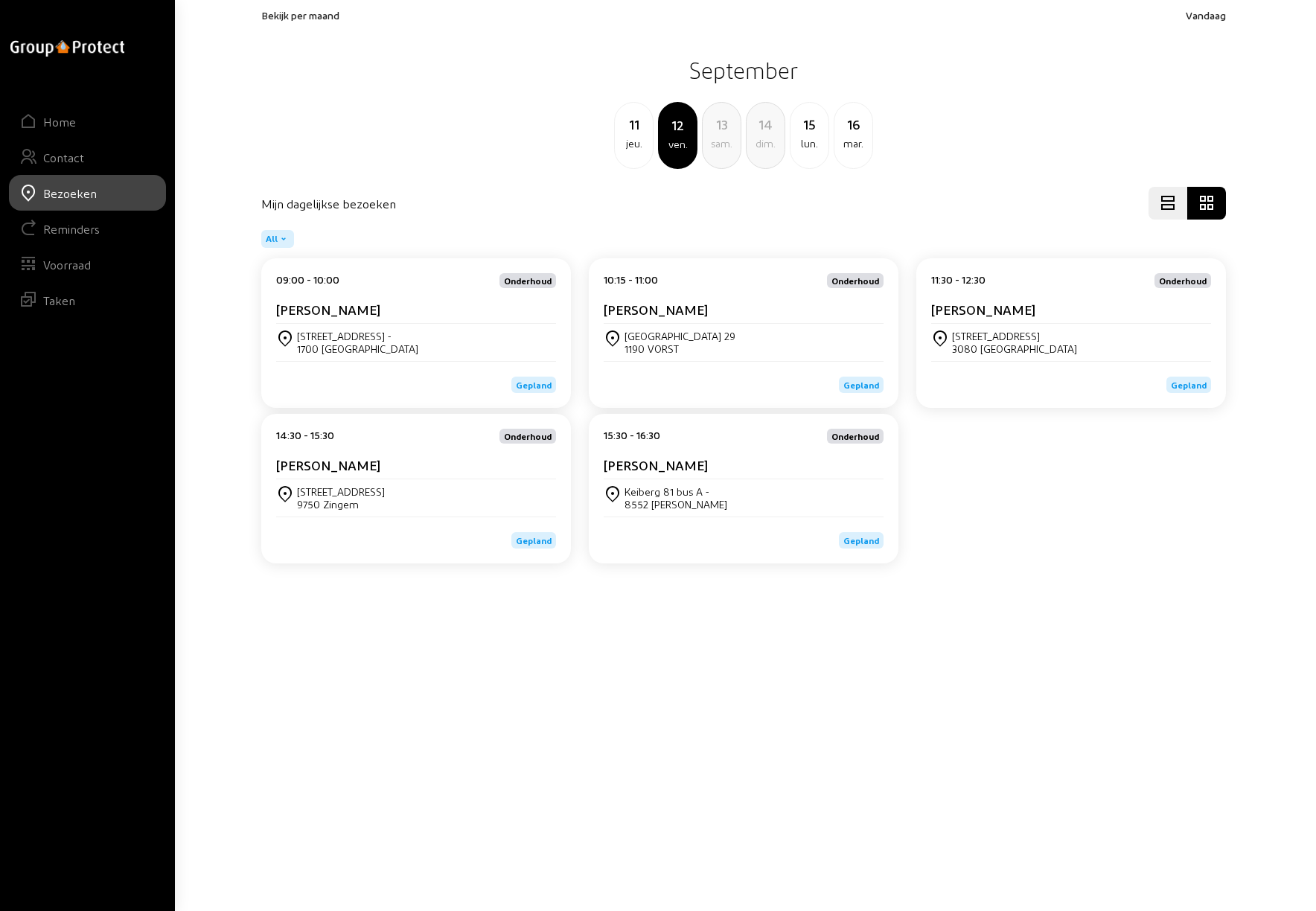
click at [661, 468] on cam-card-title "[PERSON_NAME]" at bounding box center [656, 464] width 105 height 16
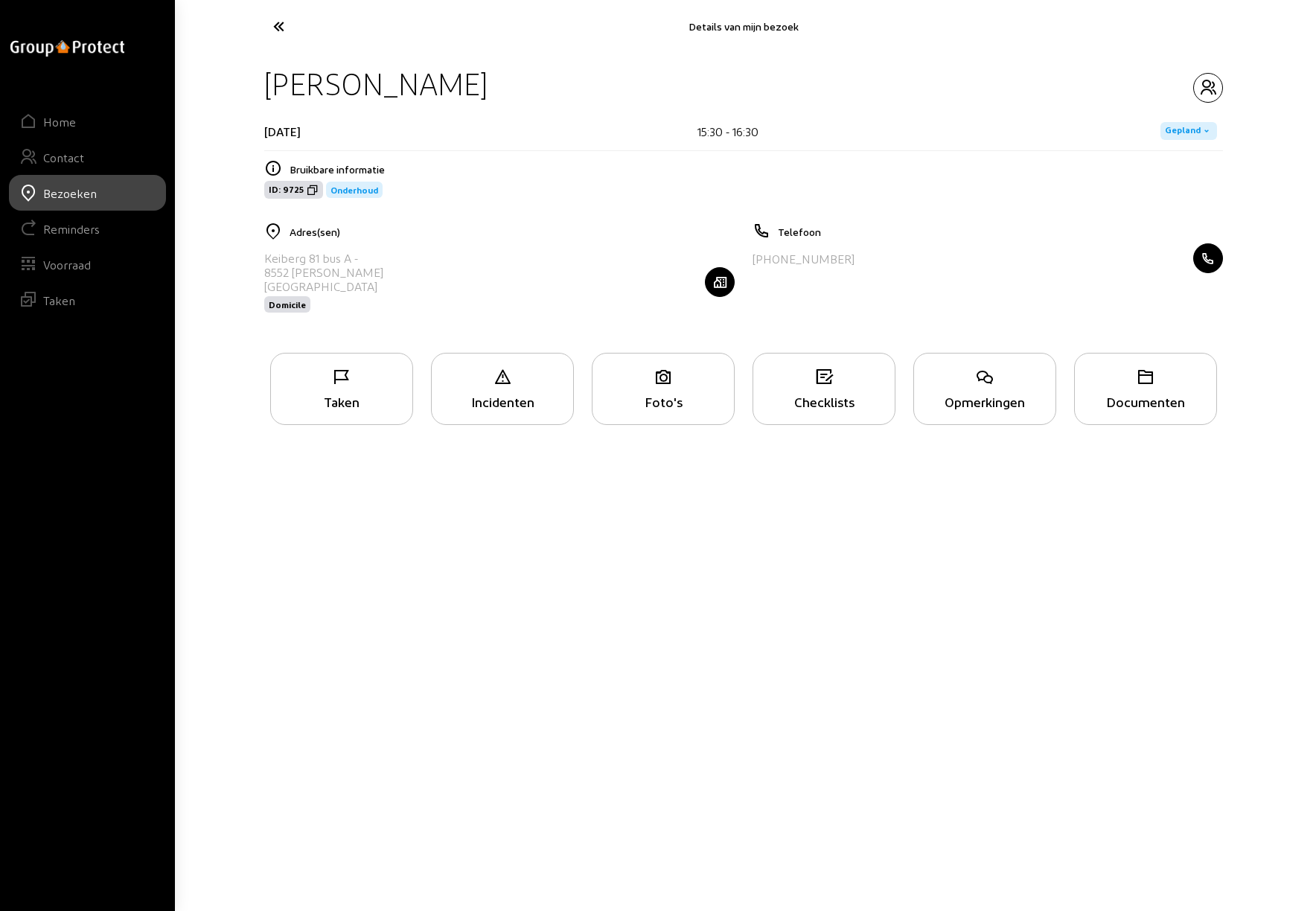
click at [341, 382] on icon at bounding box center [342, 377] width 141 height 18
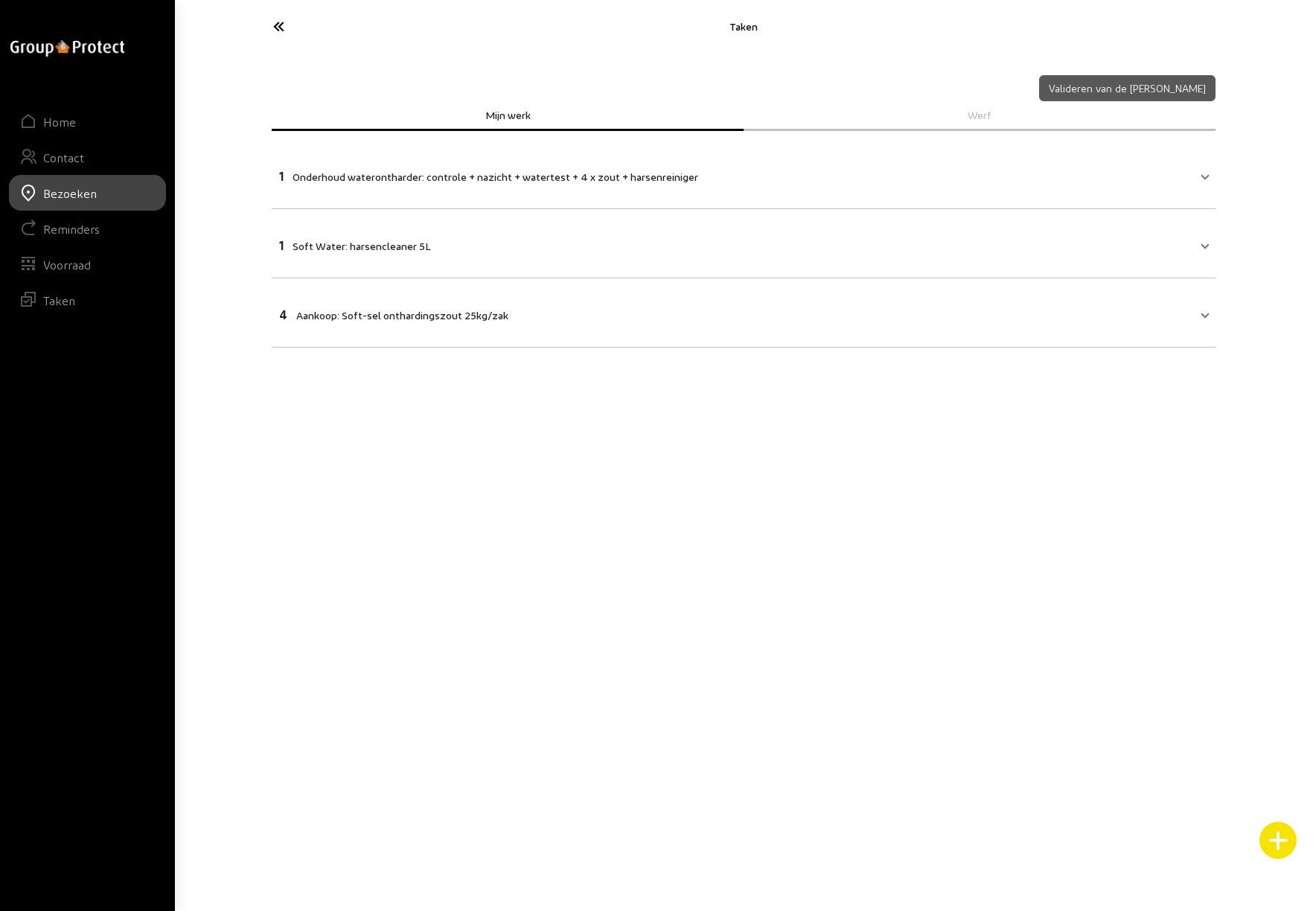
click at [276, 24] on icon at bounding box center [333, 26] width 137 height 26
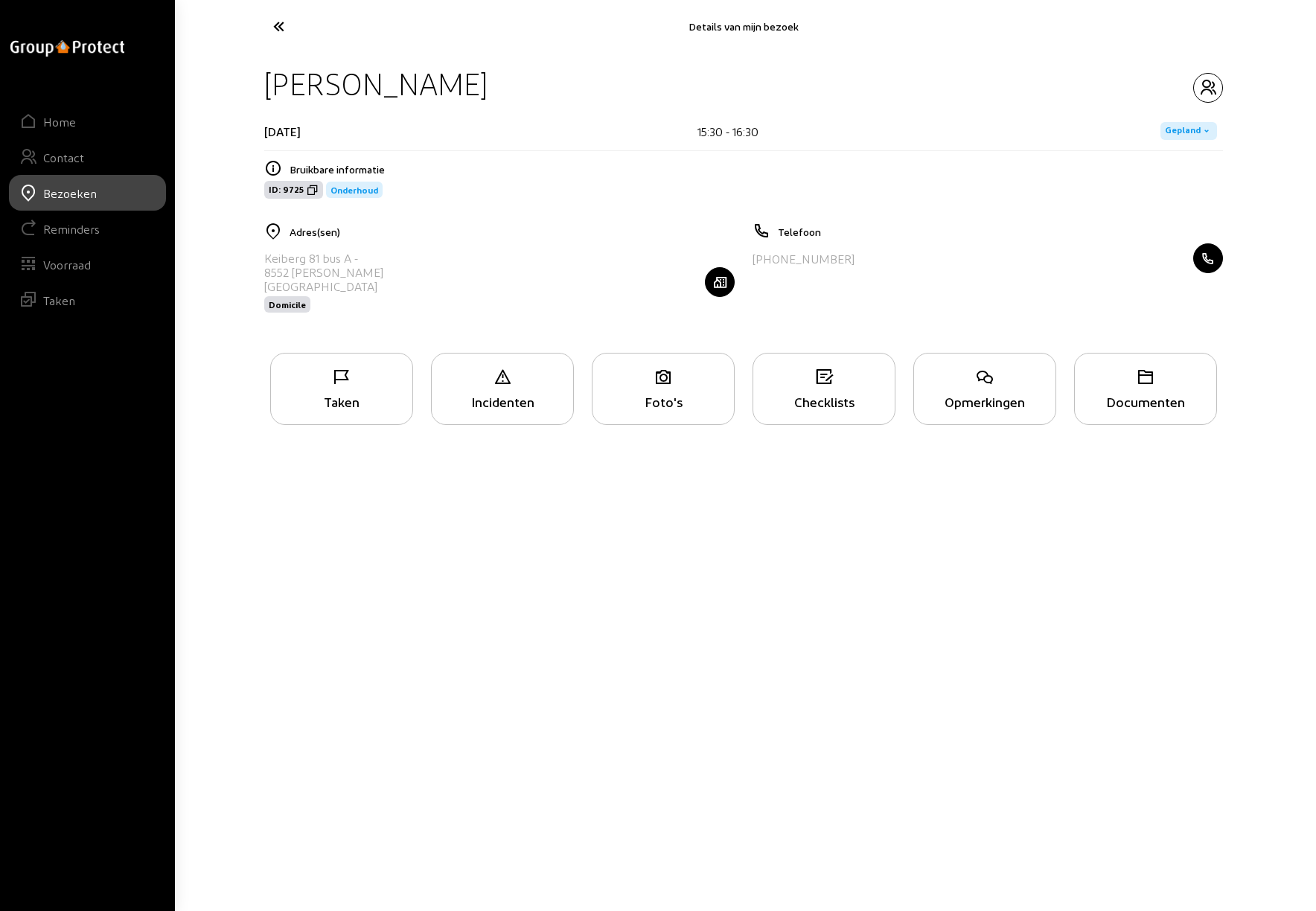
click at [275, 26] on icon at bounding box center [333, 26] width 137 height 26
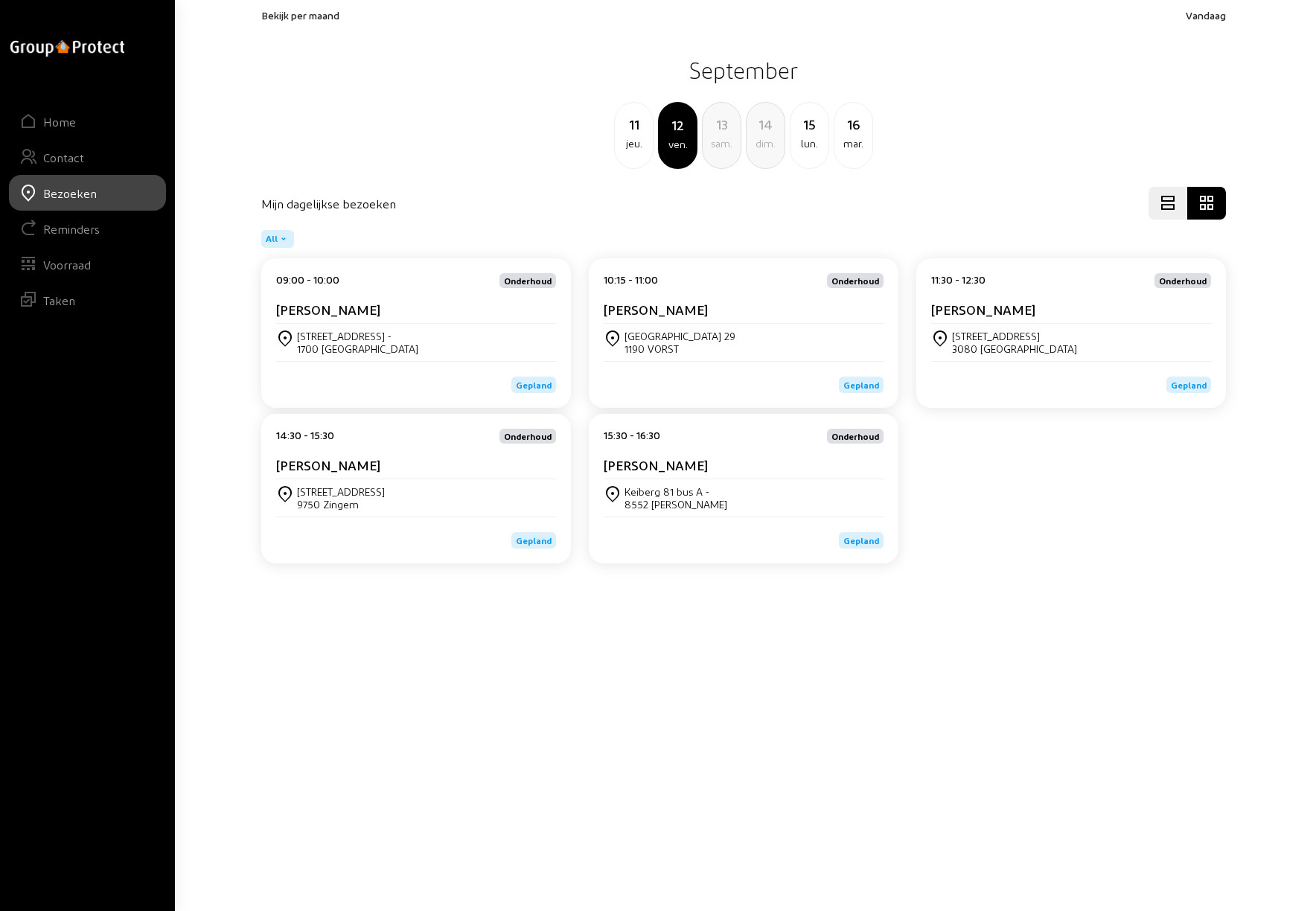
click at [313, 13] on span "Bekijk per maand" at bounding box center [300, 14] width 78 height 12
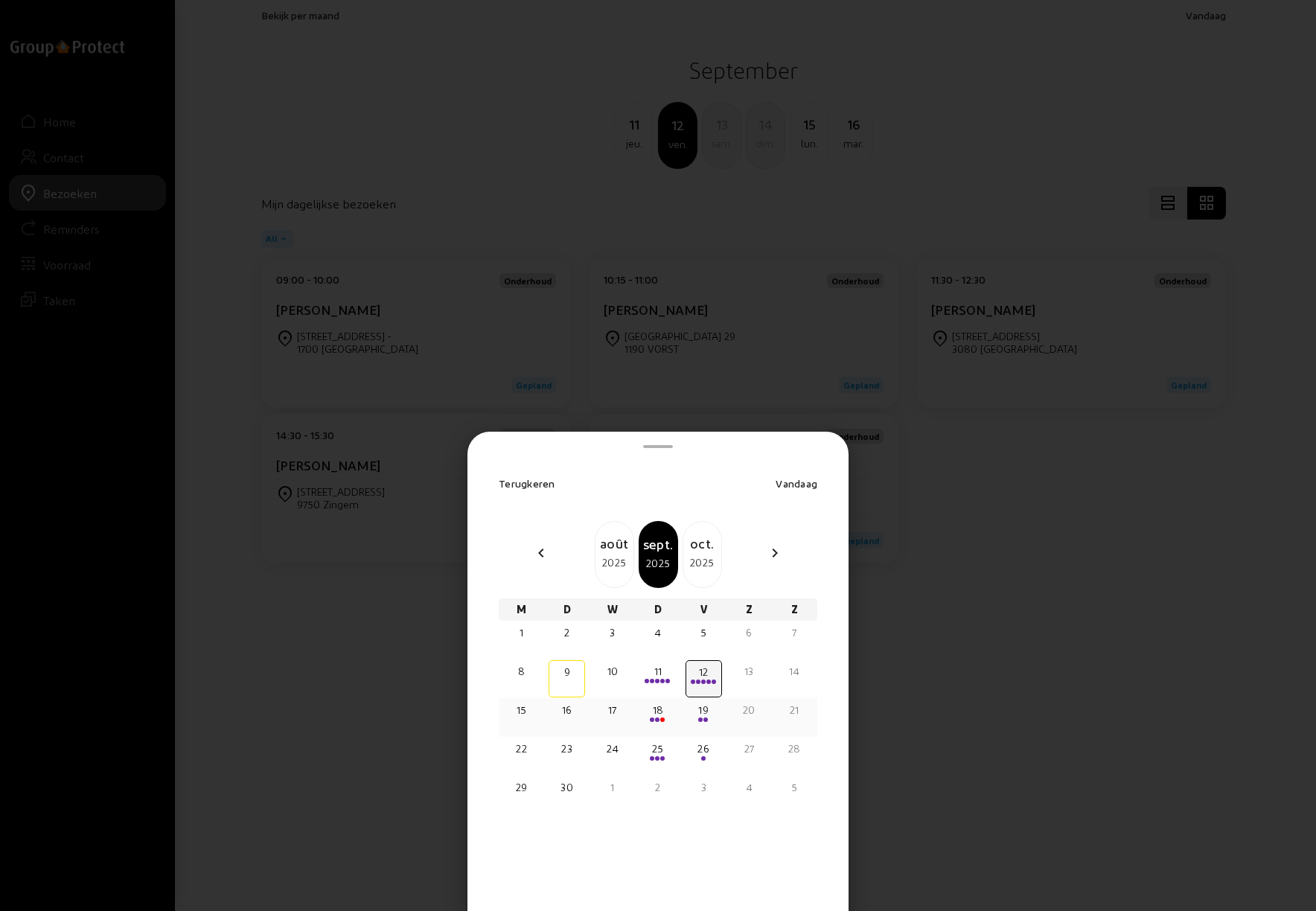
click at [658, 720] on span at bounding box center [657, 720] width 5 height 5
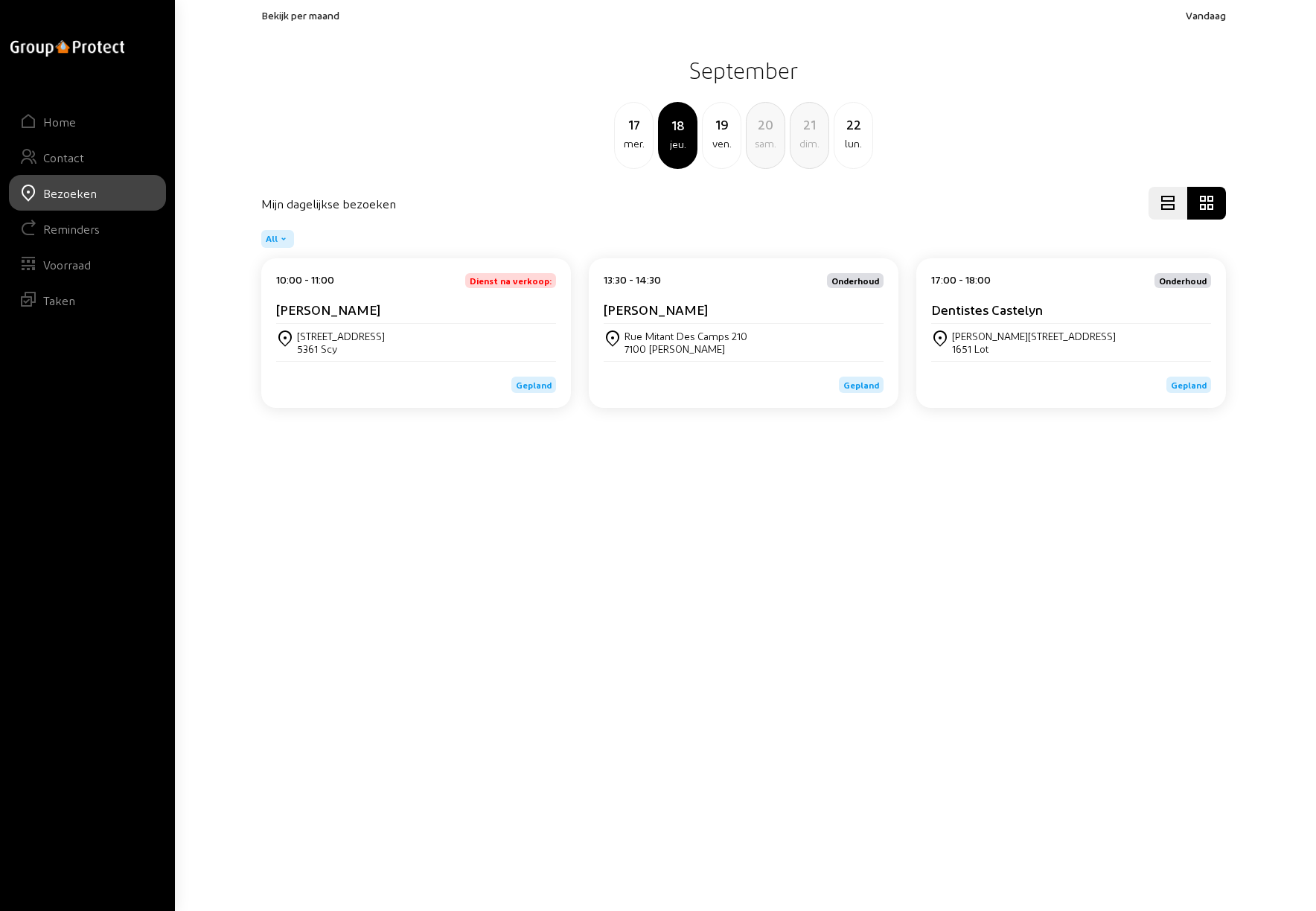
click at [336, 309] on cam-card-title "[PERSON_NAME]" at bounding box center [328, 309] width 105 height 16
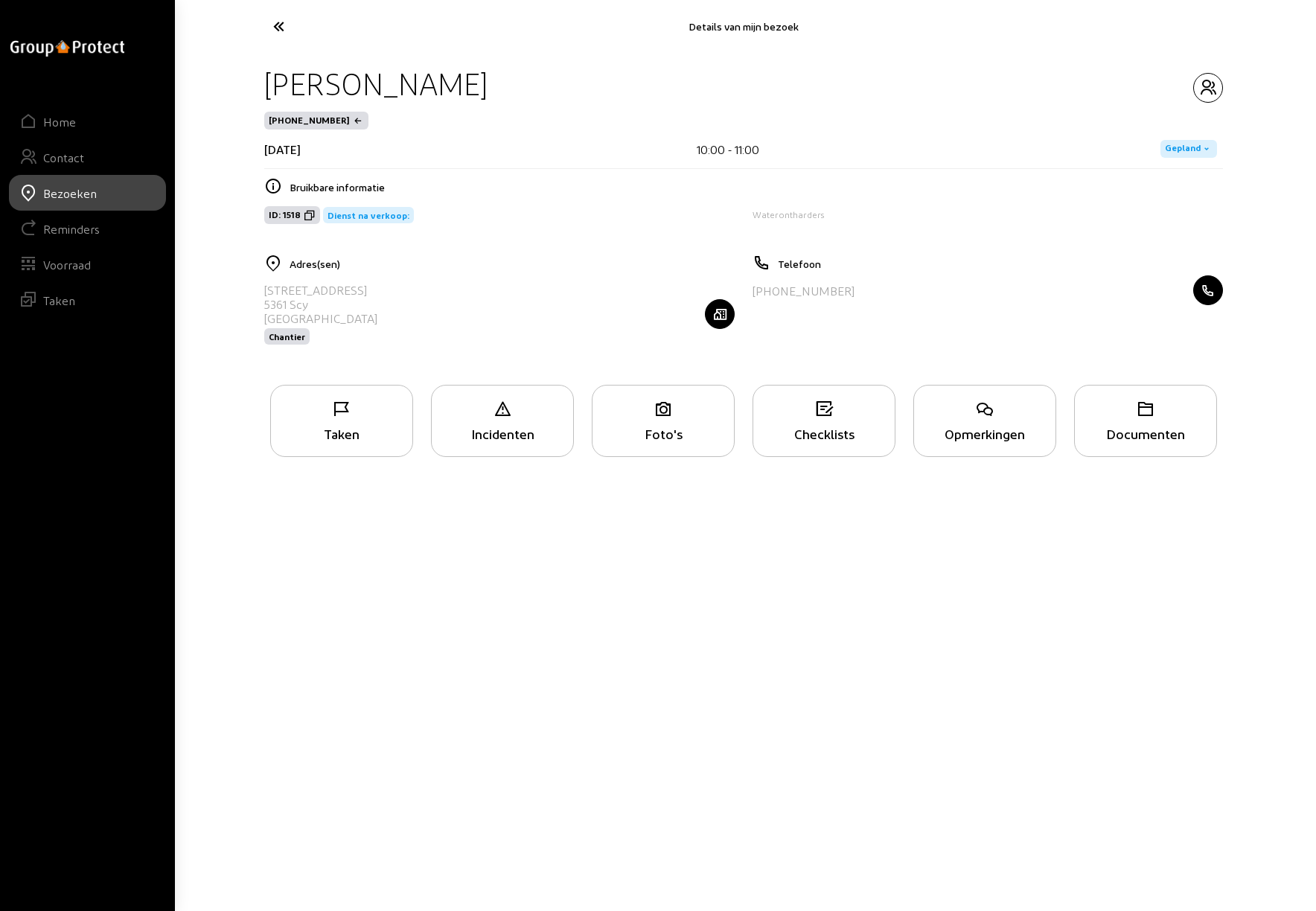
click at [984, 419] on div "Opmerkingen" at bounding box center [984, 420] width 143 height 73
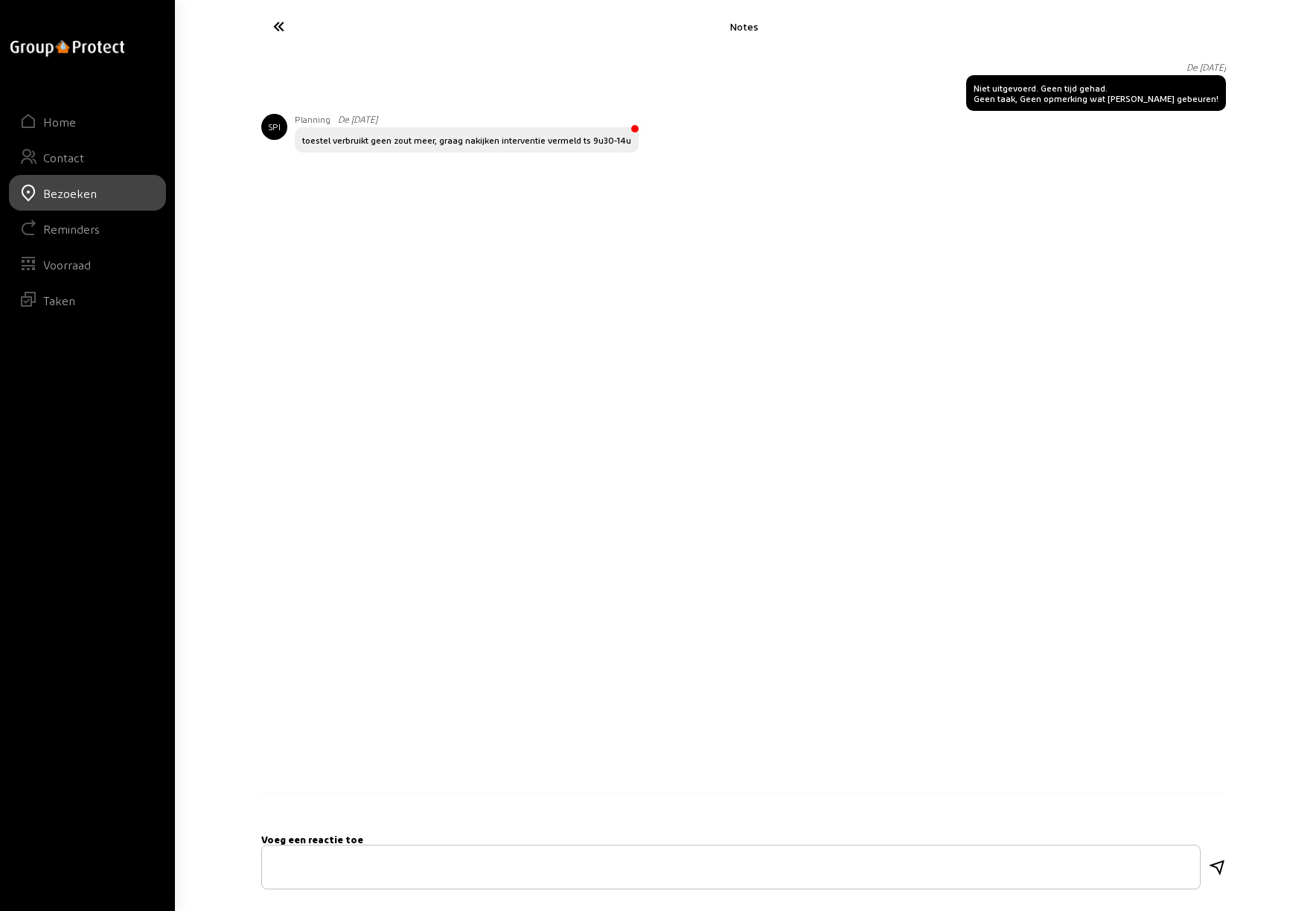
click at [282, 26] on icon at bounding box center [333, 26] width 137 height 26
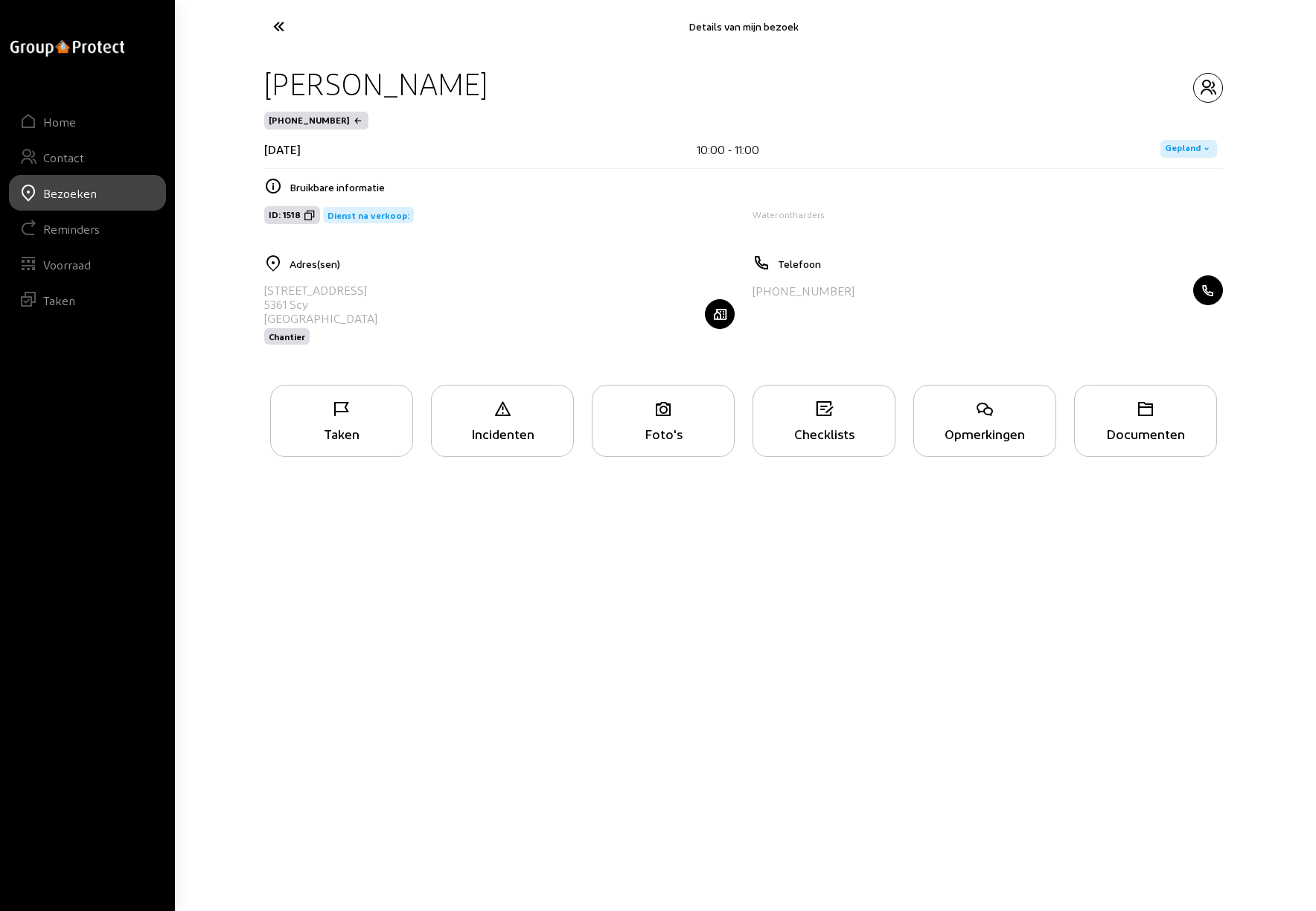
click at [281, 30] on icon at bounding box center [333, 26] width 137 height 26
